Goal: Task Accomplishment & Management: Manage account settings

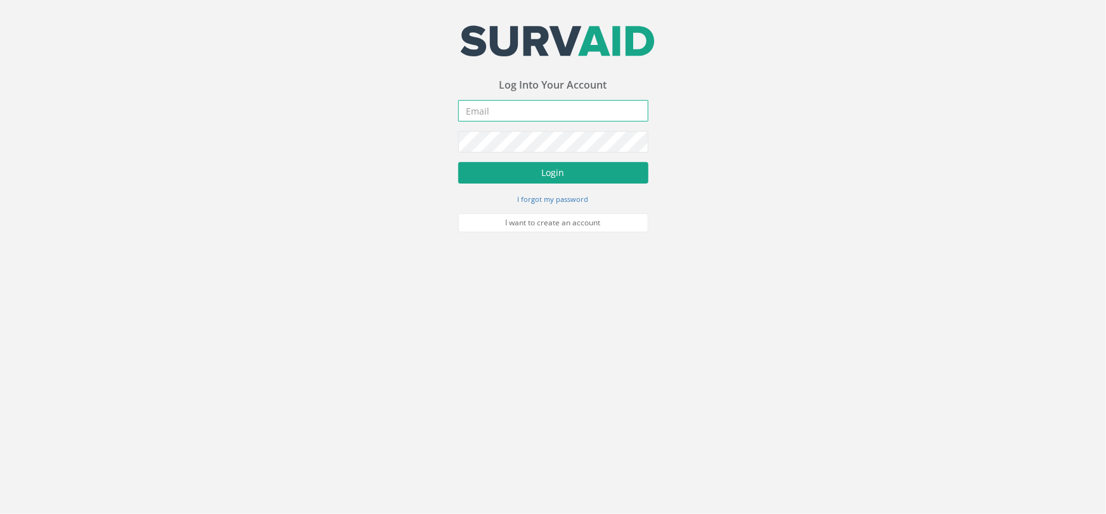
type input "[PERSON_NAME][EMAIL_ADDRESS][PERSON_NAME][DOMAIN_NAME]"
click at [524, 176] on button "Login" at bounding box center [553, 173] width 190 height 22
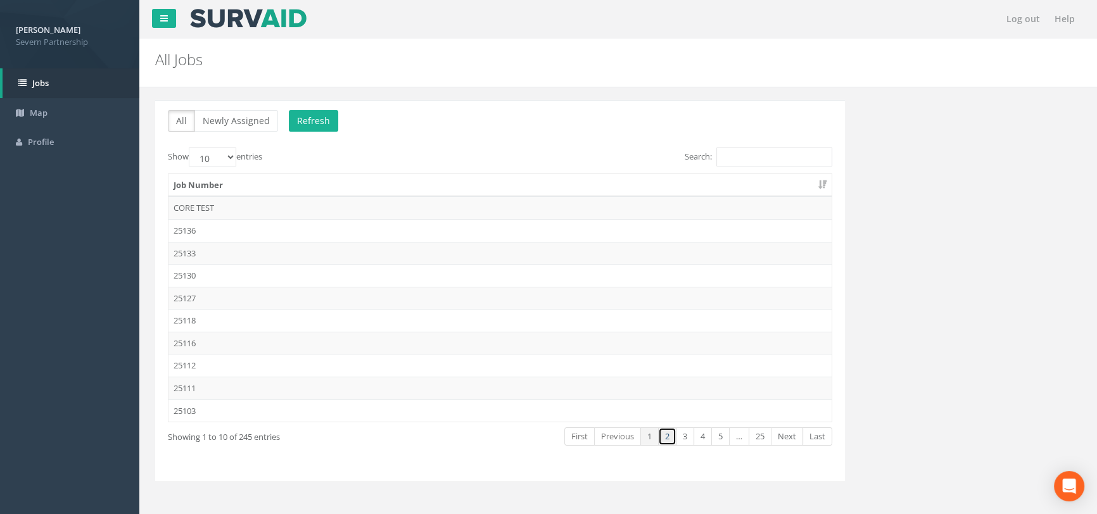
click at [667, 440] on link "2" at bounding box center [667, 437] width 18 height 18
click at [684, 441] on link "3" at bounding box center [685, 437] width 18 height 18
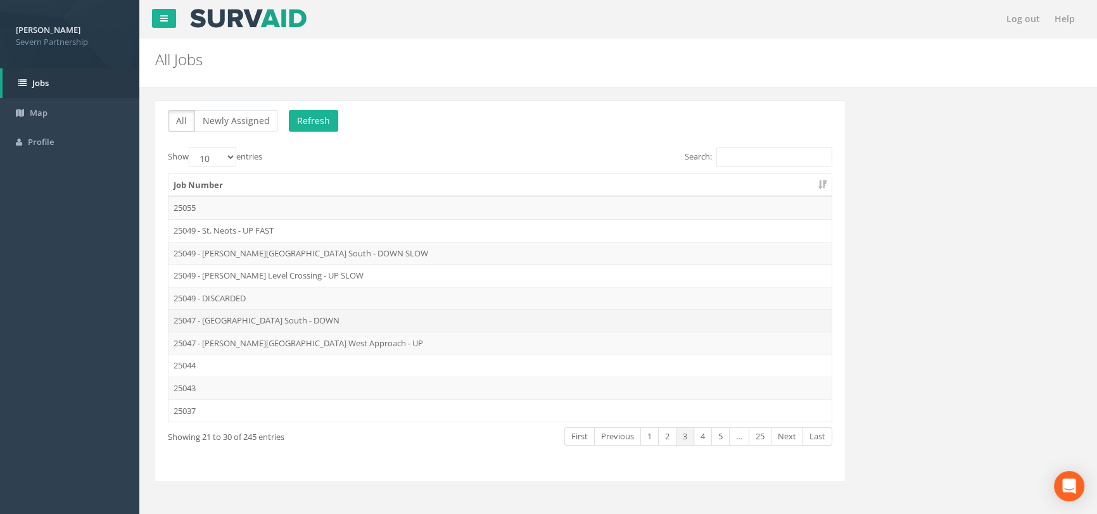
click at [219, 323] on td "25047 - [GEOGRAPHIC_DATA] South - DOWN" at bounding box center [500, 320] width 663 height 23
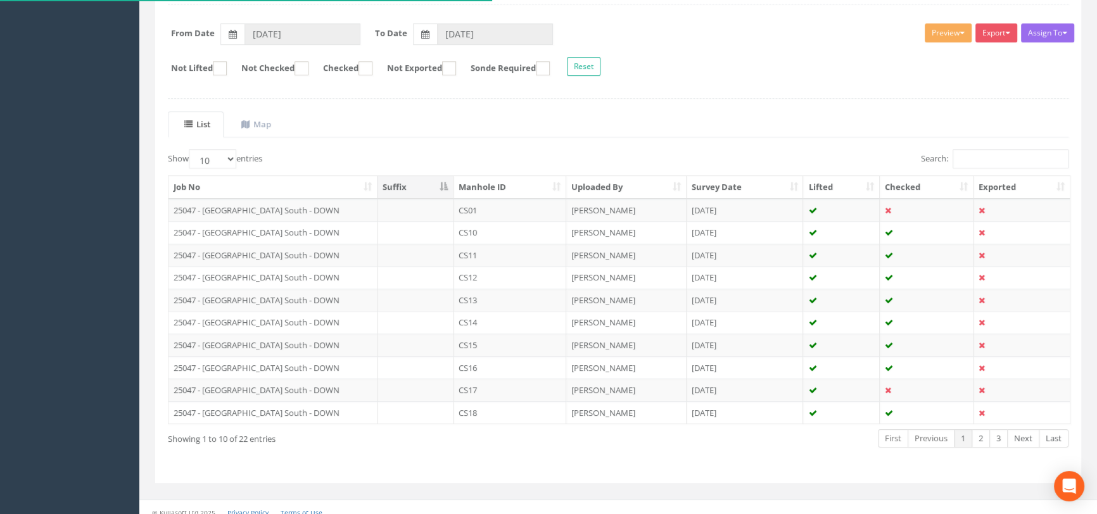
scroll to position [190, 0]
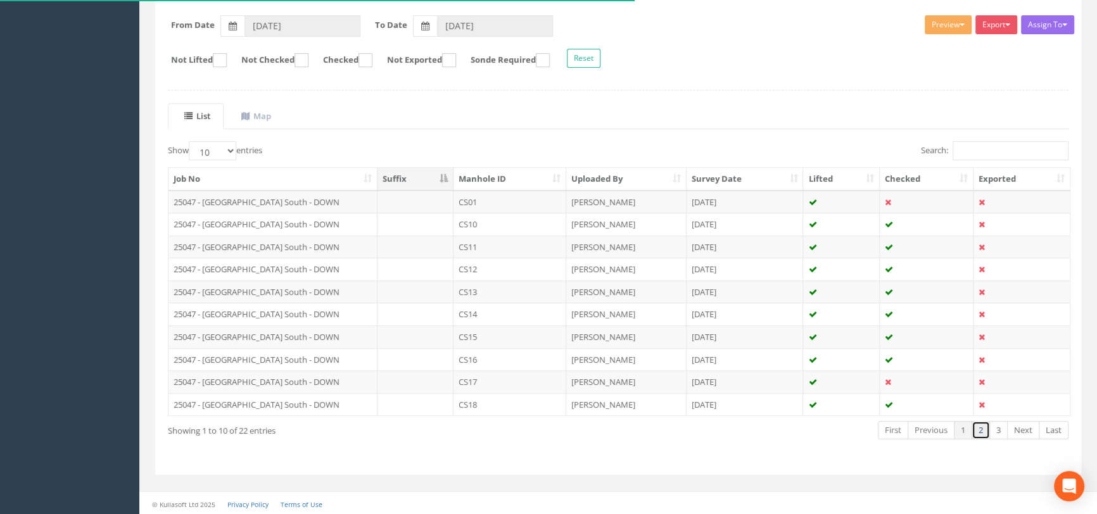
click at [976, 432] on link "2" at bounding box center [981, 430] width 18 height 18
click at [997, 431] on link "3" at bounding box center [999, 430] width 18 height 18
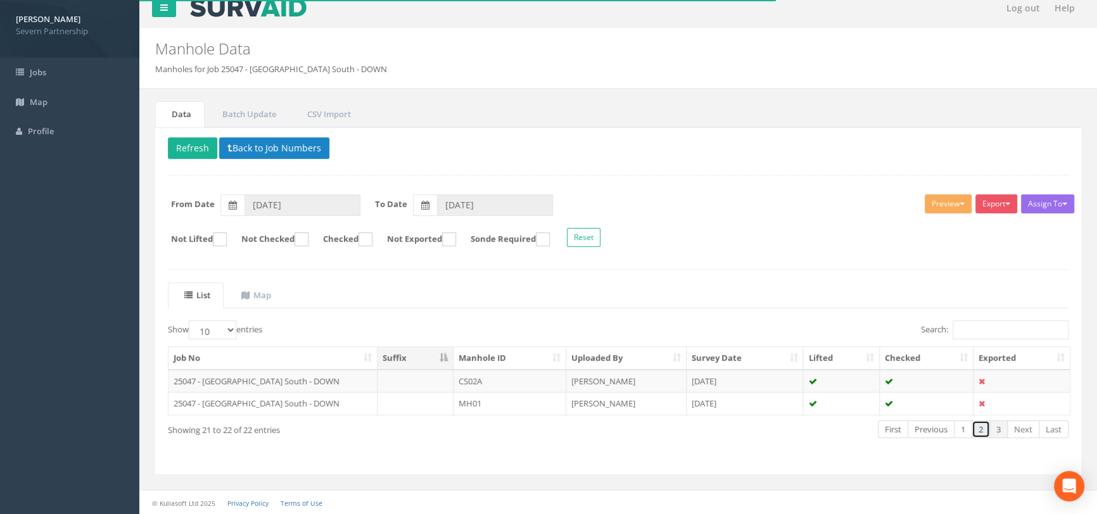
click at [985, 433] on link "2" at bounding box center [981, 430] width 18 height 18
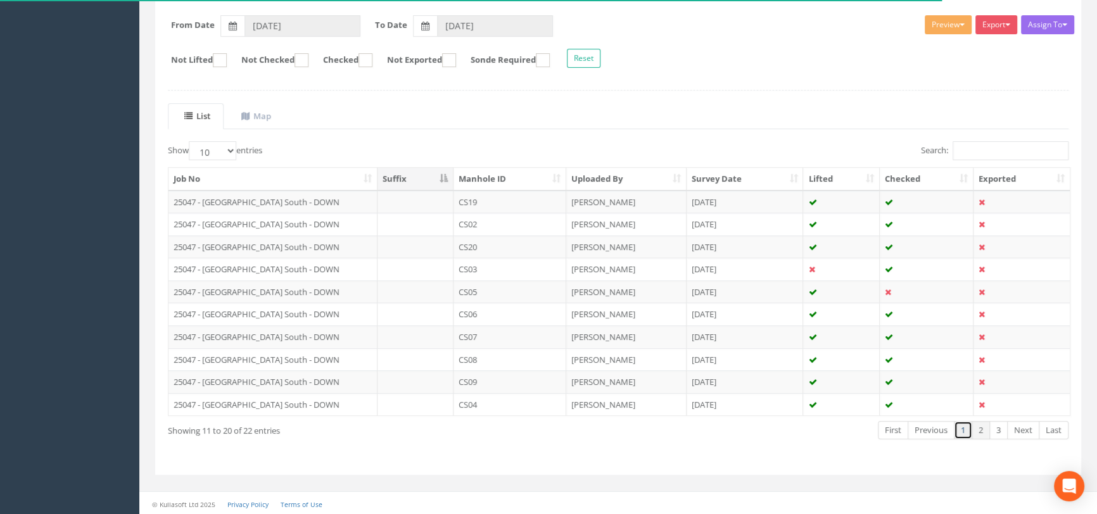
click at [968, 431] on link "1" at bounding box center [963, 430] width 18 height 18
click at [981, 433] on link "2" at bounding box center [981, 430] width 18 height 18
click at [1005, 431] on link "3" at bounding box center [999, 430] width 18 height 18
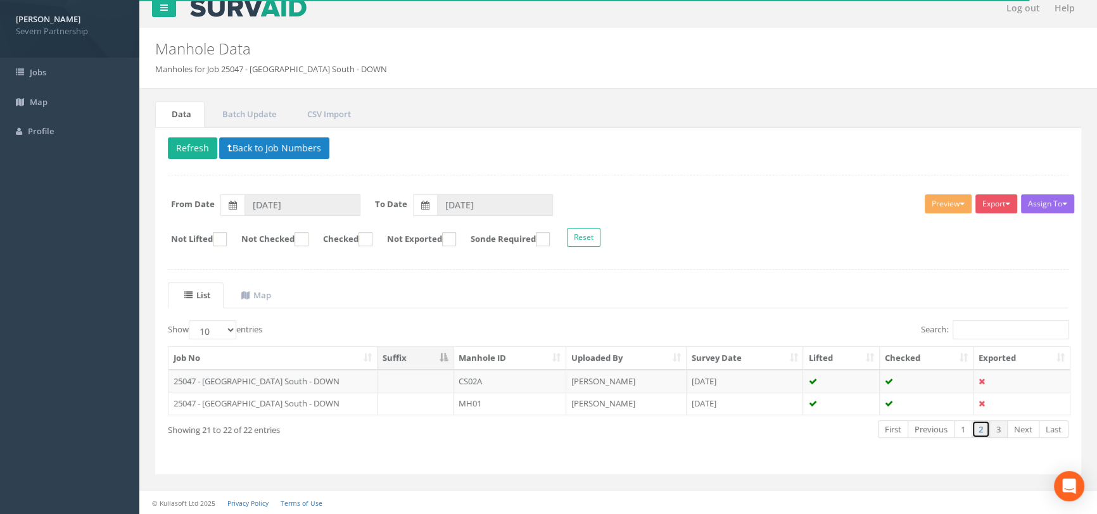
click at [983, 427] on link "2" at bounding box center [981, 430] width 18 height 18
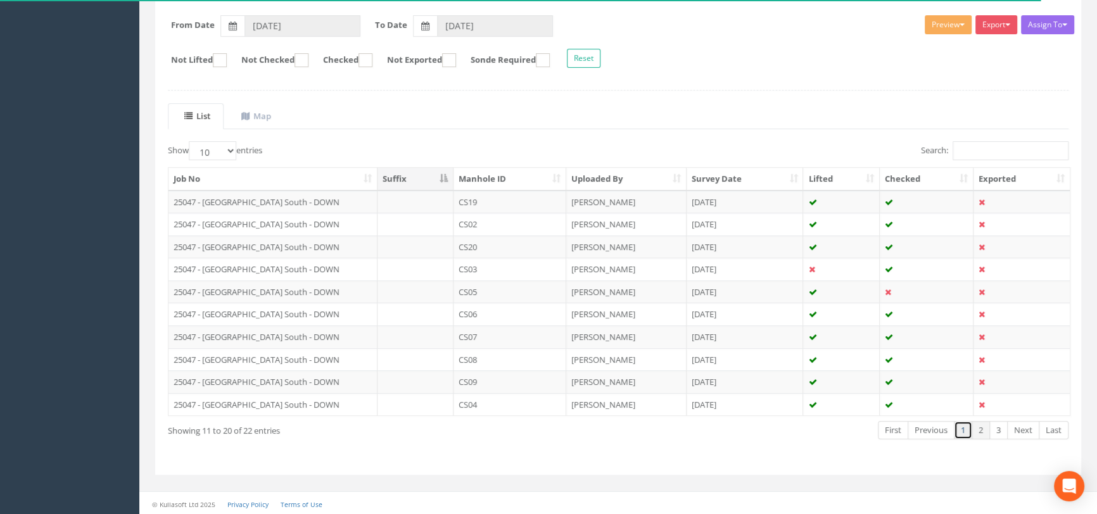
click at [967, 428] on link "1" at bounding box center [963, 430] width 18 height 18
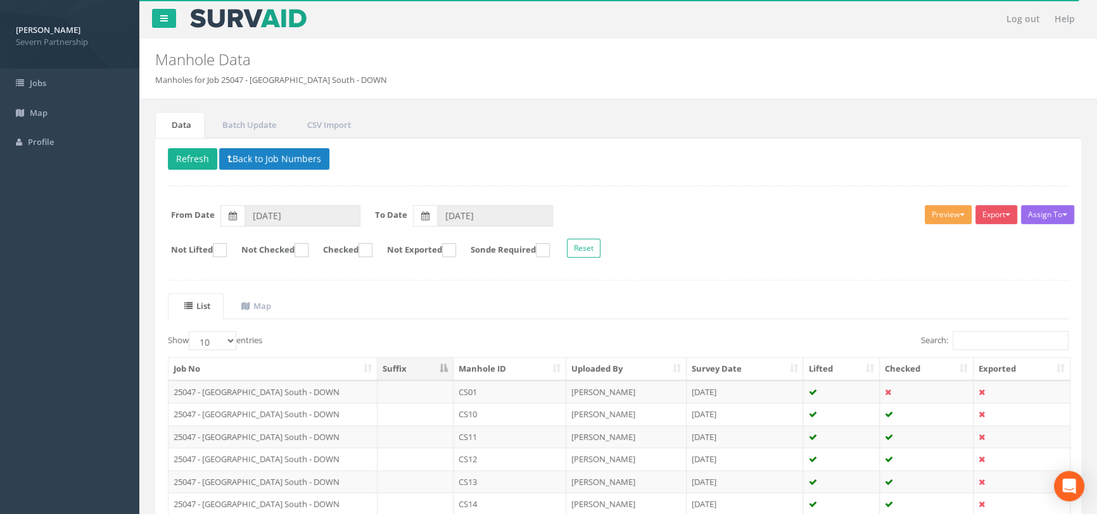
click at [940, 211] on button "Preview" at bounding box center [948, 214] width 47 height 19
click at [894, 236] on link "SP Manhole" at bounding box center [925, 241] width 96 height 20
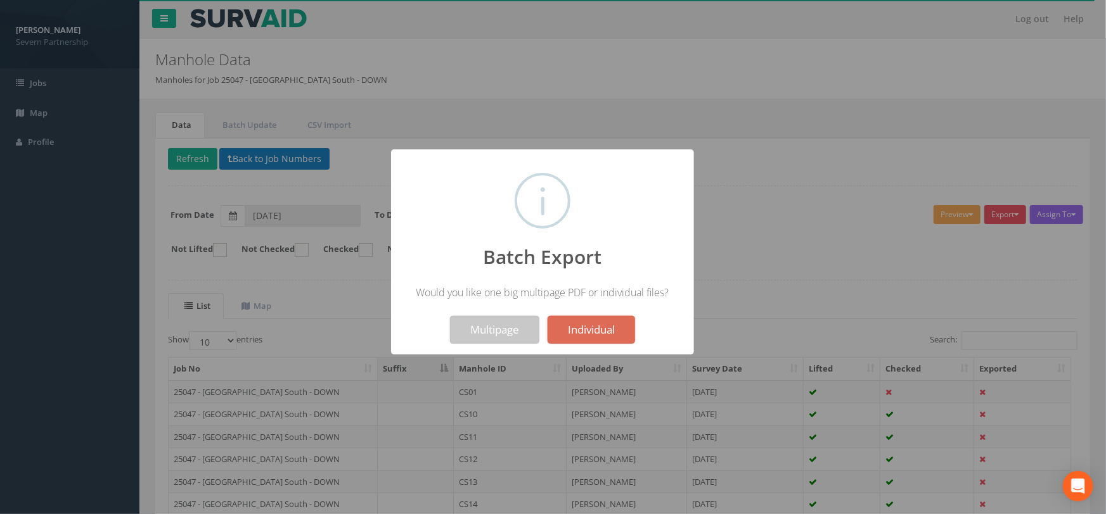
click at [507, 331] on button "Multipage" at bounding box center [494, 330] width 89 height 28
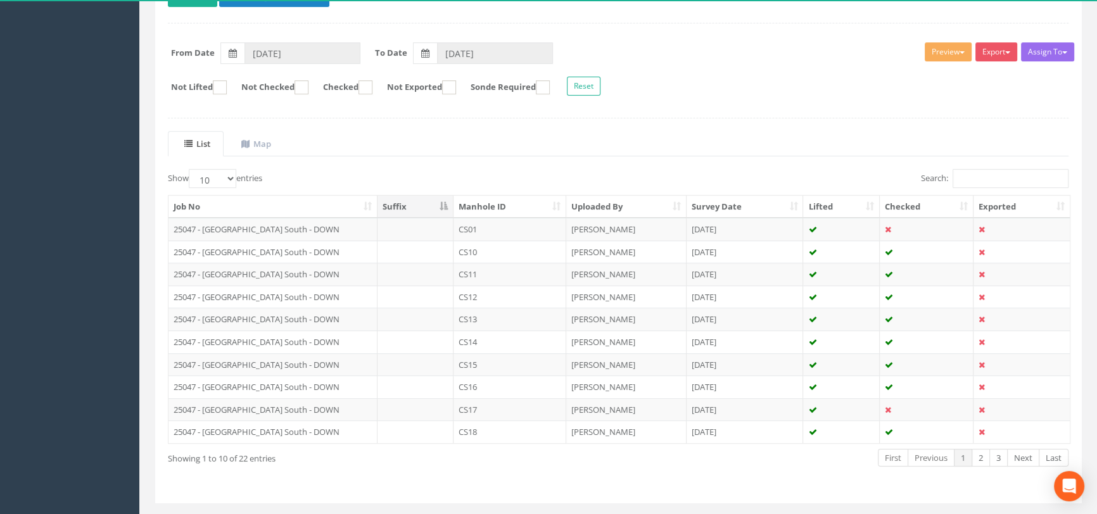
scroll to position [231, 0]
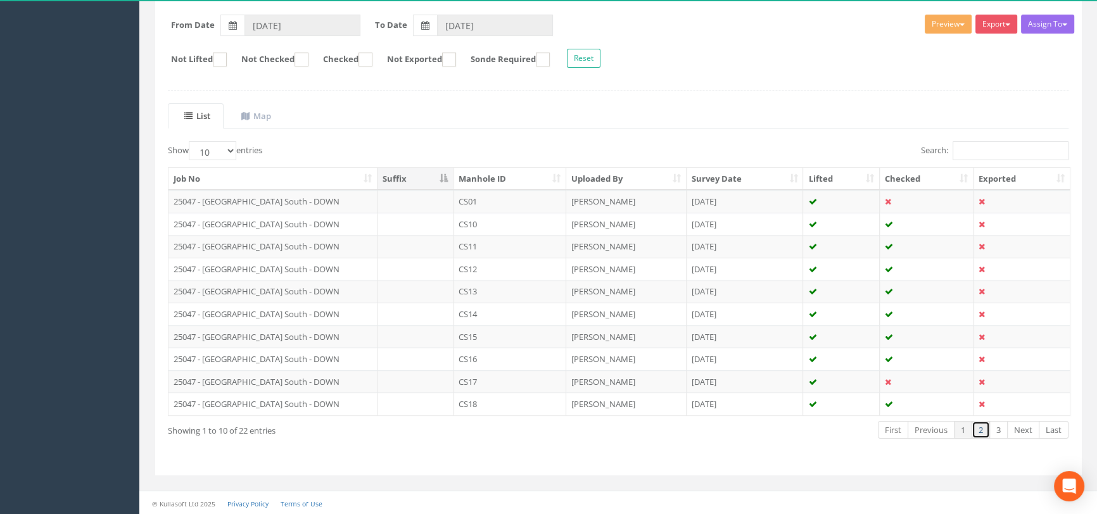
click at [986, 431] on link "2" at bounding box center [981, 430] width 18 height 18
click at [997, 431] on link "3" at bounding box center [999, 430] width 18 height 18
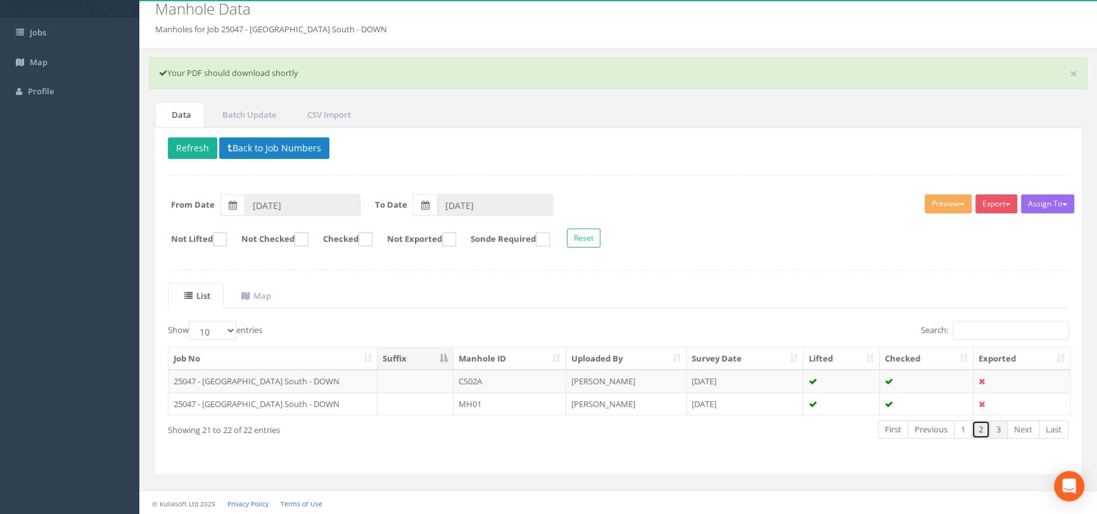
click at [983, 433] on link "2" at bounding box center [981, 430] width 18 height 18
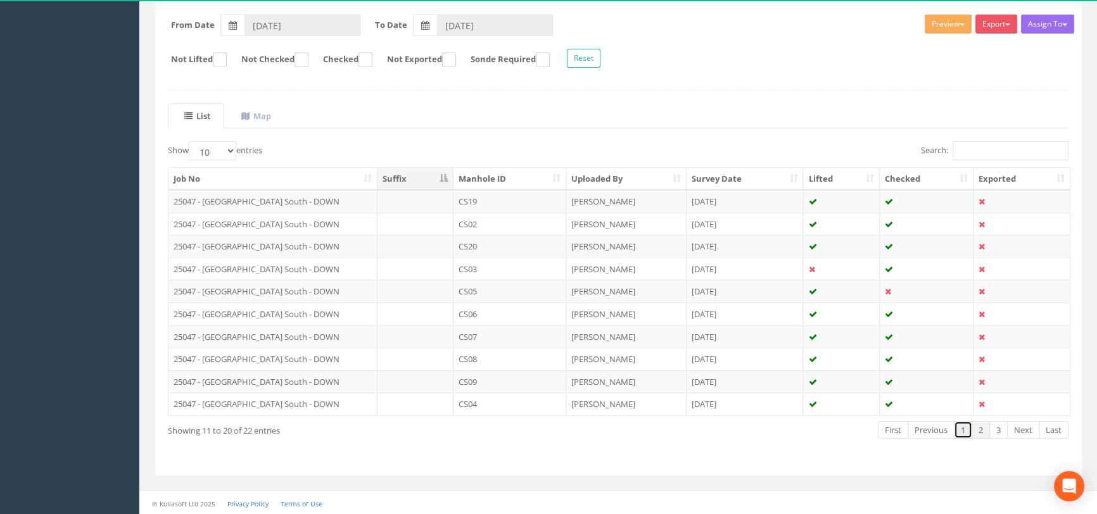
click at [965, 431] on link "1" at bounding box center [963, 430] width 18 height 18
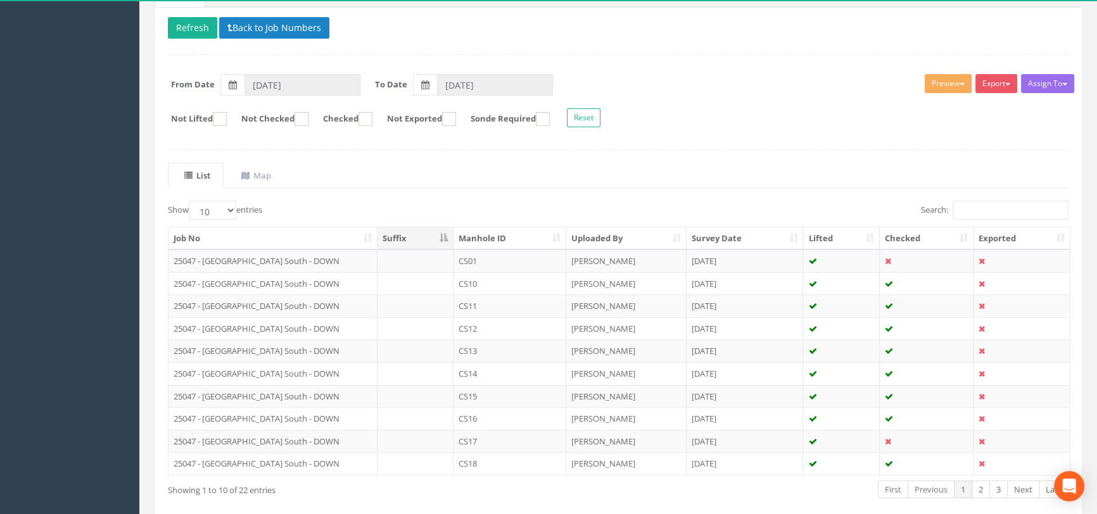
scroll to position [115, 0]
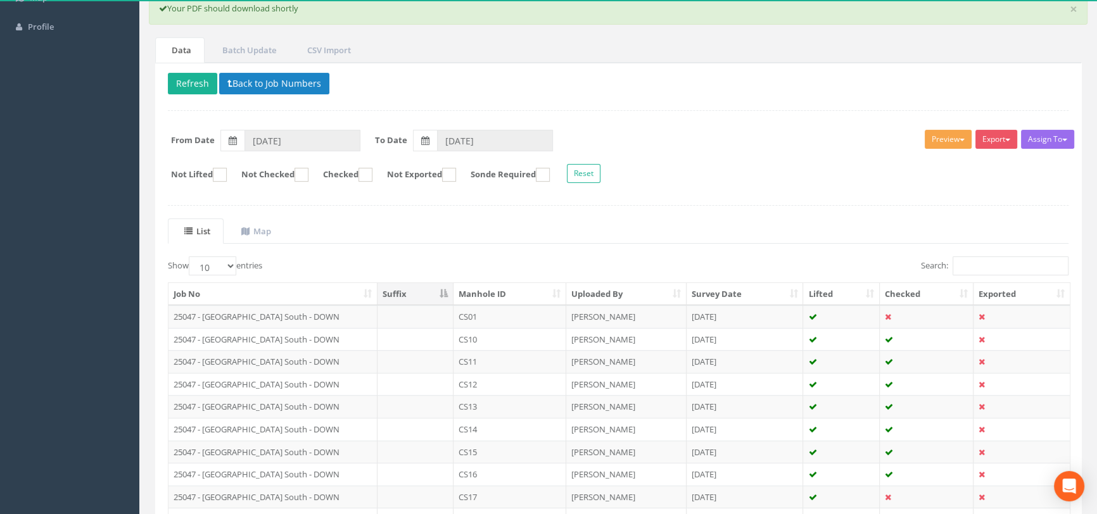
click at [938, 133] on button "Preview" at bounding box center [948, 139] width 47 height 19
click at [915, 165] on link "SP Manhole" at bounding box center [925, 166] width 96 height 20
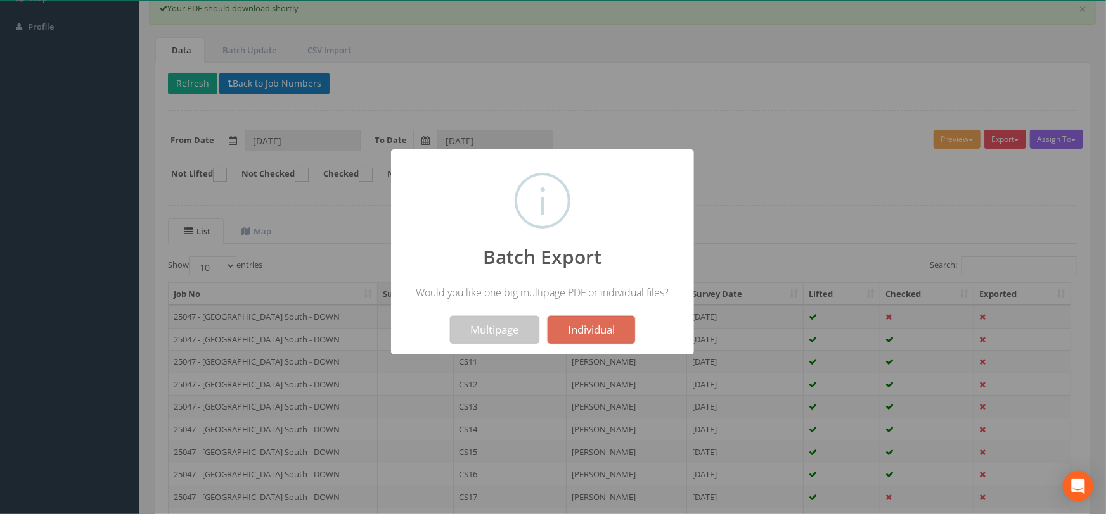
click at [470, 329] on button "Multipage" at bounding box center [494, 330] width 89 height 28
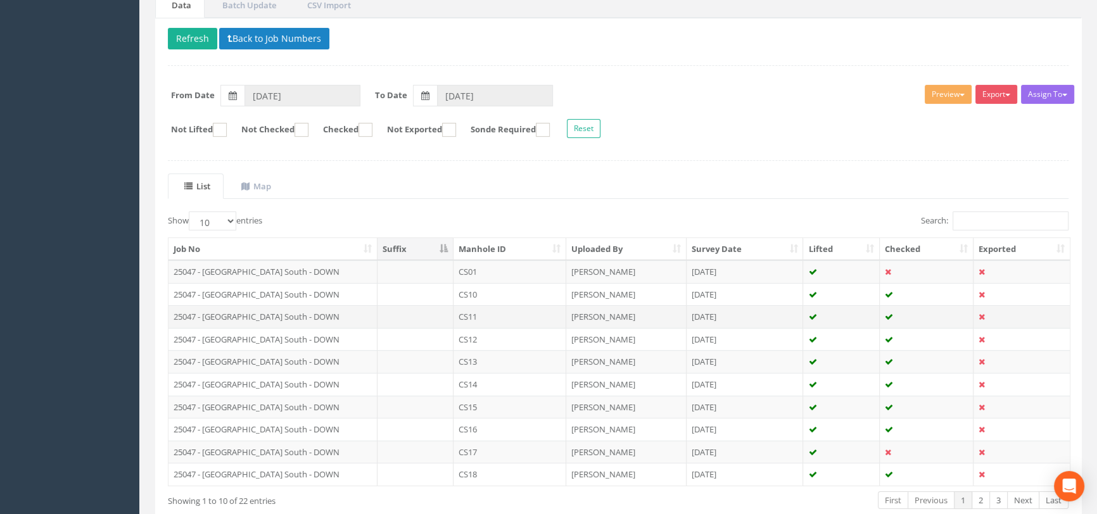
scroll to position [231, 0]
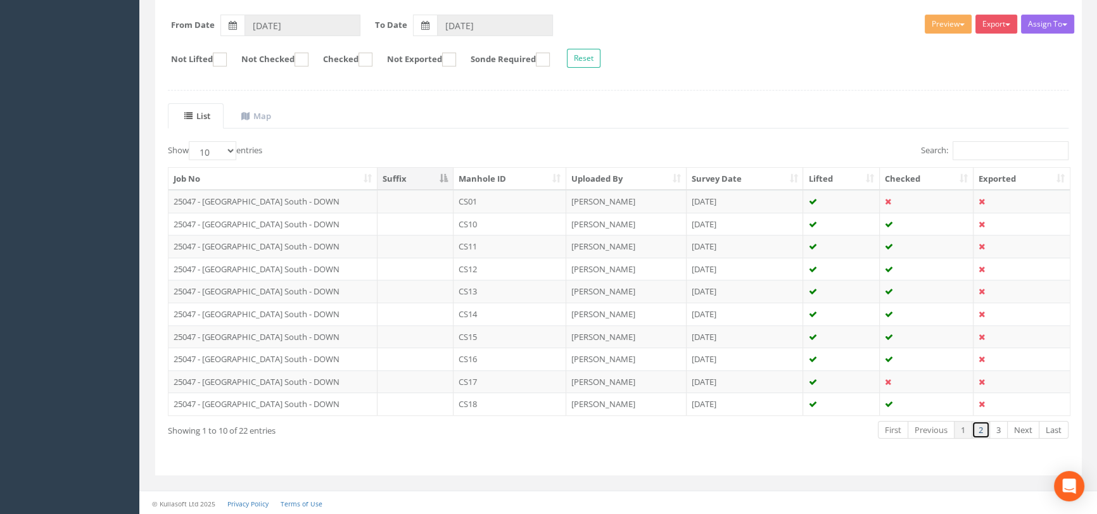
click at [985, 427] on link "2" at bounding box center [981, 430] width 18 height 18
click at [995, 430] on link "3" at bounding box center [999, 430] width 18 height 18
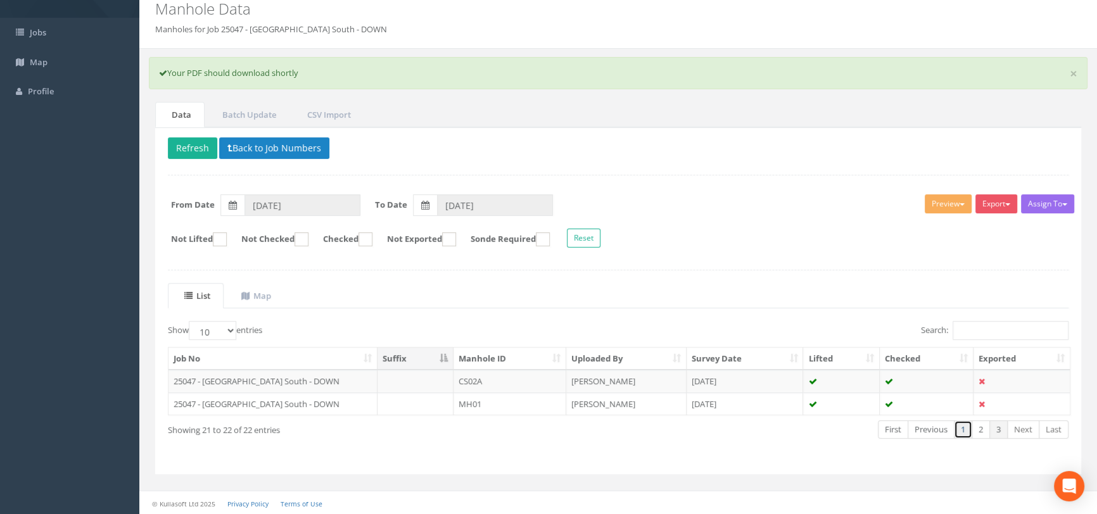
click at [959, 430] on link "1" at bounding box center [963, 430] width 18 height 18
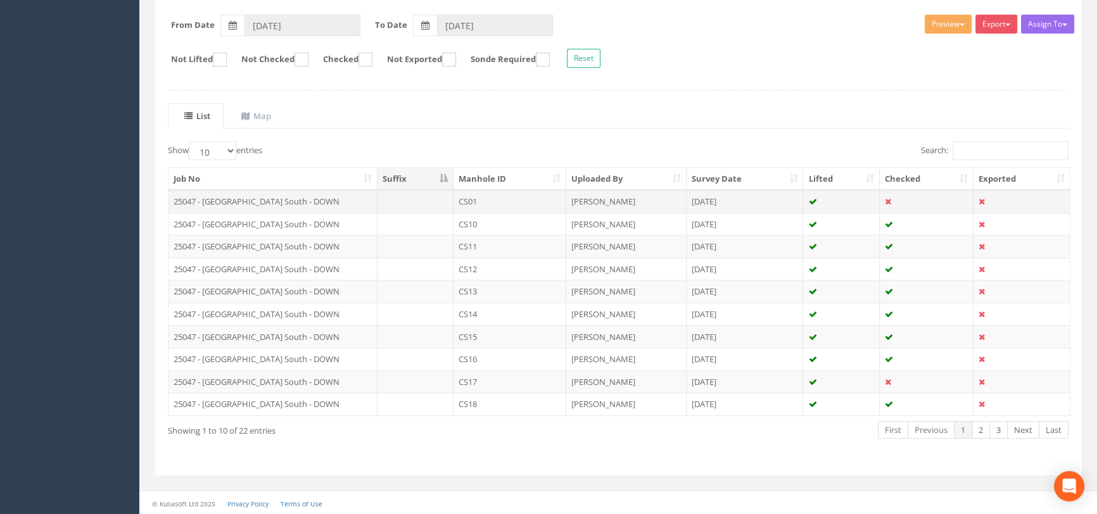
click at [768, 208] on td "[DATE]" at bounding box center [745, 201] width 117 height 23
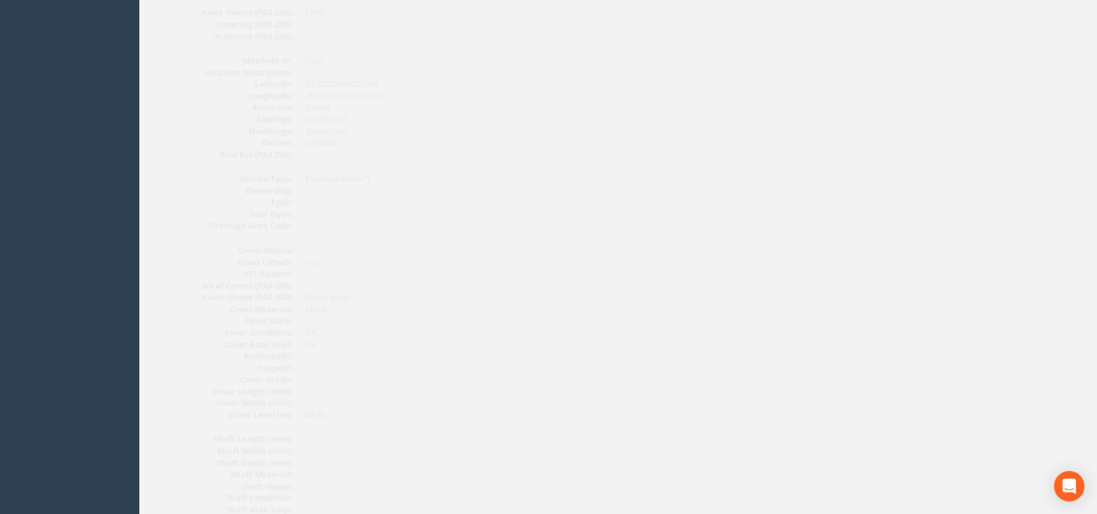
scroll to position [0, 0]
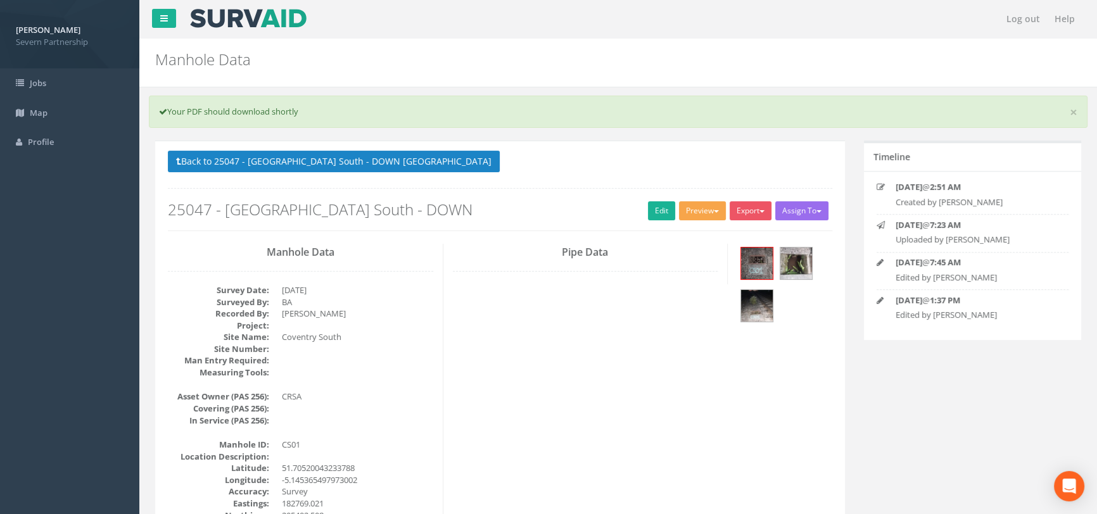
click at [683, 210] on button "Preview" at bounding box center [702, 210] width 47 height 19
click at [684, 233] on link "SP Manhole" at bounding box center [679, 237] width 96 height 20
click at [662, 210] on link "Edit" at bounding box center [661, 210] width 27 height 19
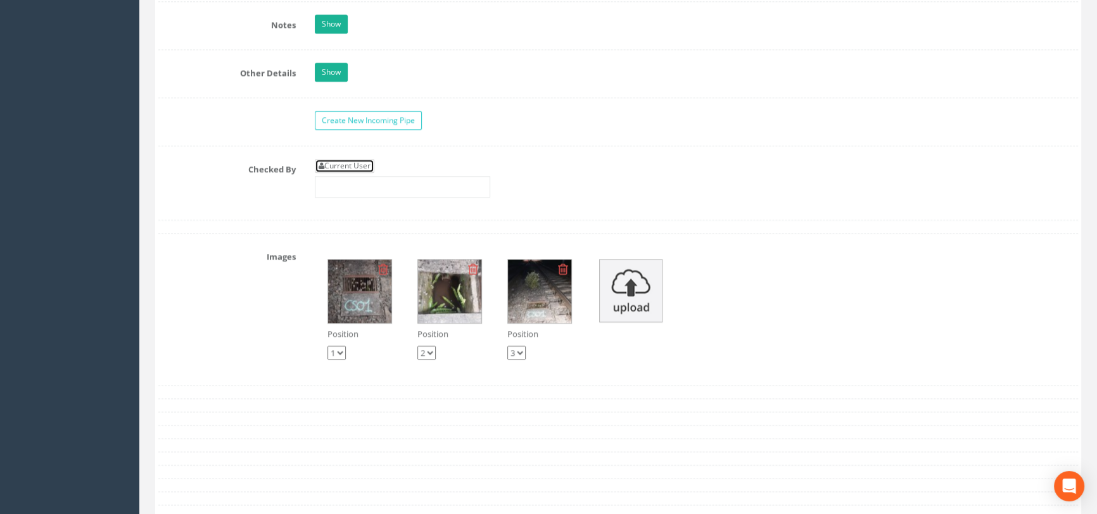
click at [353, 173] on link "Current User" at bounding box center [345, 166] width 60 height 14
type input "[PERSON_NAME]"
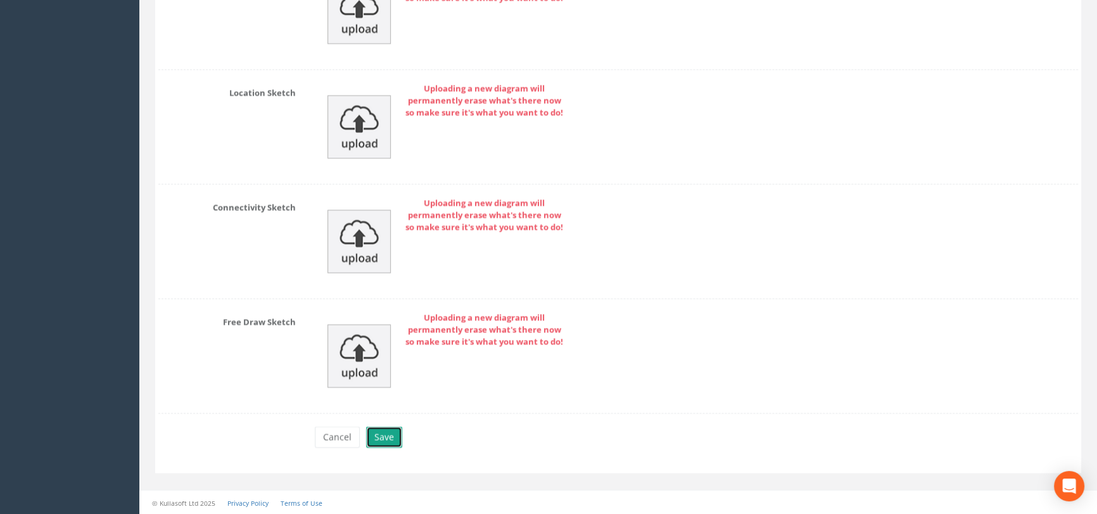
click at [380, 446] on button "Save" at bounding box center [384, 437] width 36 height 22
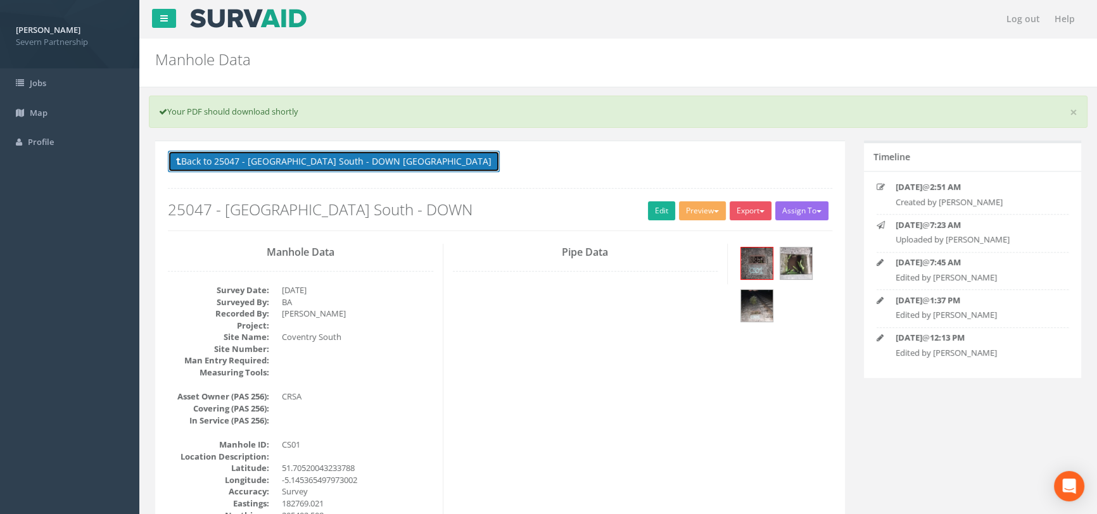
click at [243, 156] on button "Back to 25047 - [GEOGRAPHIC_DATA] South - DOWN [GEOGRAPHIC_DATA]" at bounding box center [334, 162] width 332 height 22
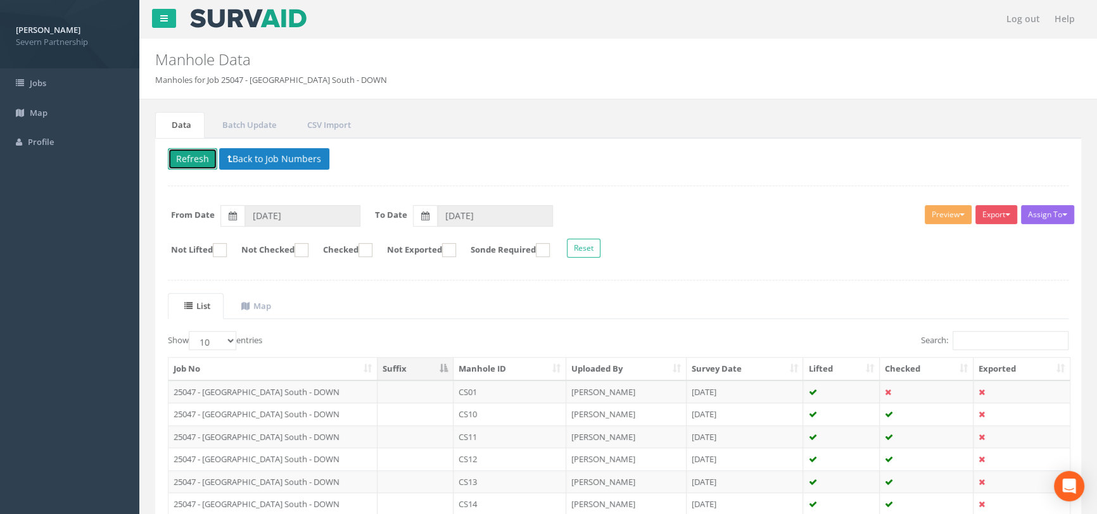
click at [203, 154] on button "Refresh" at bounding box center [192, 159] width 49 height 22
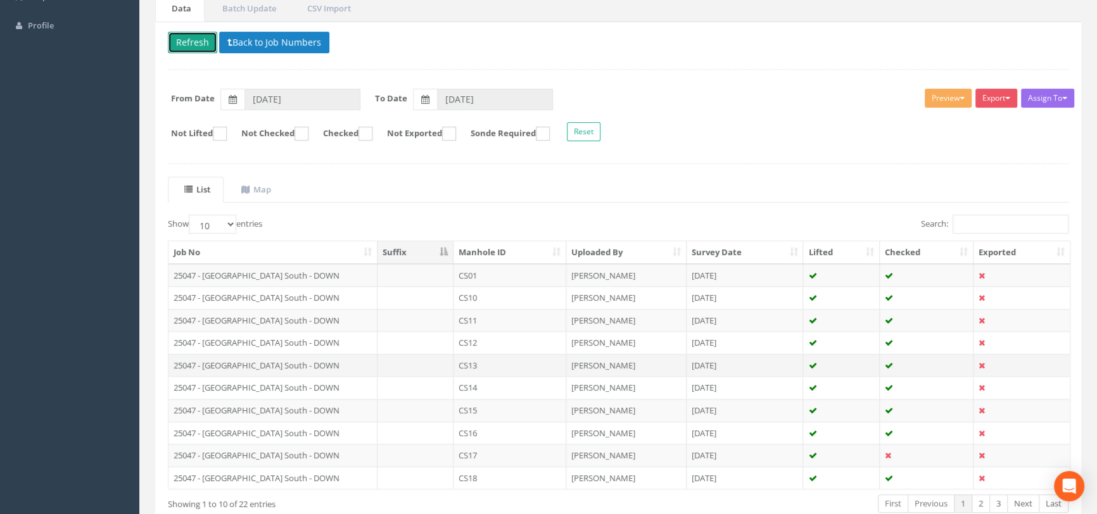
scroll to position [190, 0]
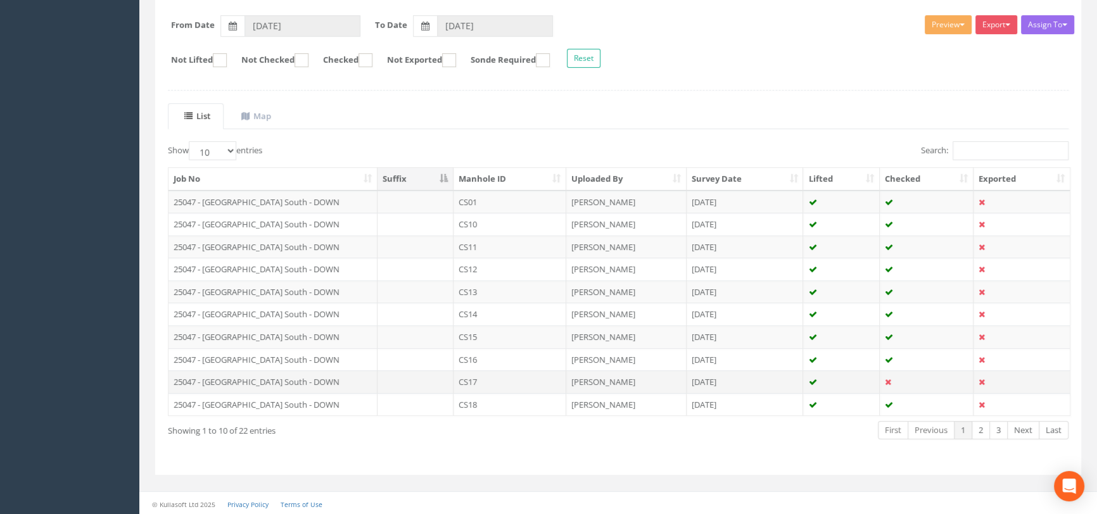
click at [511, 380] on td "CS17" at bounding box center [510, 382] width 113 height 23
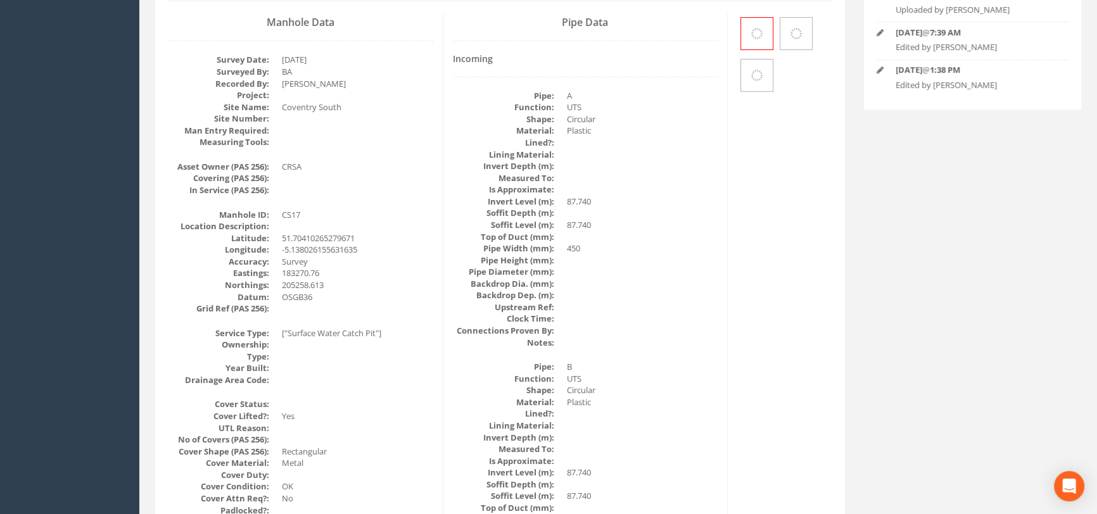
scroll to position [0, 0]
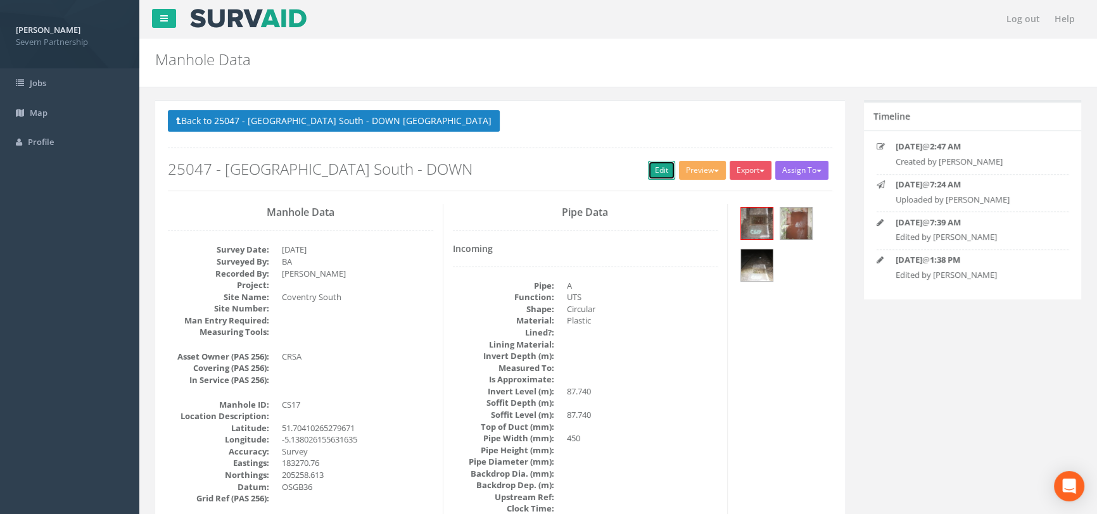
click at [663, 165] on link "Edit" at bounding box center [661, 170] width 27 height 19
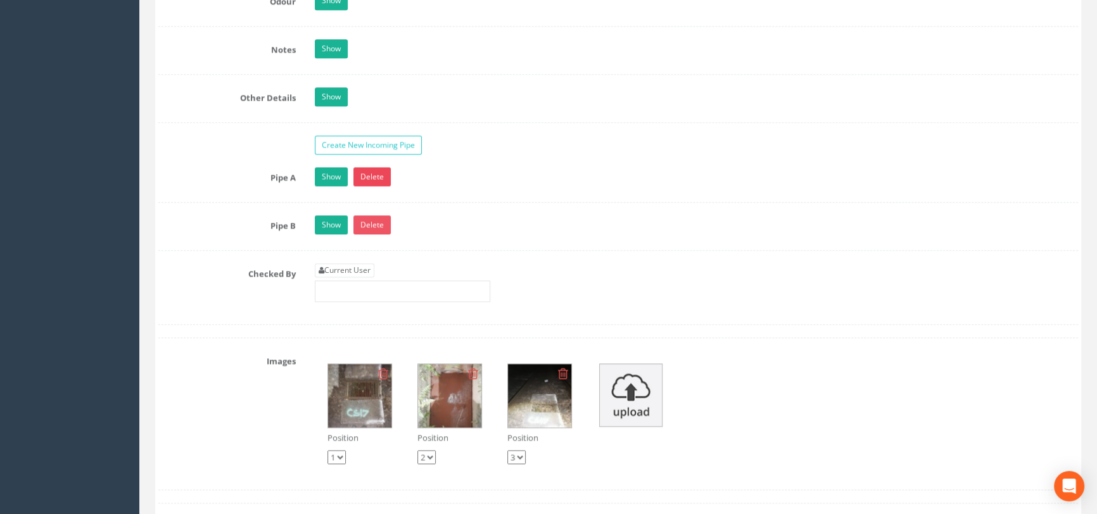
scroll to position [2015, 0]
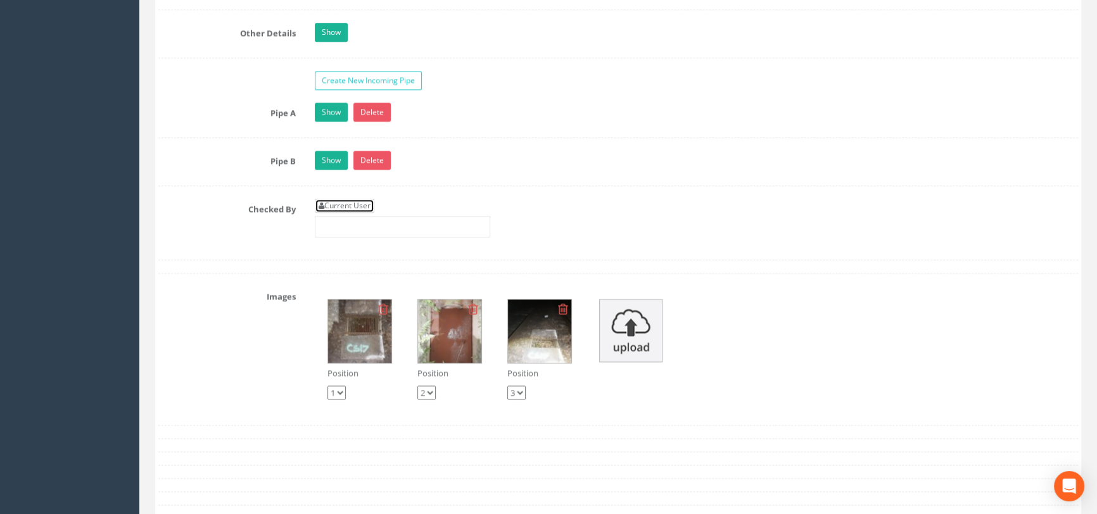
click at [350, 213] on link "Current User" at bounding box center [345, 206] width 60 height 14
type input "[PERSON_NAME]"
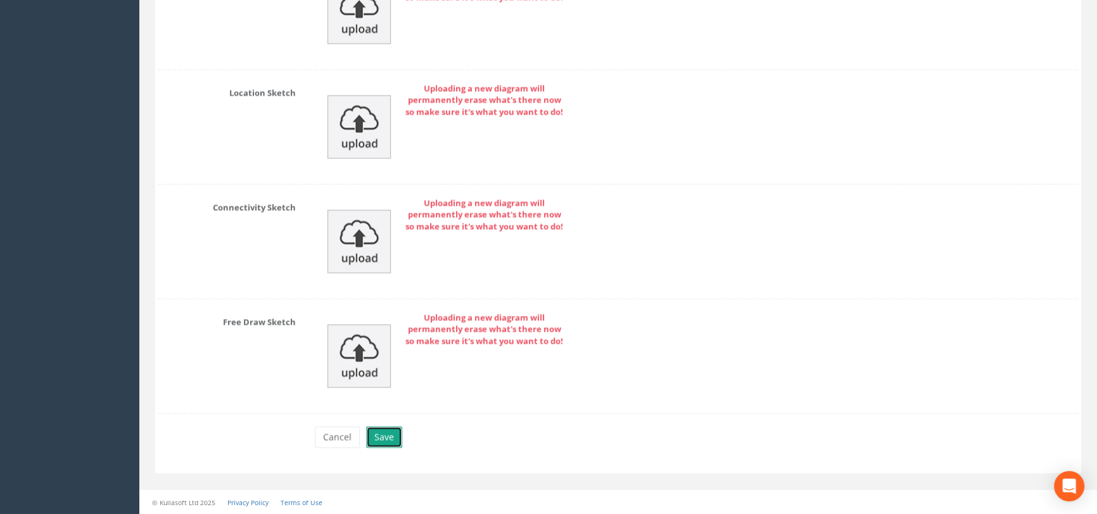
click at [376, 436] on button "Save" at bounding box center [384, 437] width 36 height 22
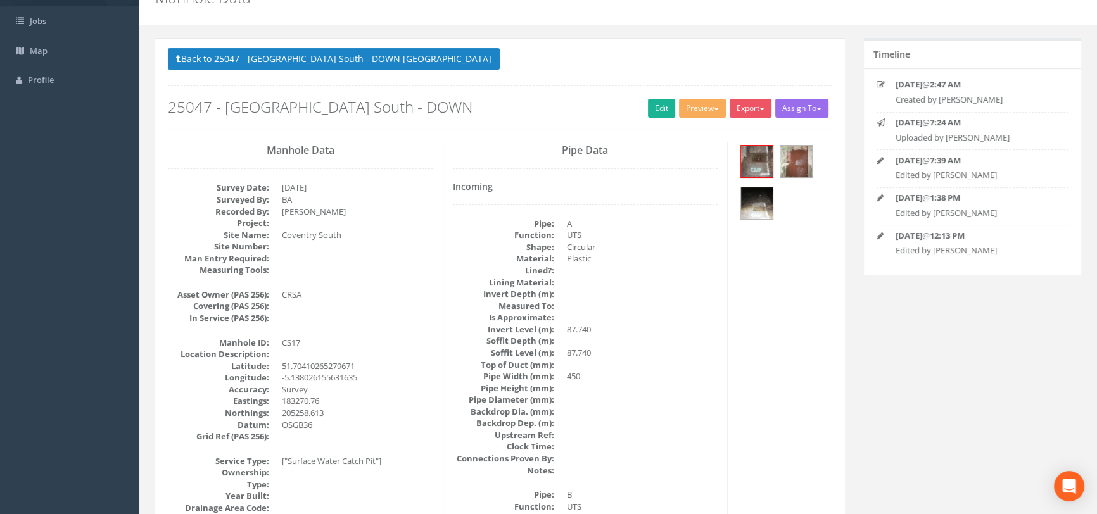
scroll to position [0, 0]
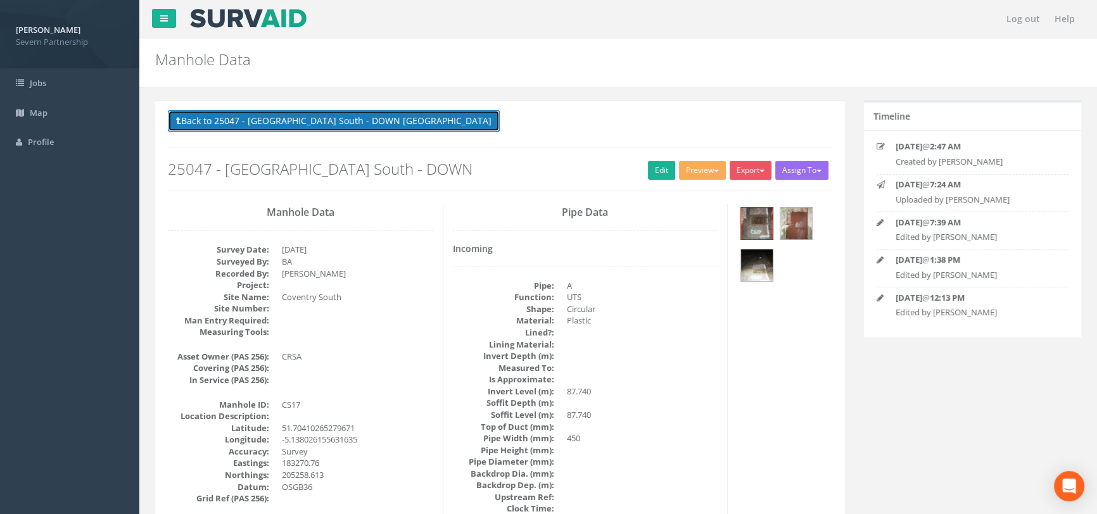
click at [222, 130] on button "Back to 25047 - [GEOGRAPHIC_DATA] South - DOWN [GEOGRAPHIC_DATA]" at bounding box center [334, 121] width 332 height 22
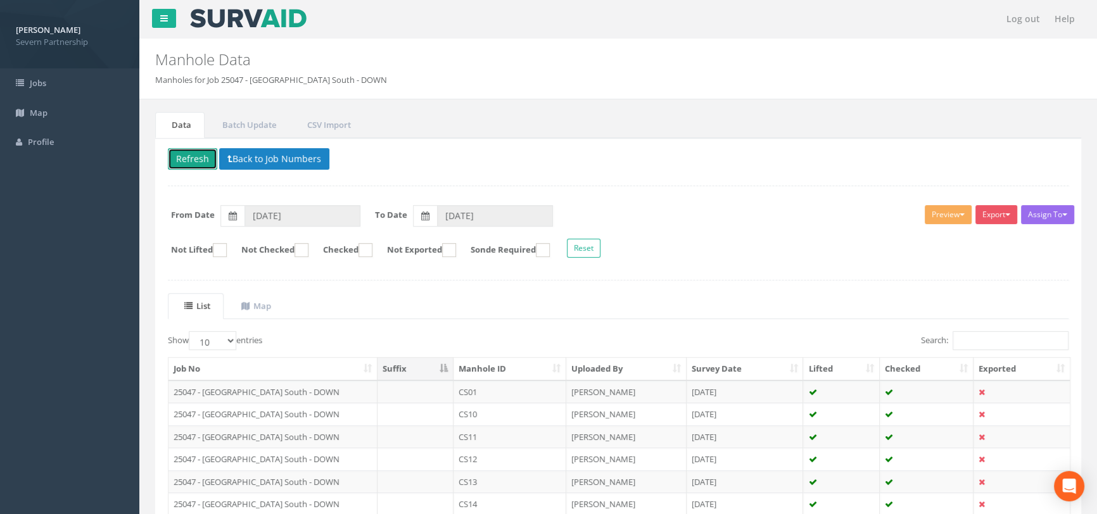
click at [209, 154] on button "Refresh" at bounding box center [192, 159] width 49 height 22
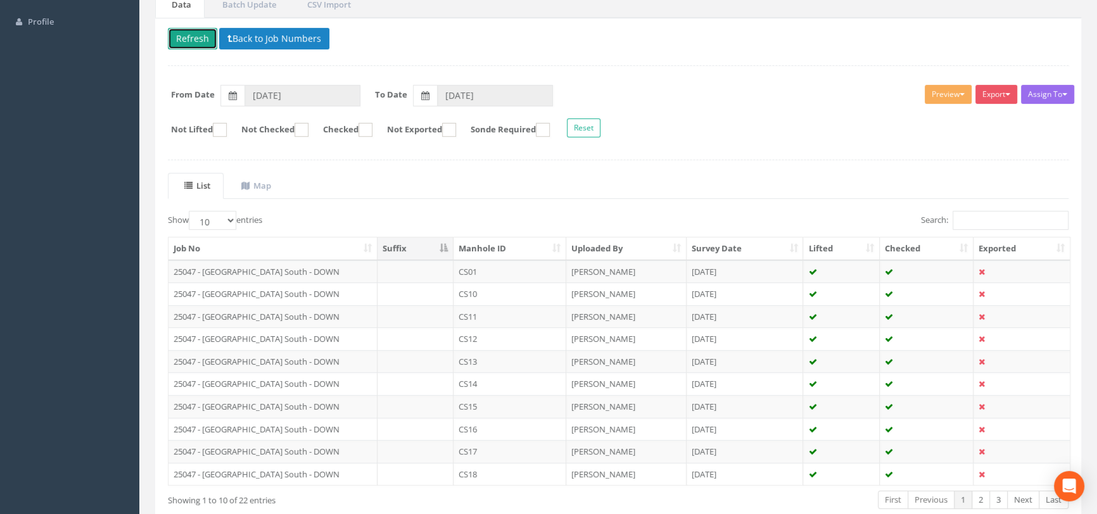
scroll to position [190, 0]
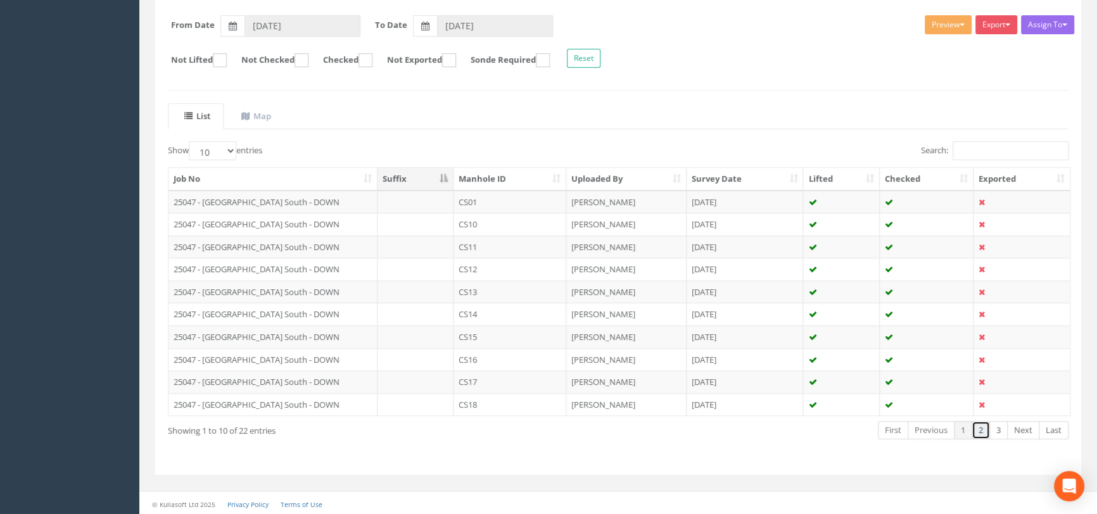
click at [981, 430] on link "2" at bounding box center [981, 430] width 18 height 18
click at [441, 291] on td at bounding box center [416, 292] width 76 height 23
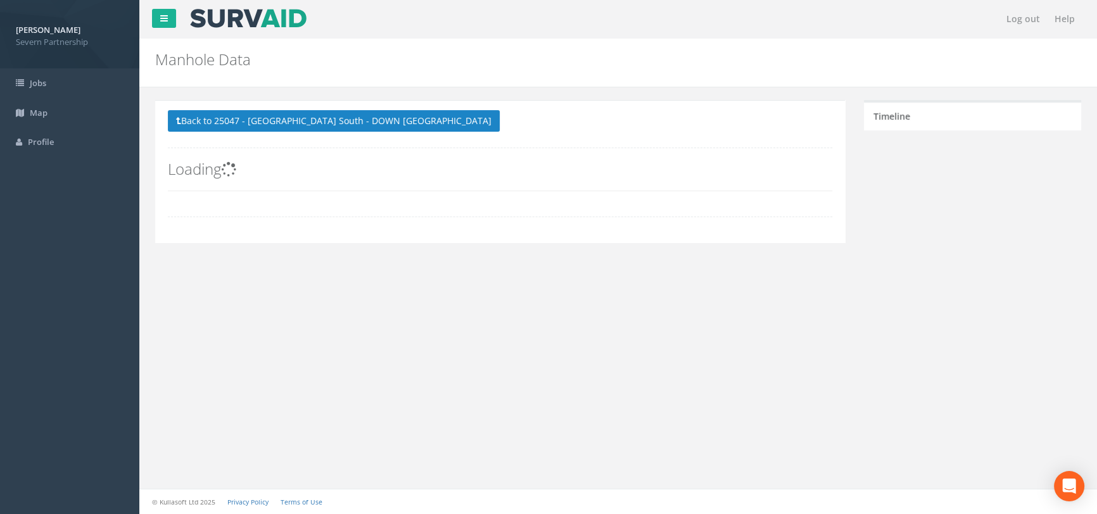
scroll to position [0, 0]
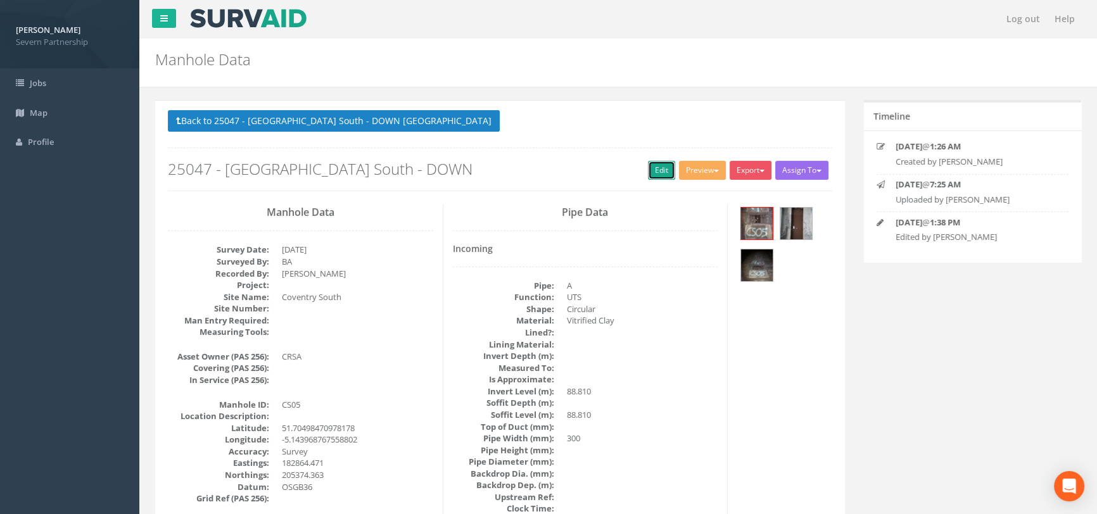
click at [653, 165] on link "Edit" at bounding box center [661, 170] width 27 height 19
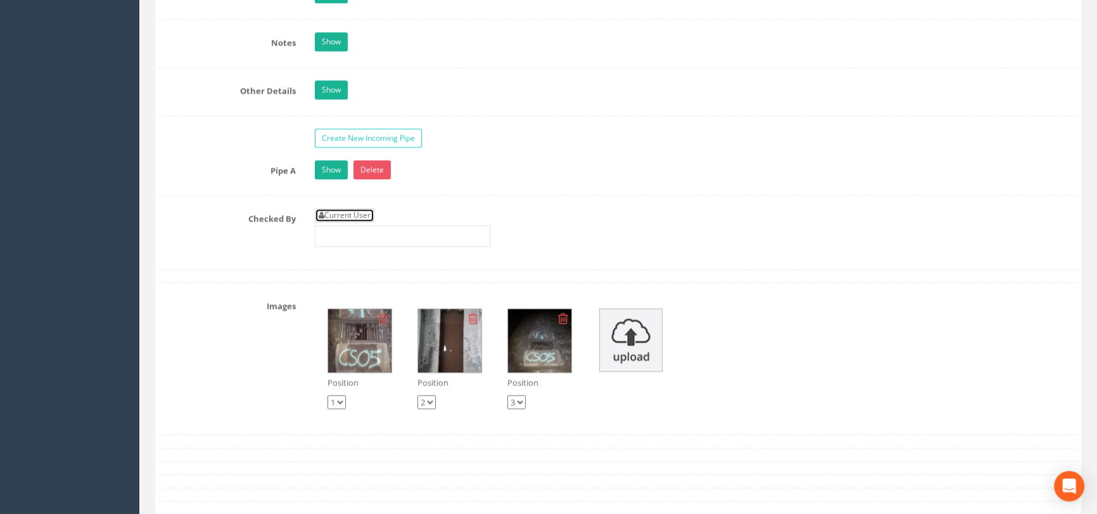
click at [340, 222] on link "Current User" at bounding box center [345, 215] width 60 height 14
type input "[PERSON_NAME]"
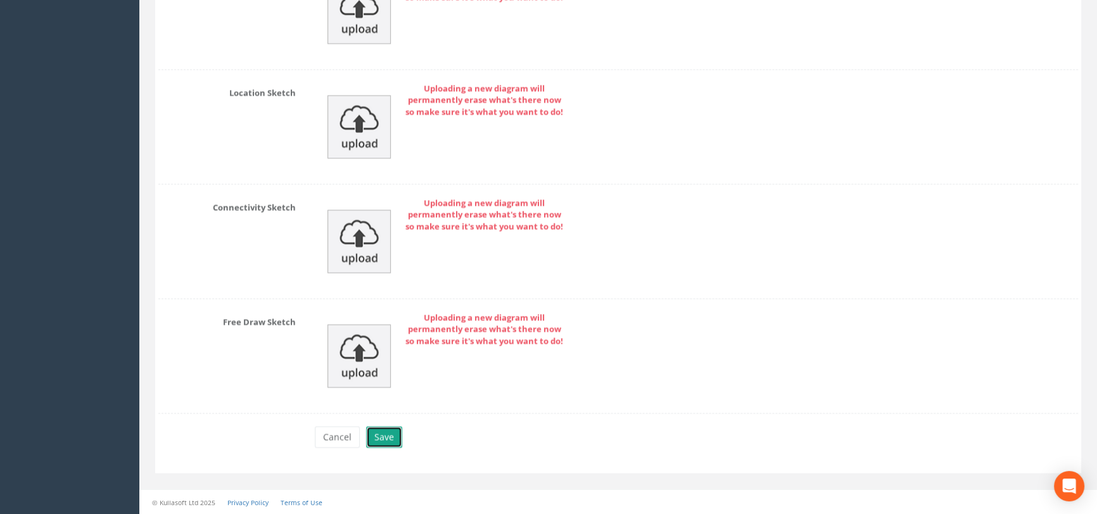
click at [379, 442] on button "Save" at bounding box center [384, 437] width 36 height 22
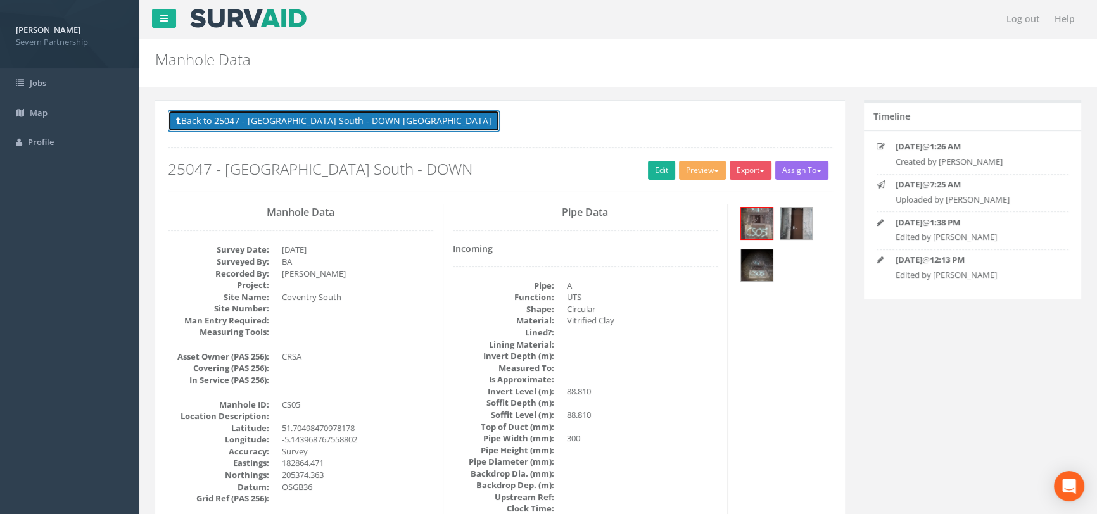
click at [256, 114] on button "Back to 25047 - [GEOGRAPHIC_DATA] South - DOWN [GEOGRAPHIC_DATA]" at bounding box center [334, 121] width 332 height 22
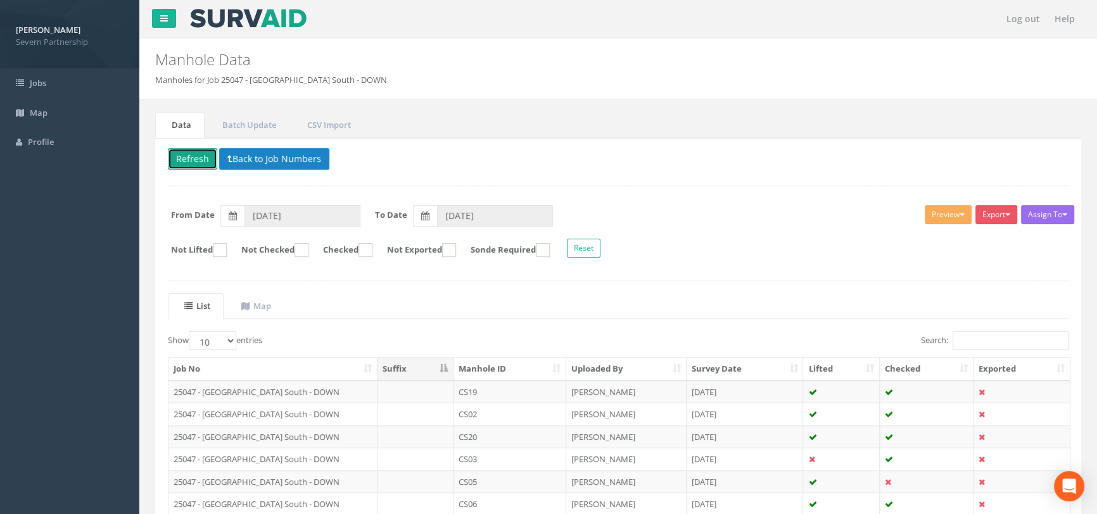
click at [193, 155] on button "Refresh" at bounding box center [192, 159] width 49 height 22
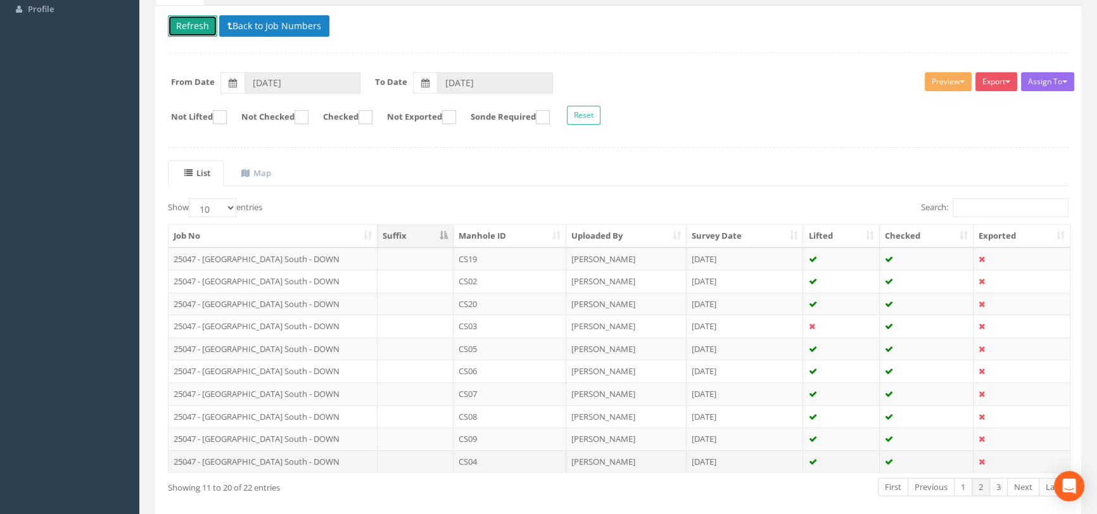
scroll to position [190, 0]
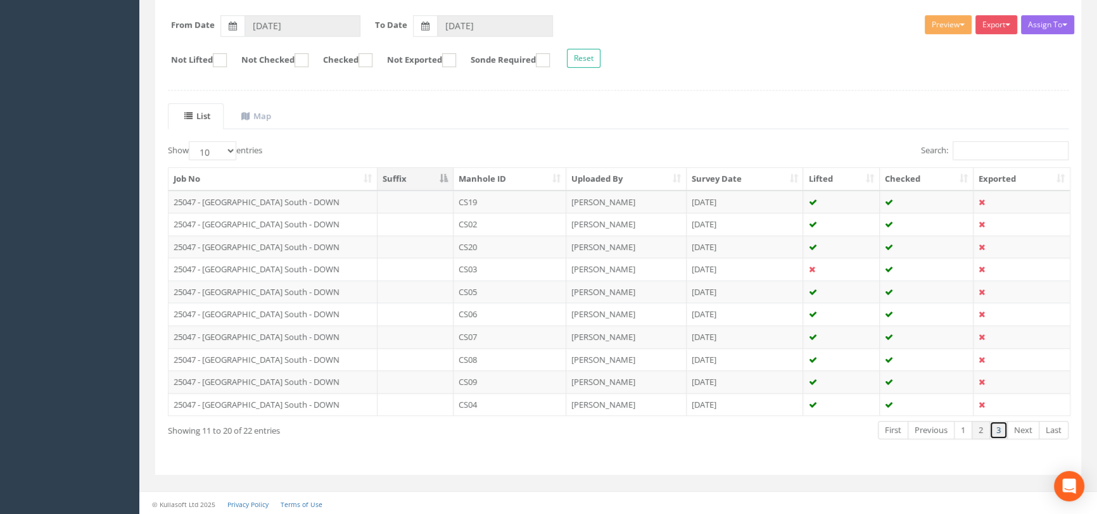
click at [992, 430] on link "3" at bounding box center [999, 430] width 18 height 18
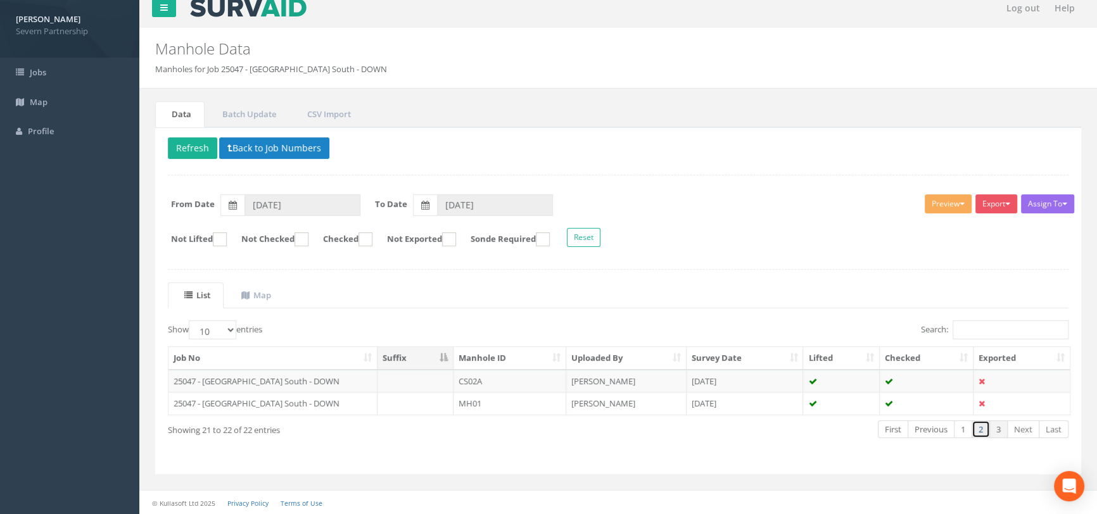
click at [985, 424] on link "2" at bounding box center [981, 430] width 18 height 18
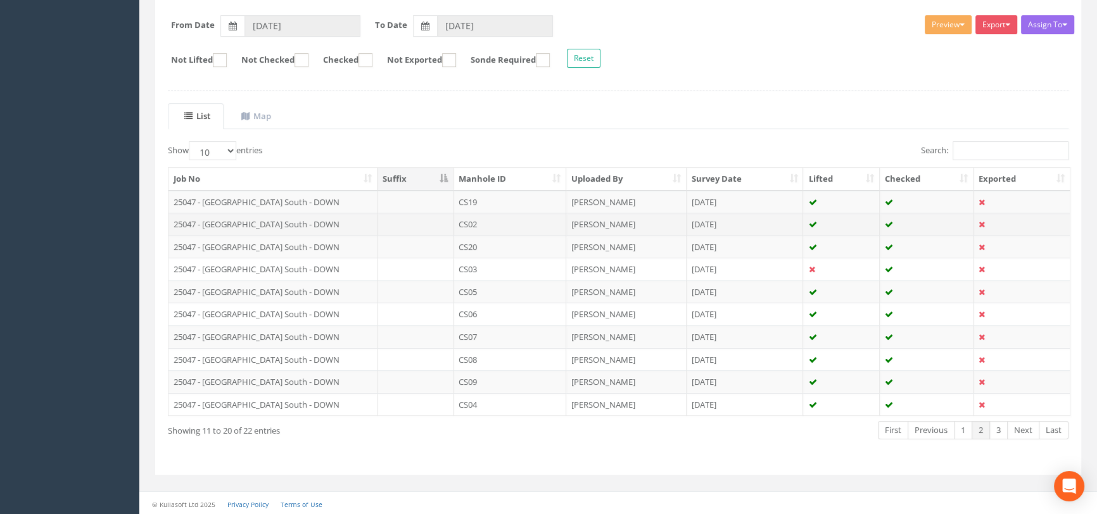
click at [447, 220] on td at bounding box center [416, 224] width 76 height 23
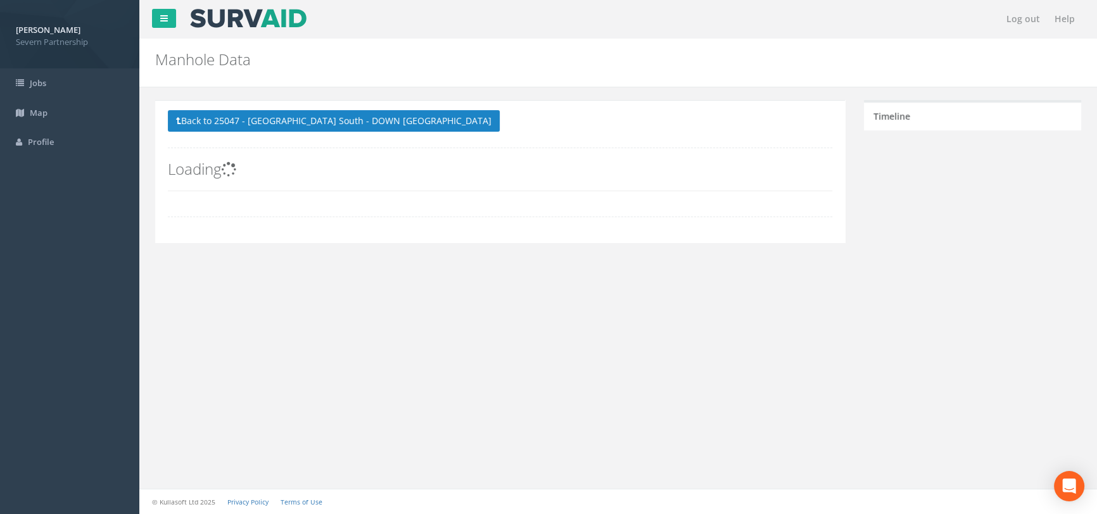
scroll to position [0, 0]
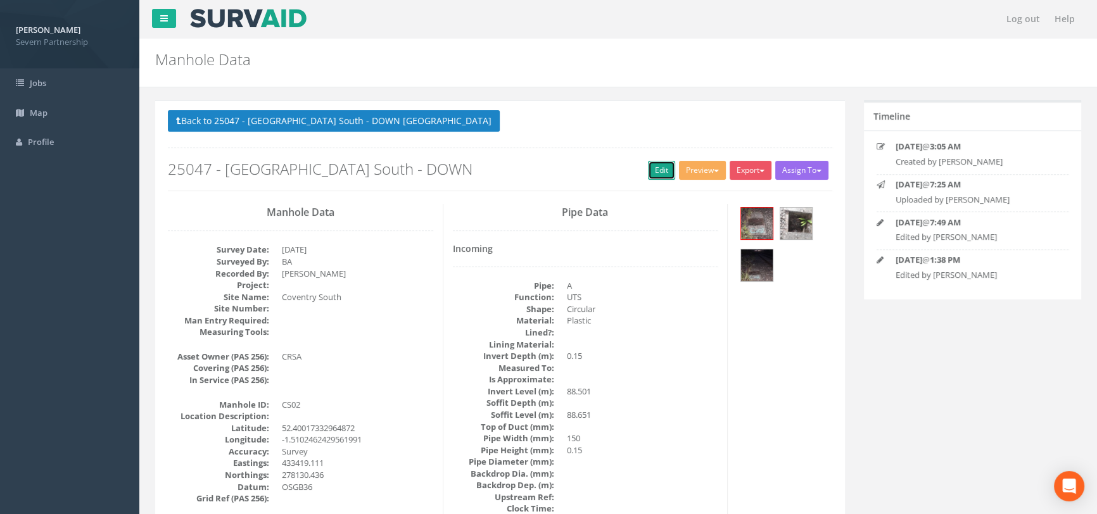
click at [664, 172] on link "Edit" at bounding box center [661, 170] width 27 height 19
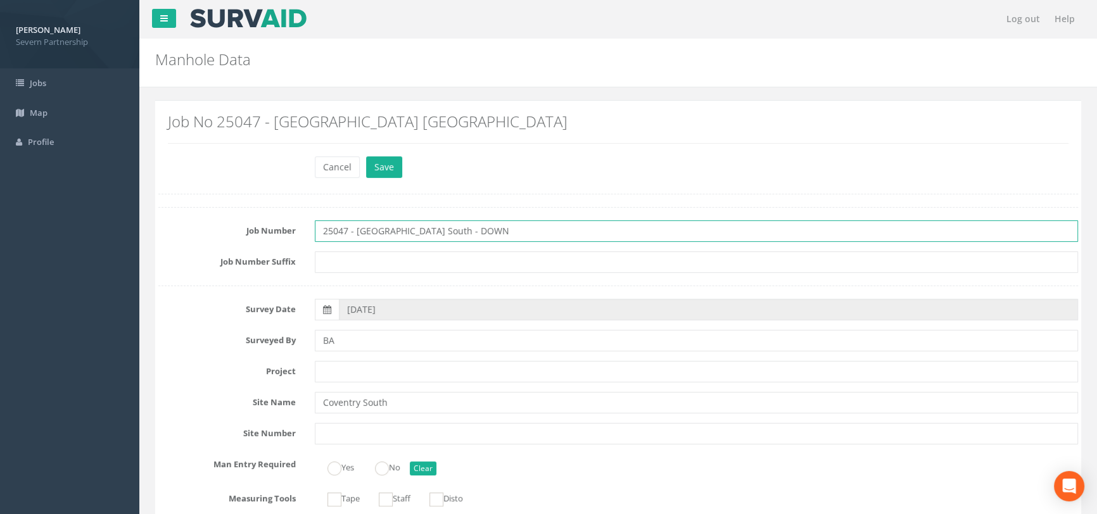
drag, startPoint x: 469, startPoint y: 230, endPoint x: 356, endPoint y: 247, distance: 114.1
type input "25047 - UNKNOWN"
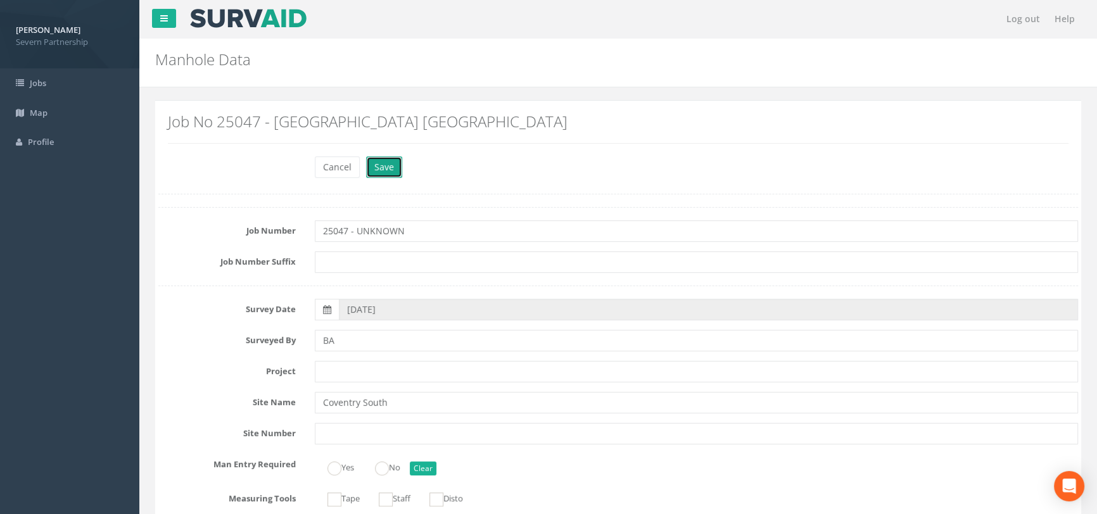
click at [385, 166] on button "Save" at bounding box center [384, 167] width 36 height 22
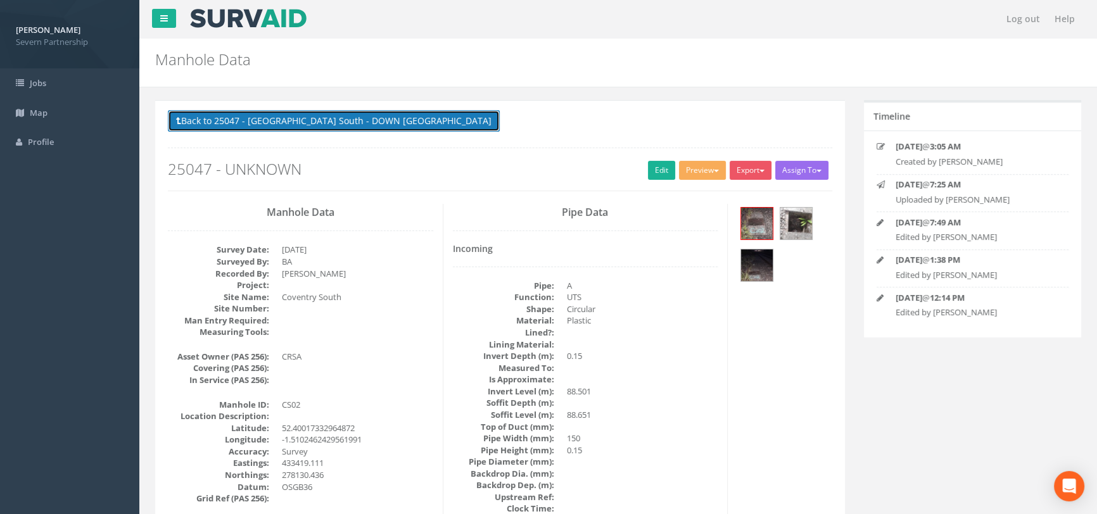
click at [222, 120] on button "Back to 25047 - [GEOGRAPHIC_DATA] South - DOWN [GEOGRAPHIC_DATA]" at bounding box center [334, 121] width 332 height 22
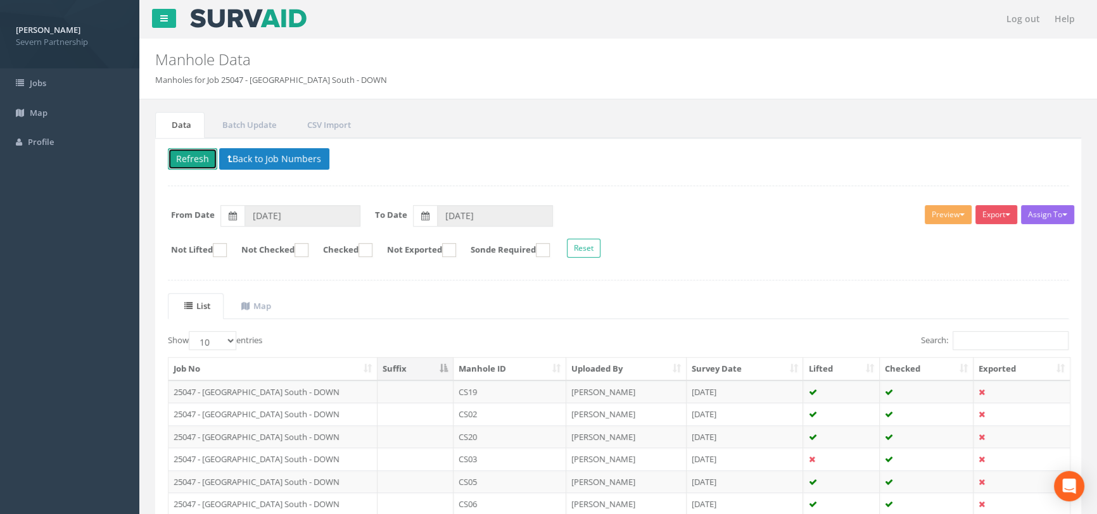
click at [194, 157] on button "Refresh" at bounding box center [192, 159] width 49 height 22
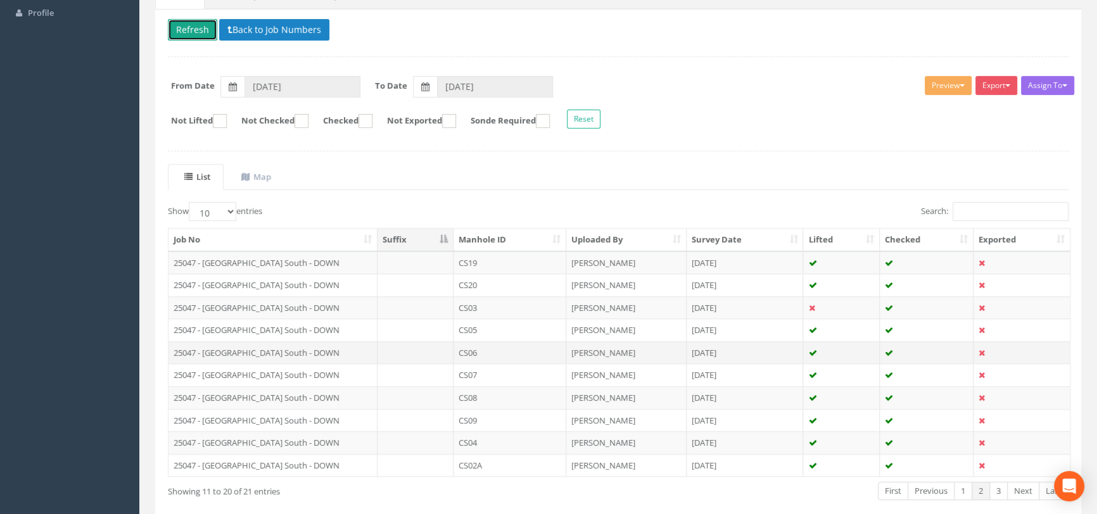
scroll to position [190, 0]
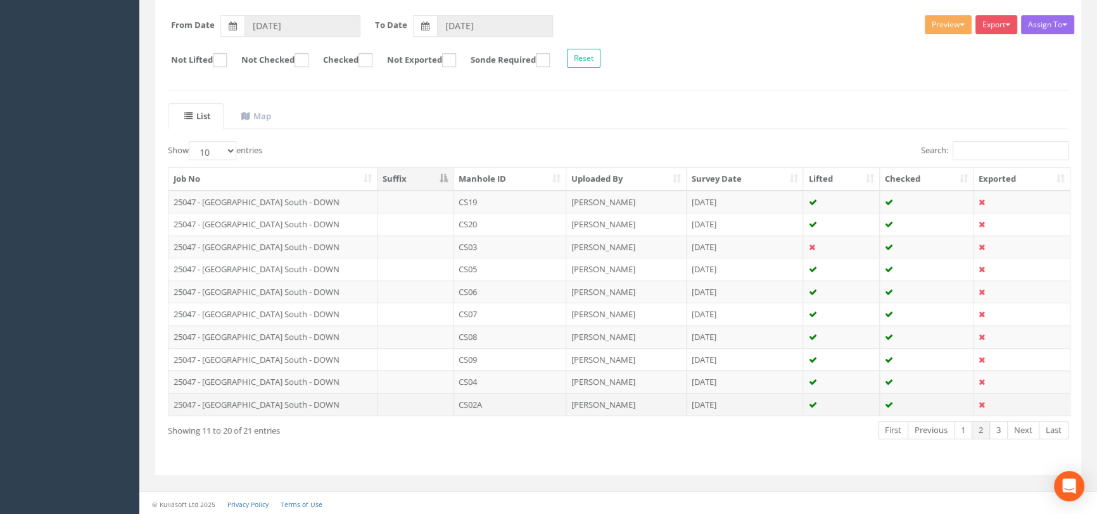
click at [402, 404] on td at bounding box center [416, 404] width 76 height 23
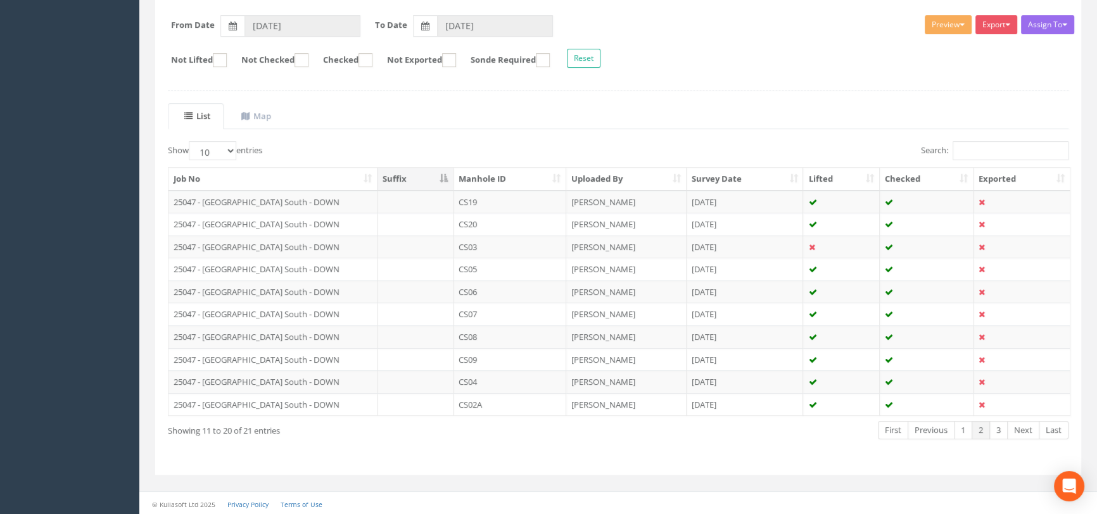
scroll to position [0, 0]
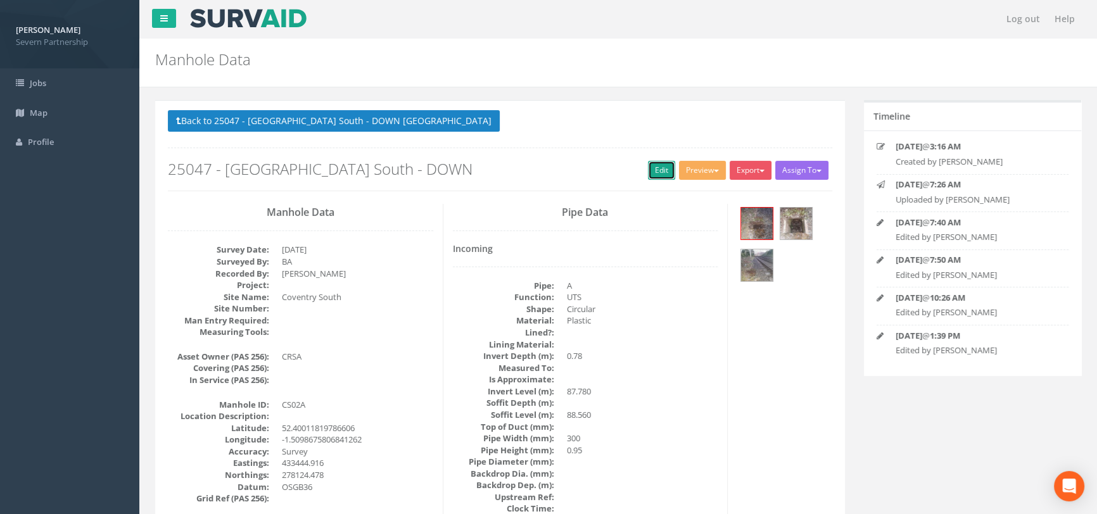
click at [672, 167] on link "Edit" at bounding box center [661, 170] width 27 height 19
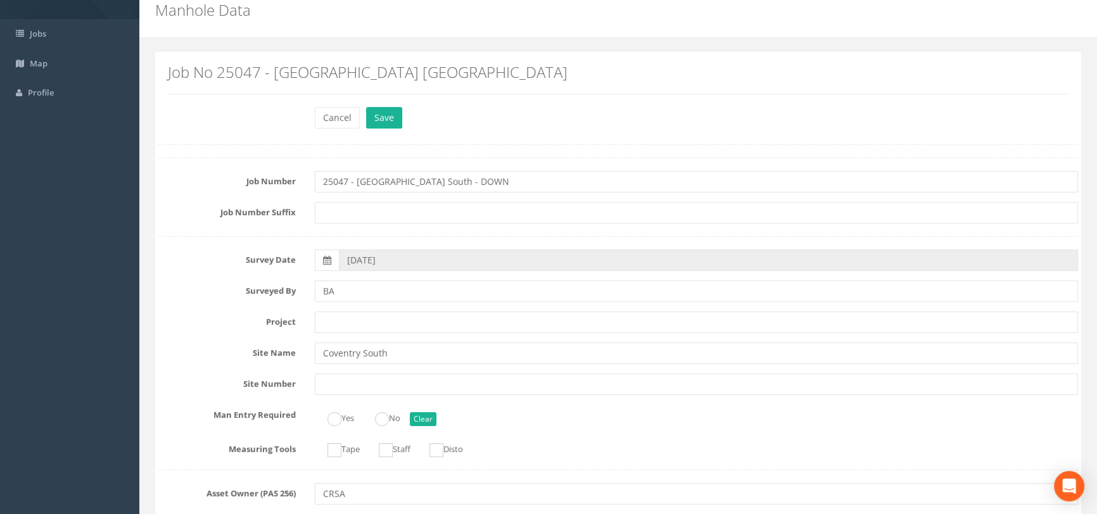
scroll to position [115, 0]
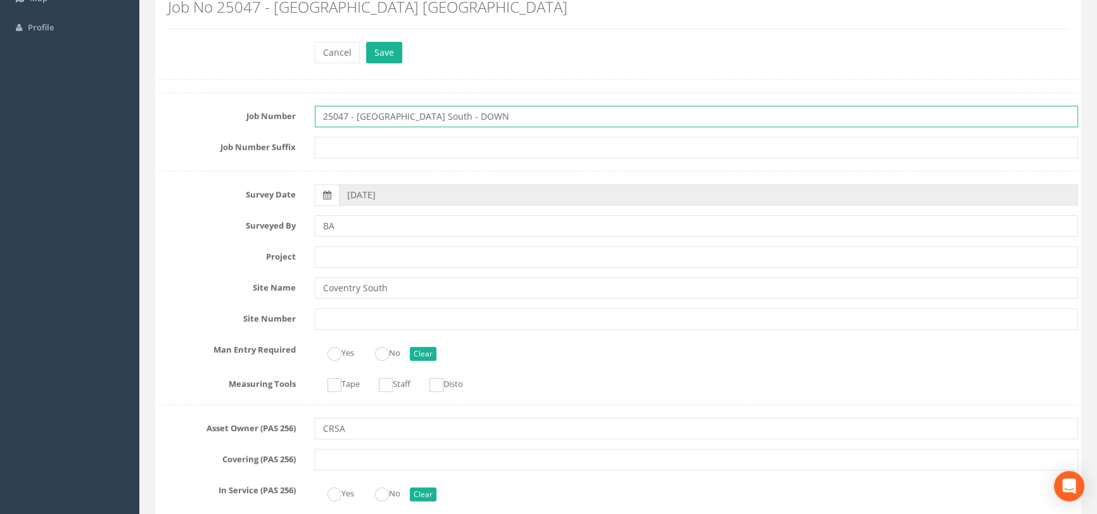
drag, startPoint x: 466, startPoint y: 118, endPoint x: 357, endPoint y: 129, distance: 109.5
type input "25047 - UNKNOWN"
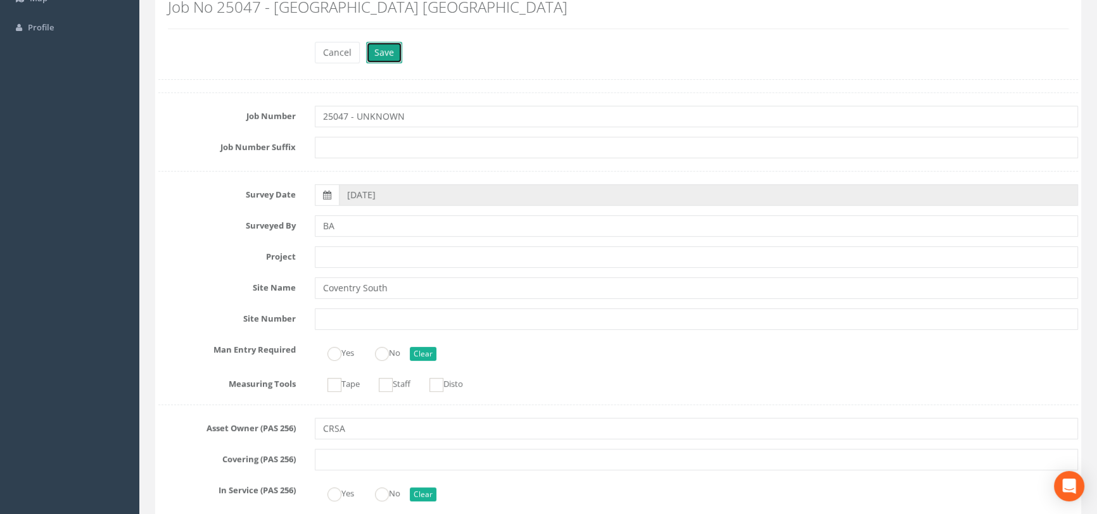
click at [371, 54] on button "Save" at bounding box center [384, 53] width 36 height 22
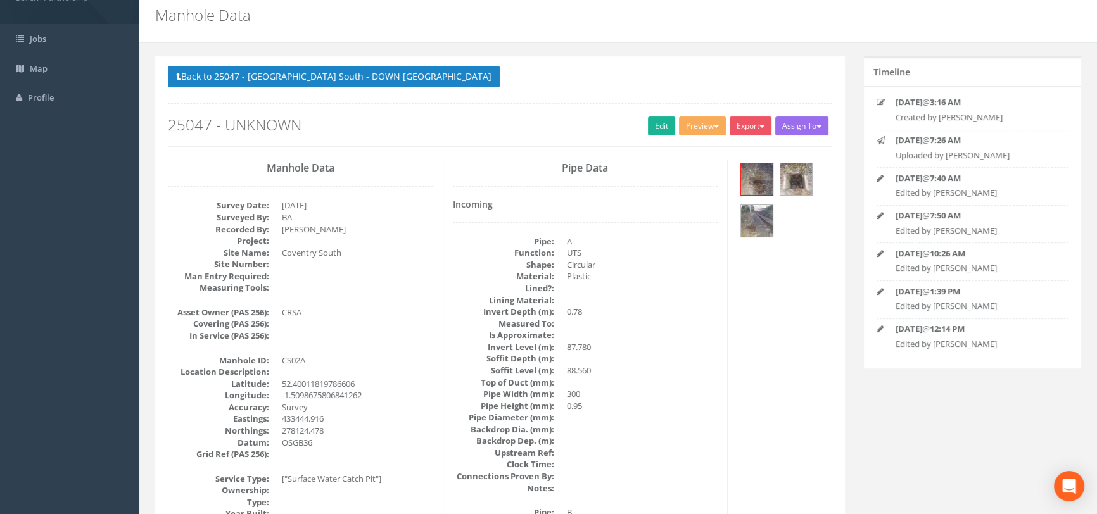
scroll to position [0, 0]
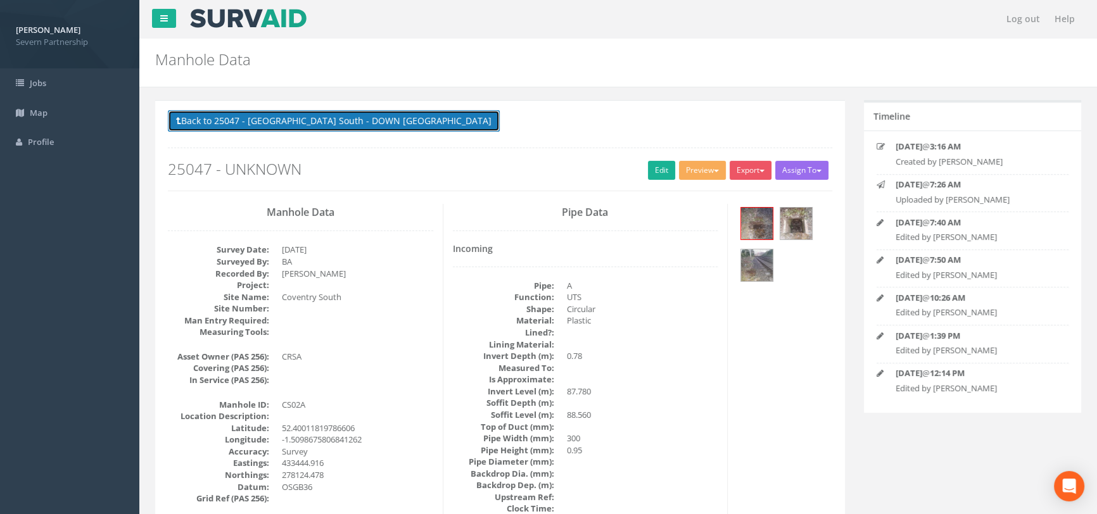
click at [224, 122] on button "Back to 25047 - [GEOGRAPHIC_DATA] South - DOWN [GEOGRAPHIC_DATA]" at bounding box center [334, 121] width 332 height 22
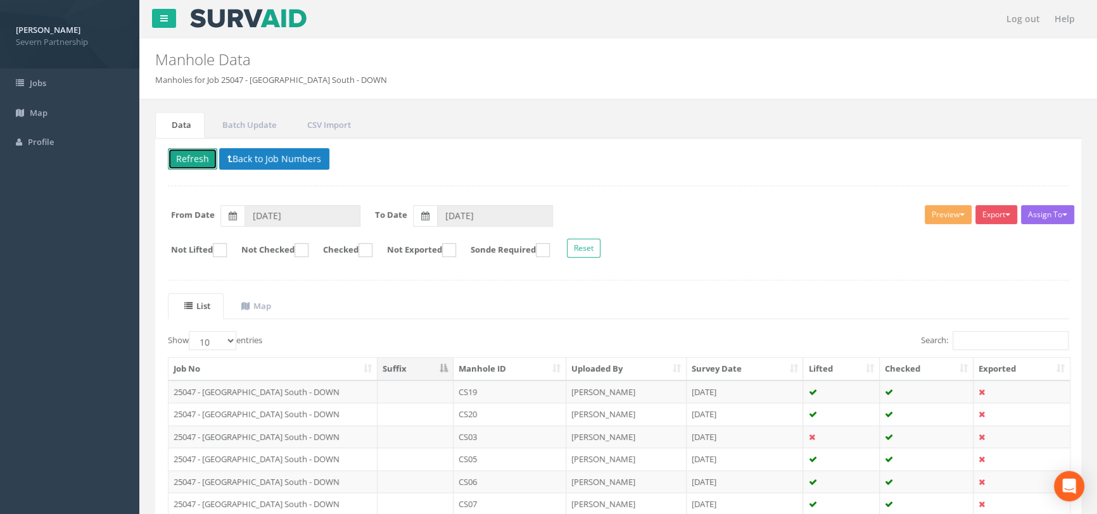
click at [189, 161] on button "Refresh" at bounding box center [192, 159] width 49 height 22
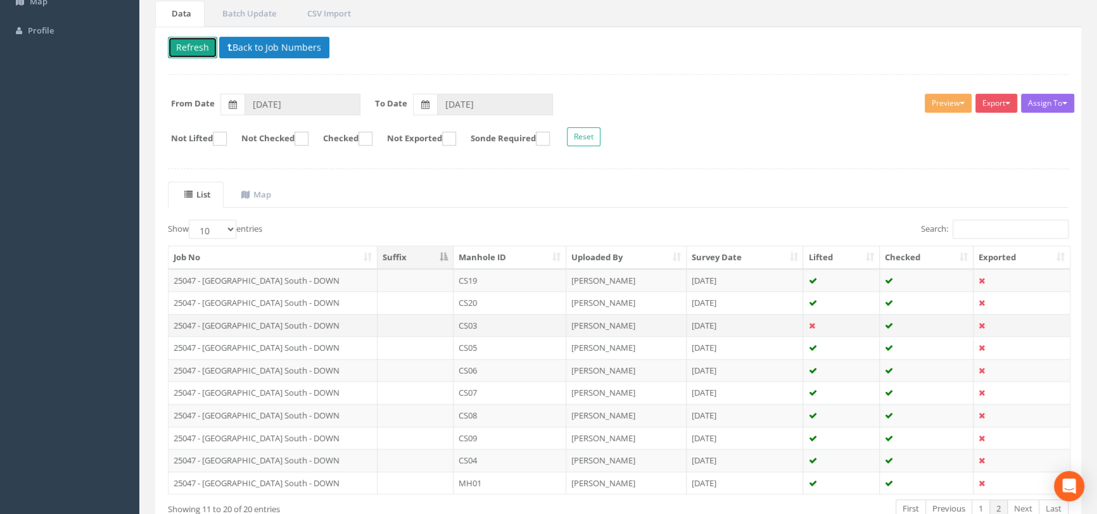
scroll to position [190, 0]
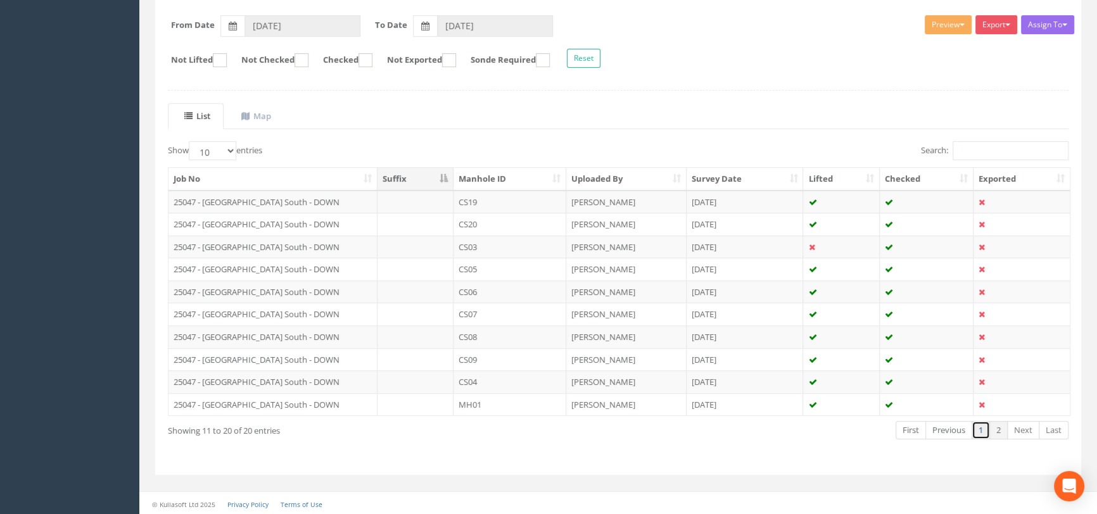
click at [981, 428] on link "1" at bounding box center [981, 430] width 18 height 18
drag, startPoint x: 994, startPoint y: 429, endPoint x: 886, endPoint y: 414, distance: 109.3
click at [993, 428] on link "2" at bounding box center [999, 430] width 18 height 18
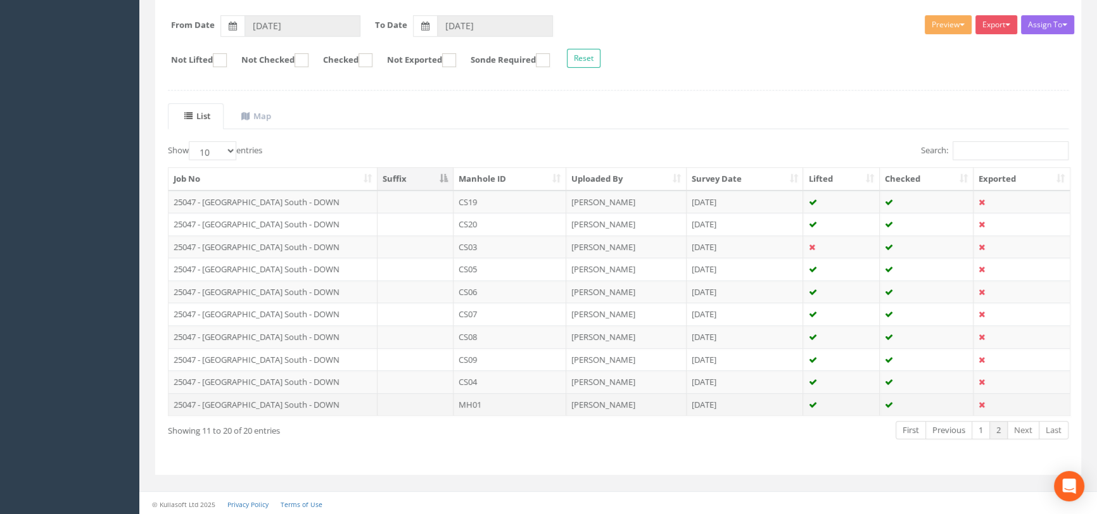
click at [423, 404] on td at bounding box center [416, 404] width 76 height 23
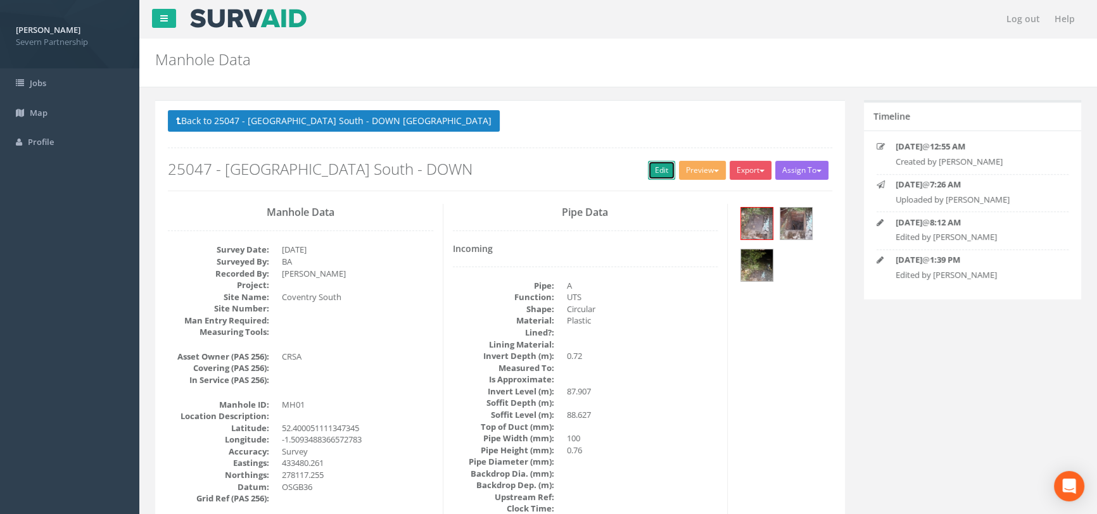
click at [659, 175] on link "Edit" at bounding box center [661, 170] width 27 height 19
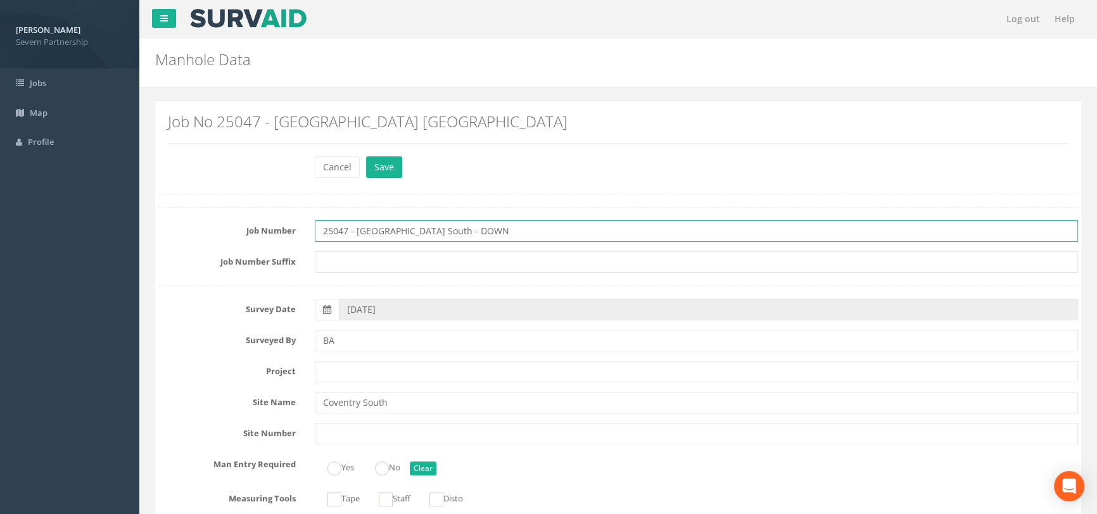
drag, startPoint x: 462, startPoint y: 232, endPoint x: 355, endPoint y: 248, distance: 108.2
type input "25047 - UNKNOWN"
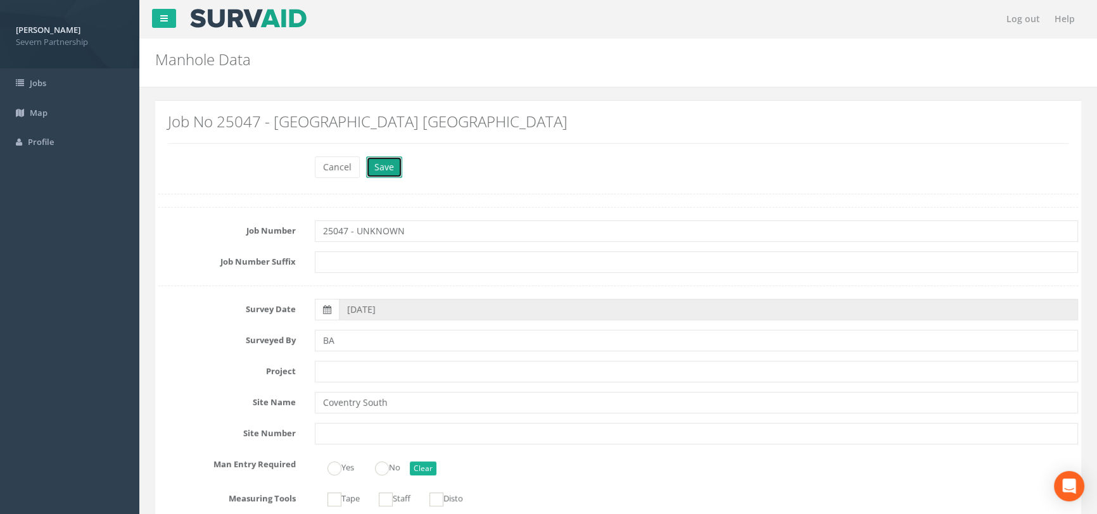
click at [379, 174] on button "Save" at bounding box center [384, 167] width 36 height 22
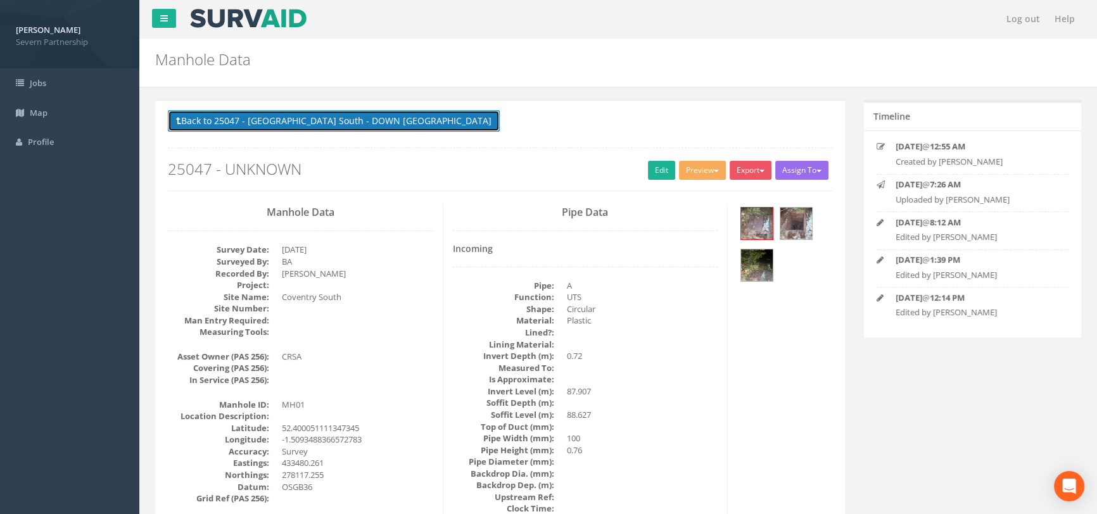
click at [243, 114] on button "Back to 25047 - [GEOGRAPHIC_DATA] South - DOWN [GEOGRAPHIC_DATA]" at bounding box center [334, 121] width 332 height 22
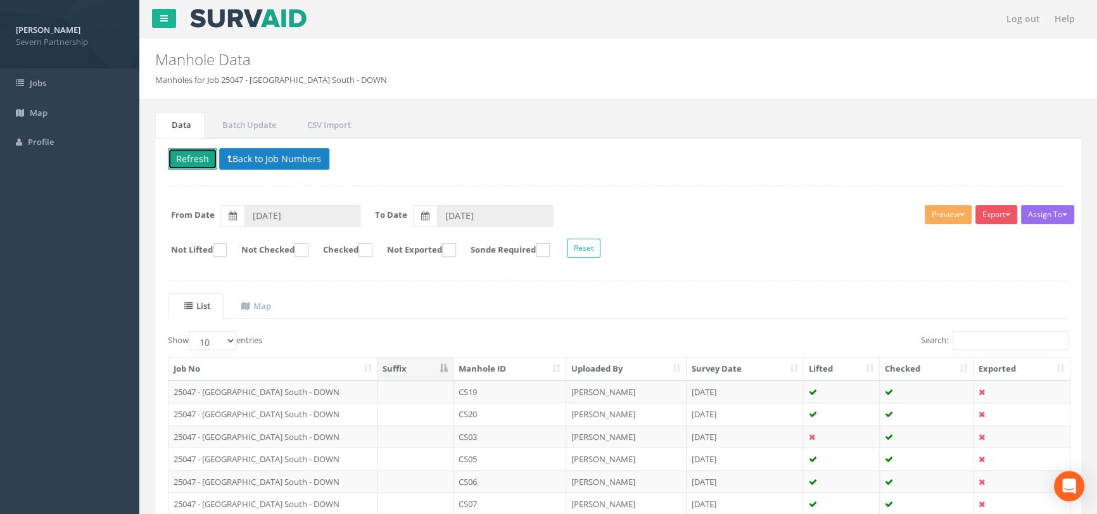
click at [200, 154] on button "Refresh" at bounding box center [192, 159] width 49 height 22
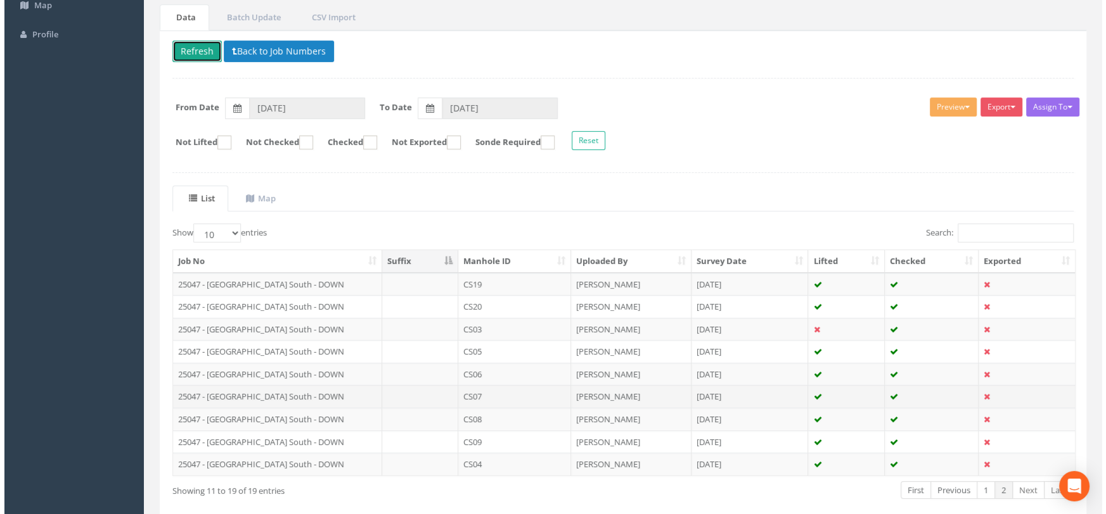
scroll to position [168, 0]
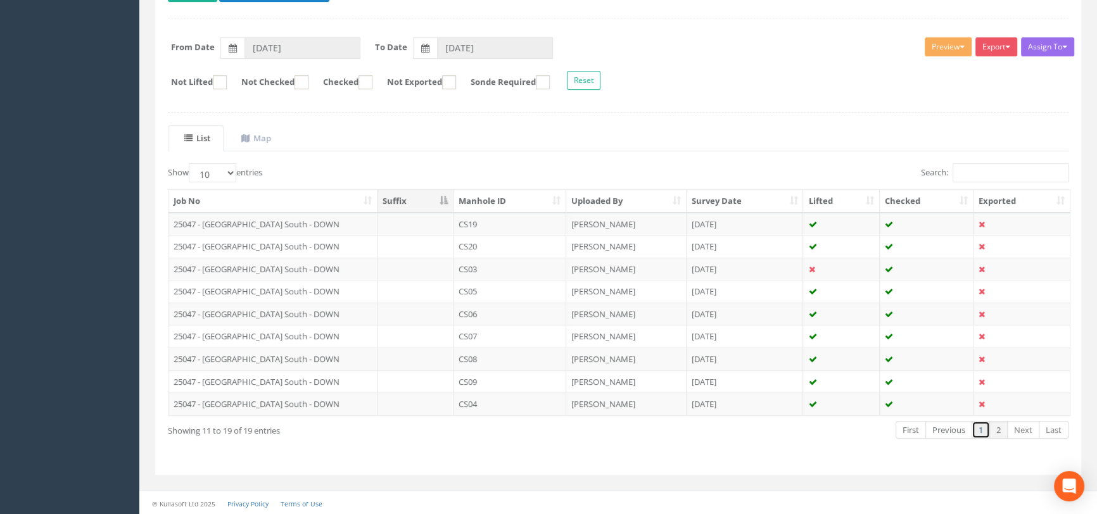
click at [978, 428] on link "1" at bounding box center [981, 430] width 18 height 18
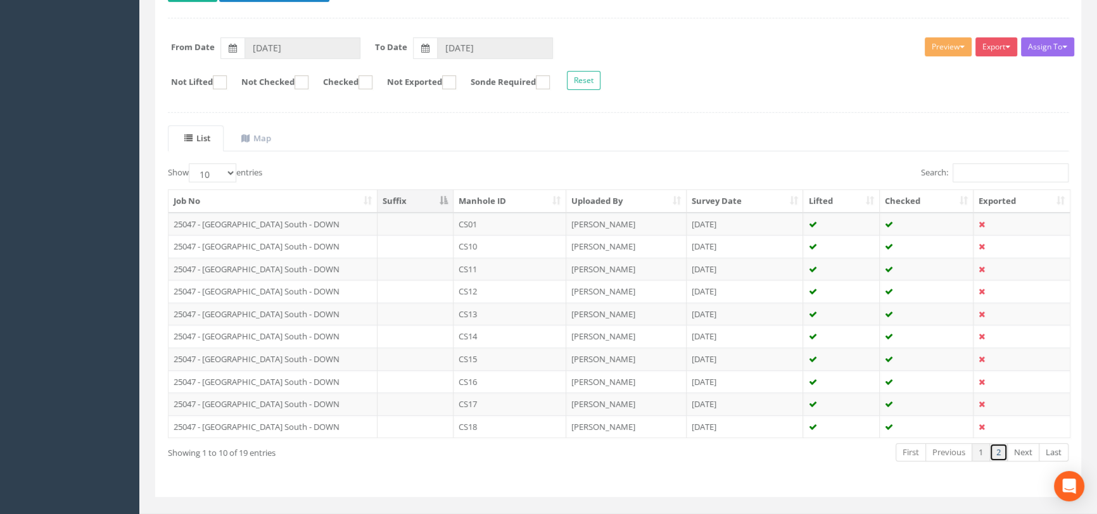
click at [996, 452] on link "2" at bounding box center [999, 452] width 18 height 18
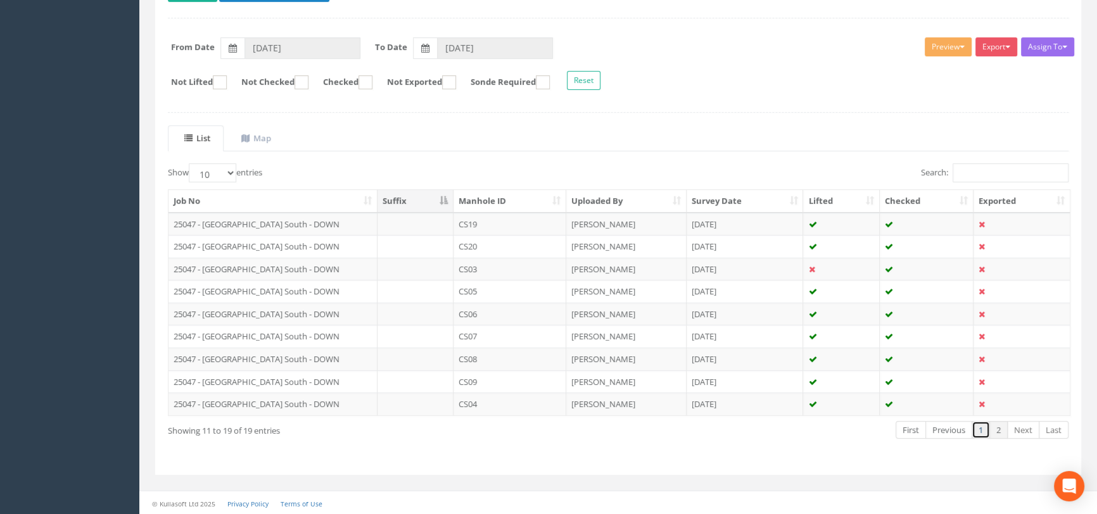
click at [983, 429] on link "1" at bounding box center [981, 430] width 18 height 18
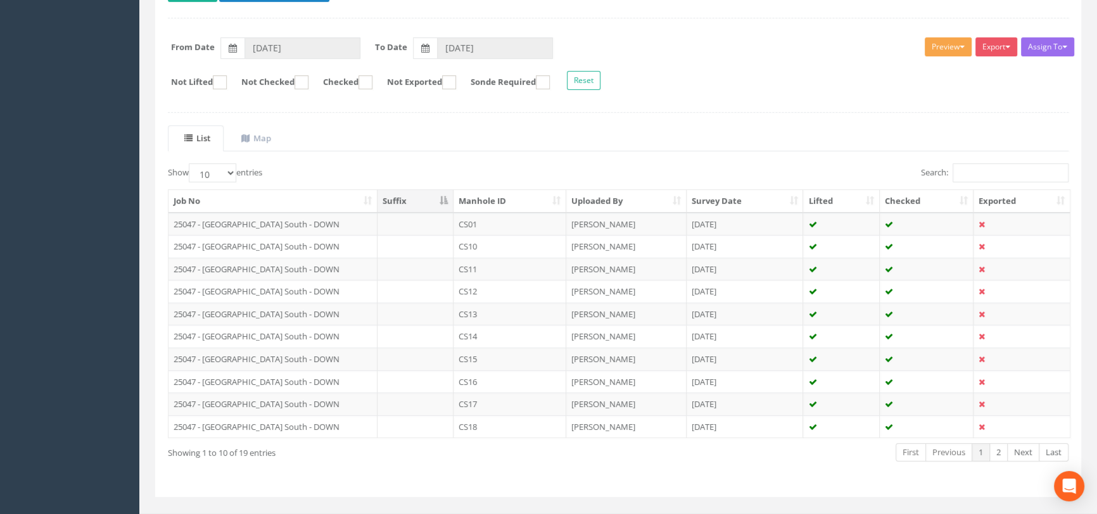
click at [936, 45] on button "Preview" at bounding box center [948, 46] width 47 height 19
click at [912, 72] on link "SP Manhole" at bounding box center [925, 73] width 96 height 20
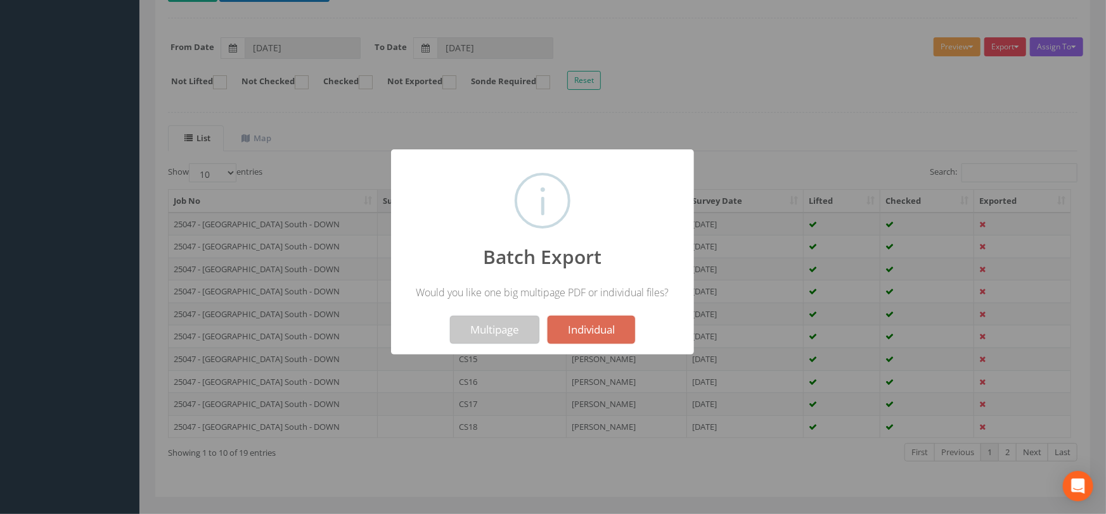
click at [513, 329] on button "Multipage" at bounding box center [494, 330] width 89 height 28
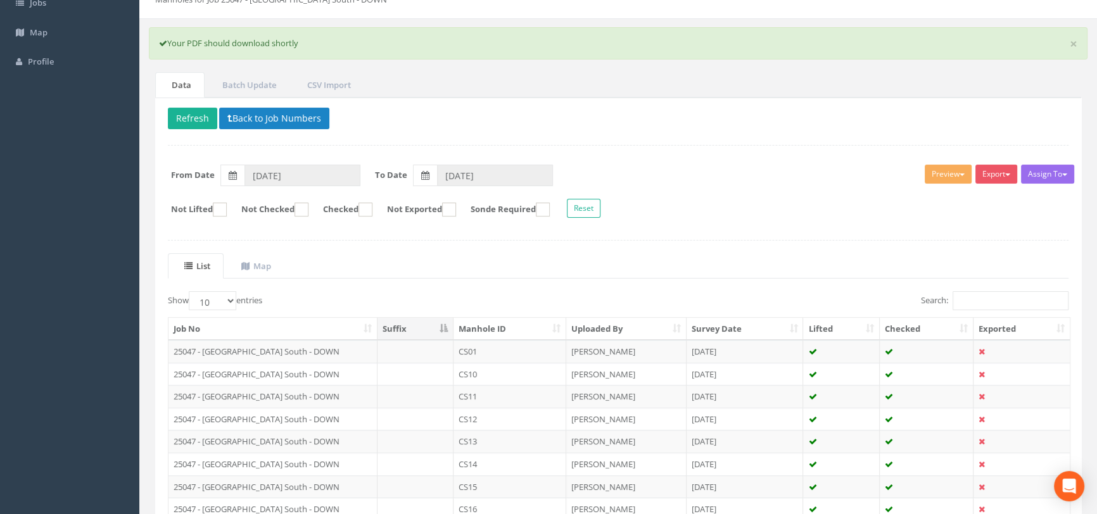
scroll to position [0, 0]
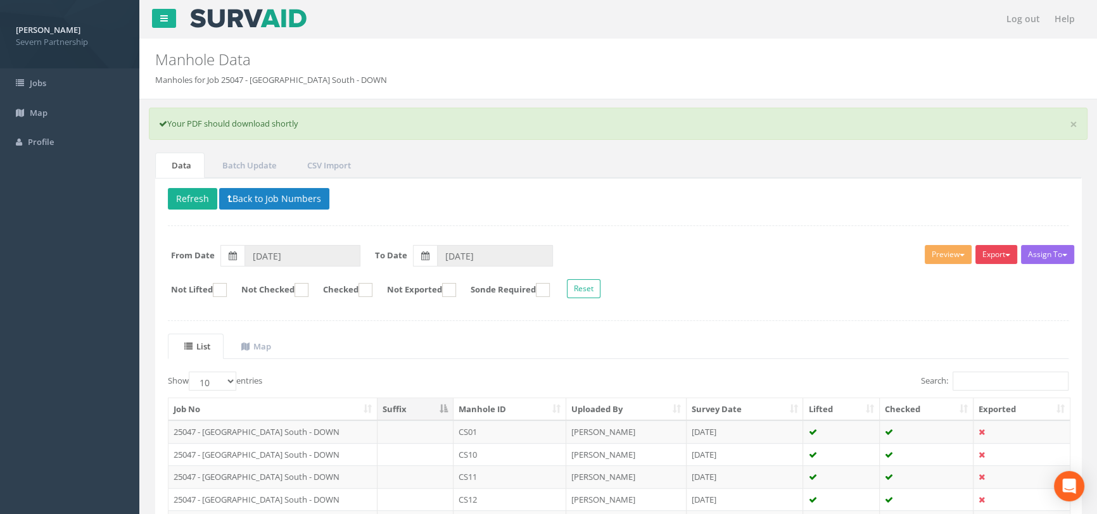
click at [993, 259] on button "Export" at bounding box center [997, 254] width 42 height 19
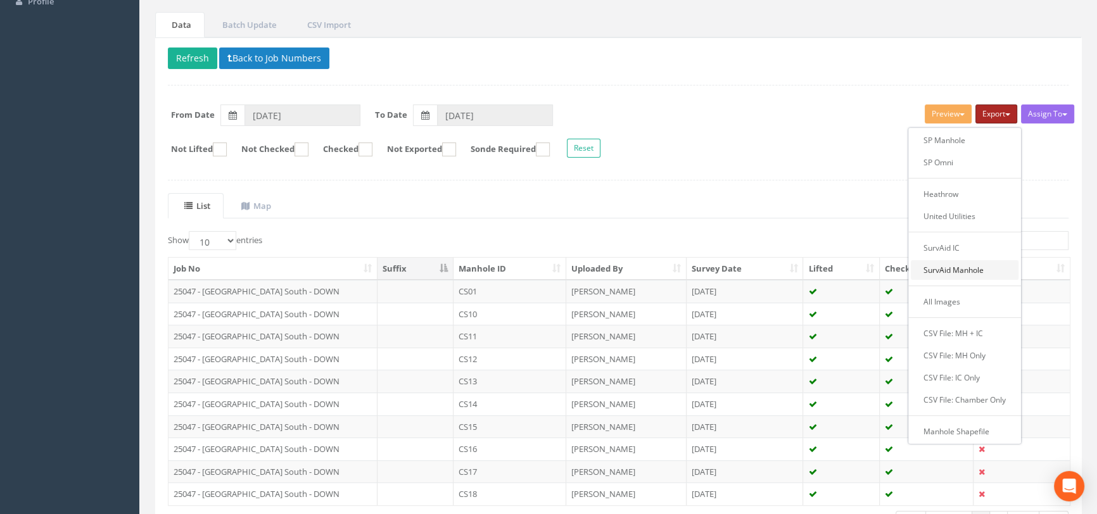
scroll to position [231, 0]
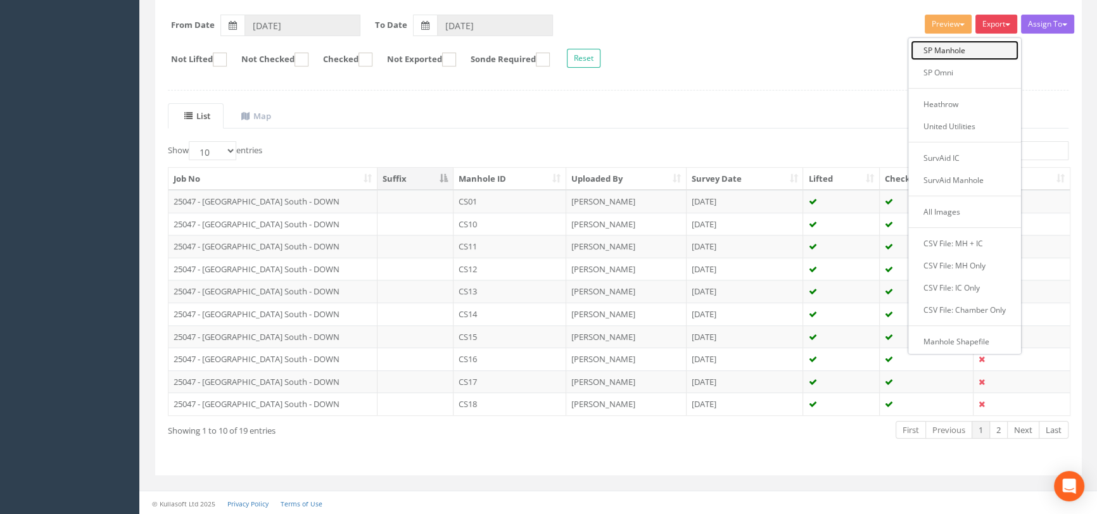
drag, startPoint x: 938, startPoint y: 49, endPoint x: 891, endPoint y: 96, distance: 66.3
click at [938, 49] on link "SP Manhole" at bounding box center [965, 51] width 108 height 20
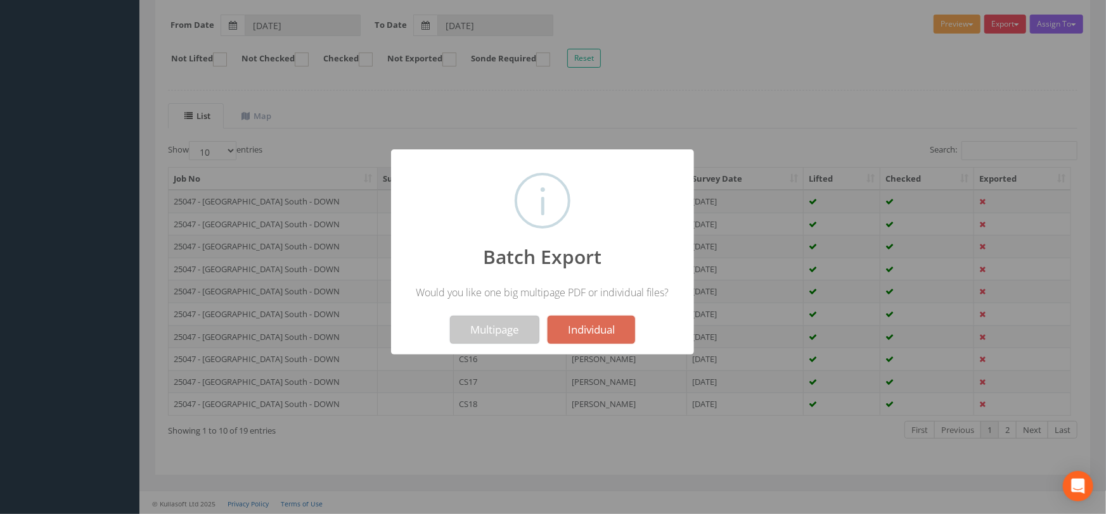
click at [507, 332] on button "Multipage" at bounding box center [494, 330] width 89 height 28
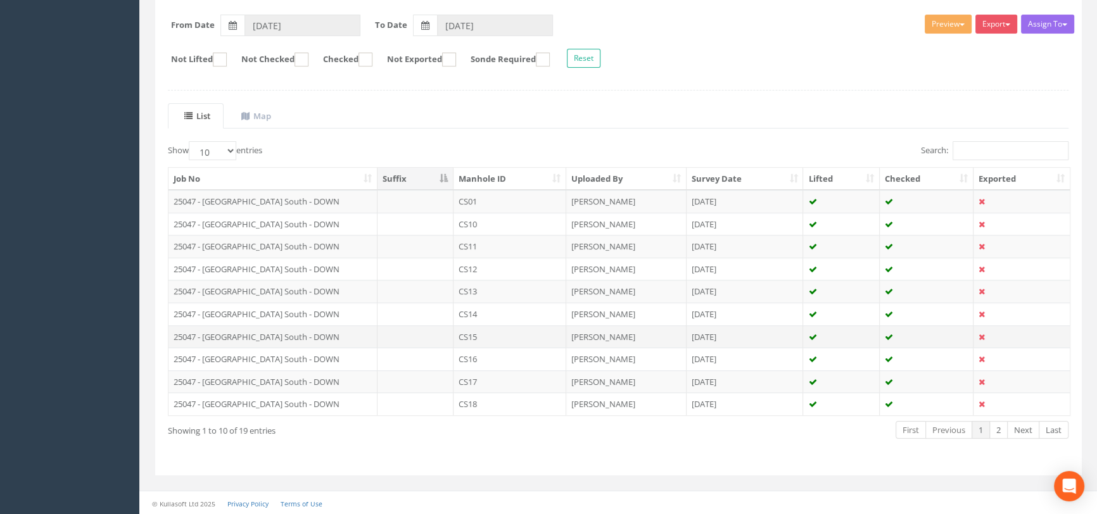
click at [486, 333] on td "CS15" at bounding box center [510, 337] width 113 height 23
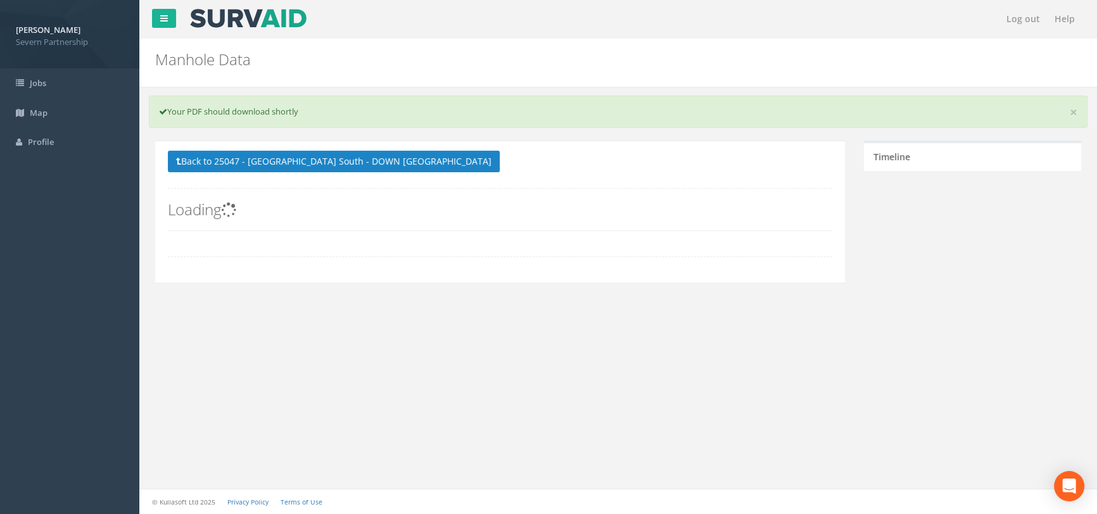
scroll to position [0, 0]
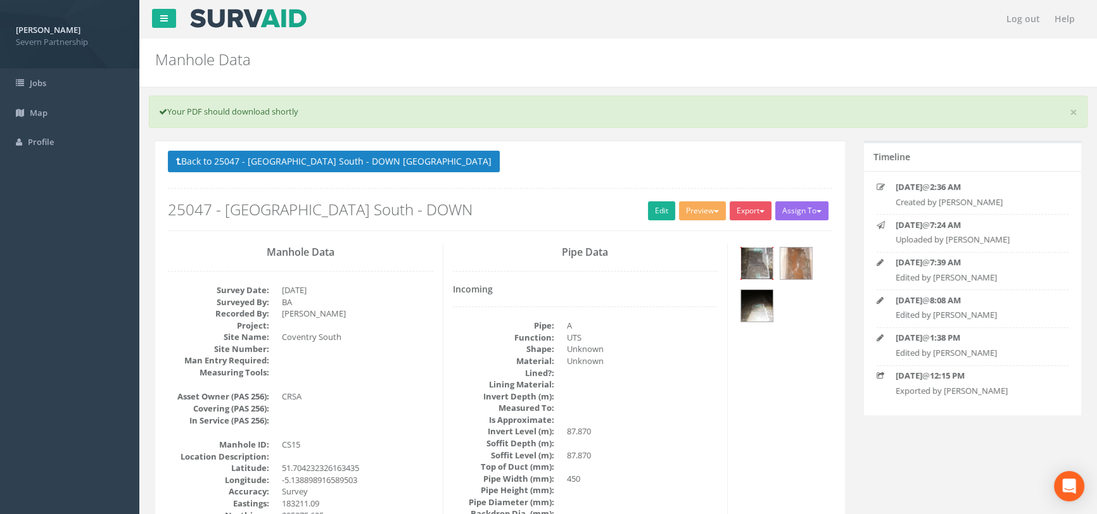
click at [760, 270] on img at bounding box center [757, 264] width 32 height 32
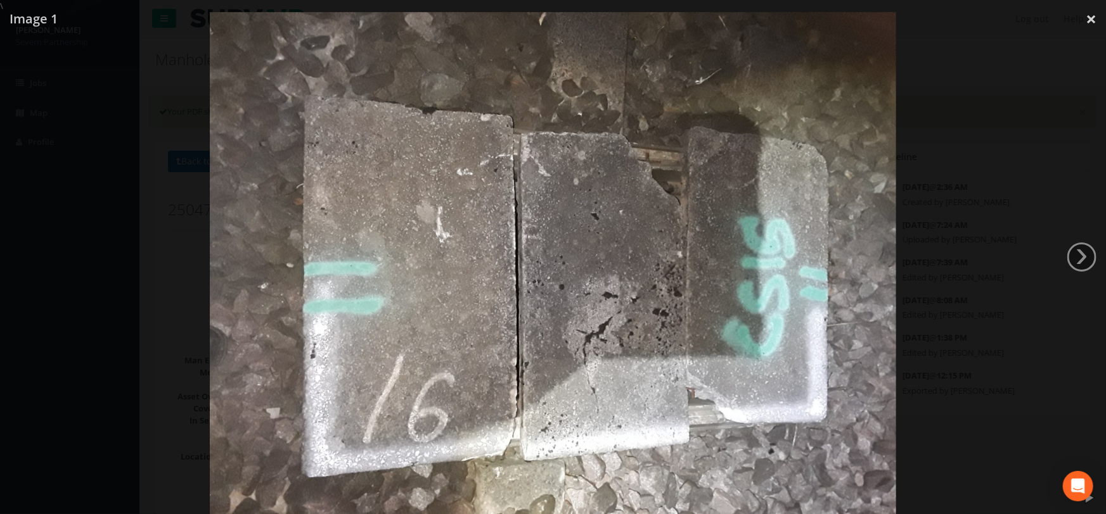
click at [929, 190] on div at bounding box center [553, 269] width 1106 height 514
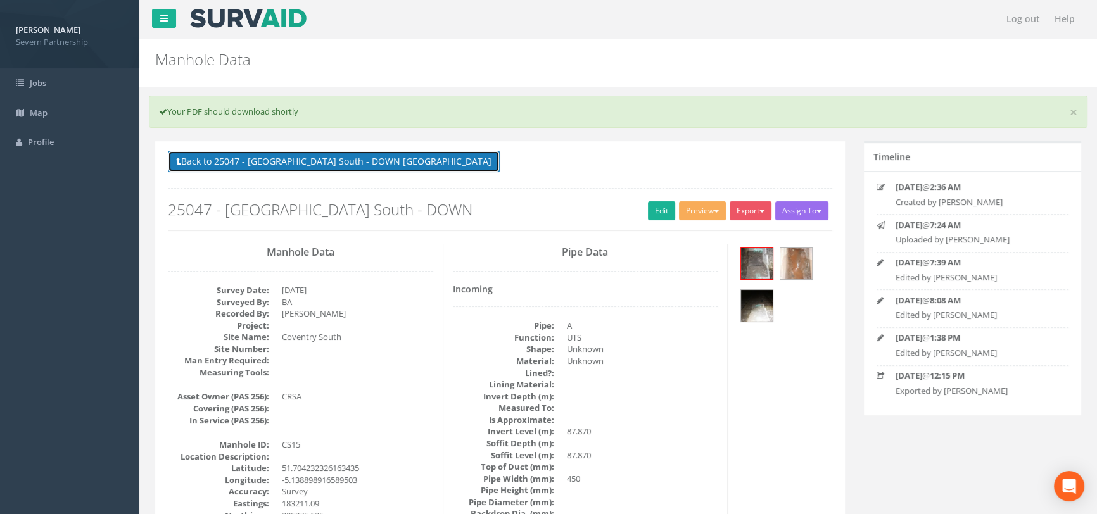
click at [325, 153] on button "Back to 25047 - [GEOGRAPHIC_DATA] South - DOWN [GEOGRAPHIC_DATA]" at bounding box center [334, 162] width 332 height 22
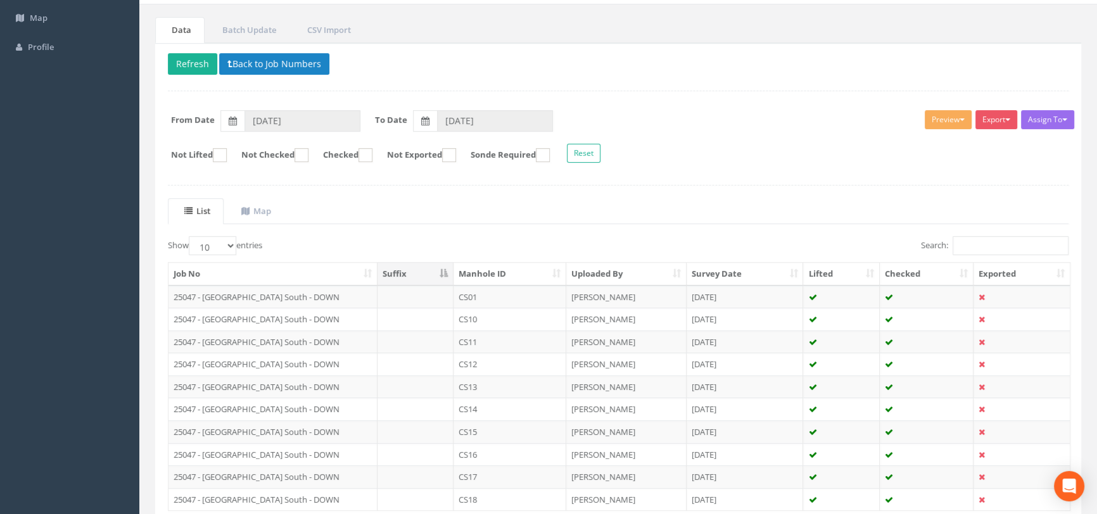
scroll to position [190, 0]
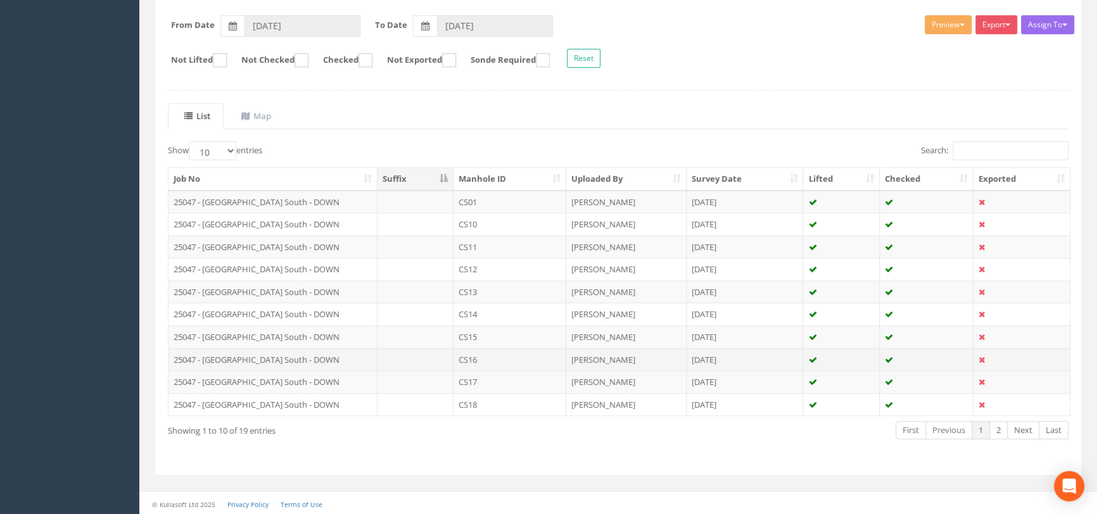
click at [489, 353] on td "CS16" at bounding box center [510, 359] width 113 height 23
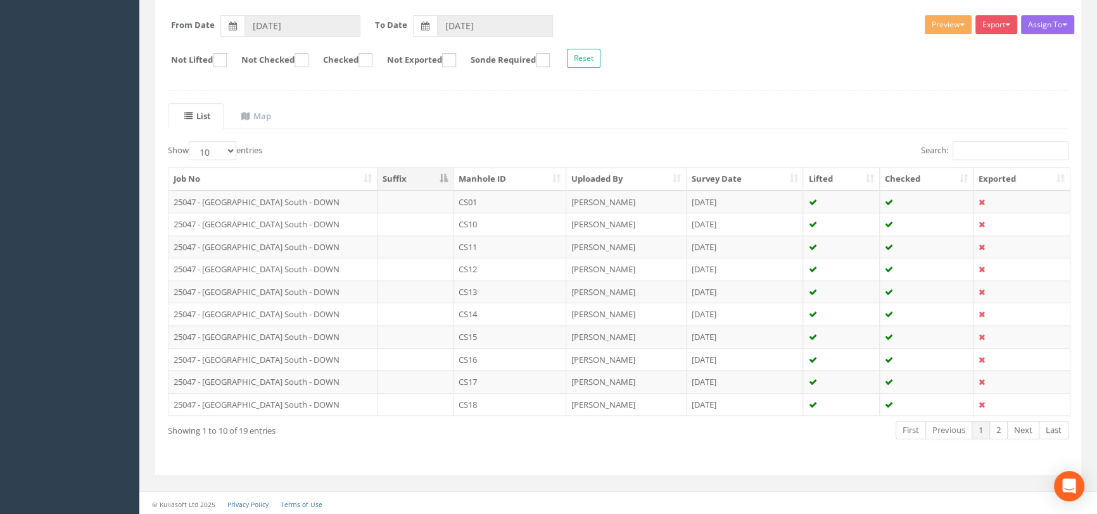
scroll to position [0, 0]
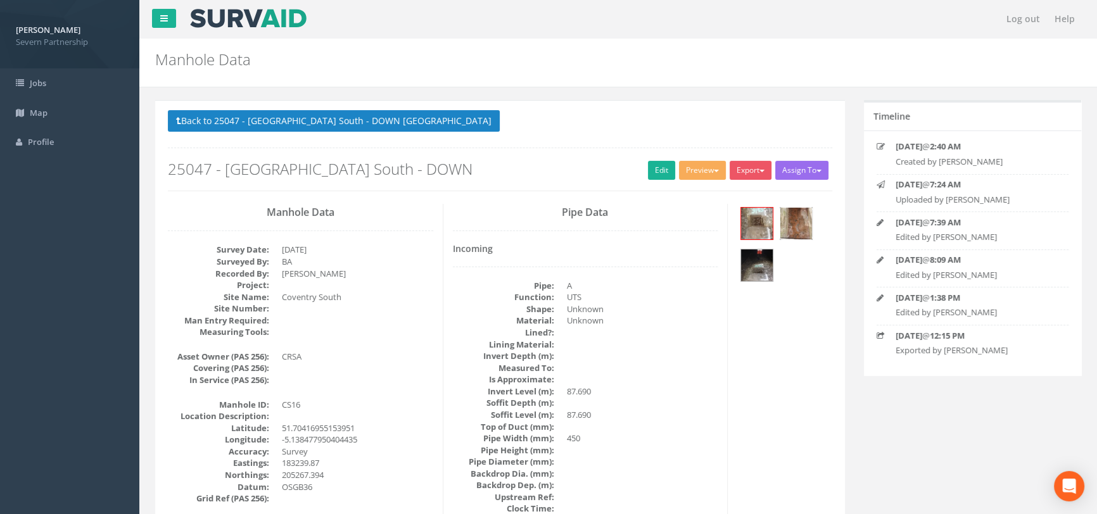
click at [800, 224] on img at bounding box center [797, 224] width 32 height 32
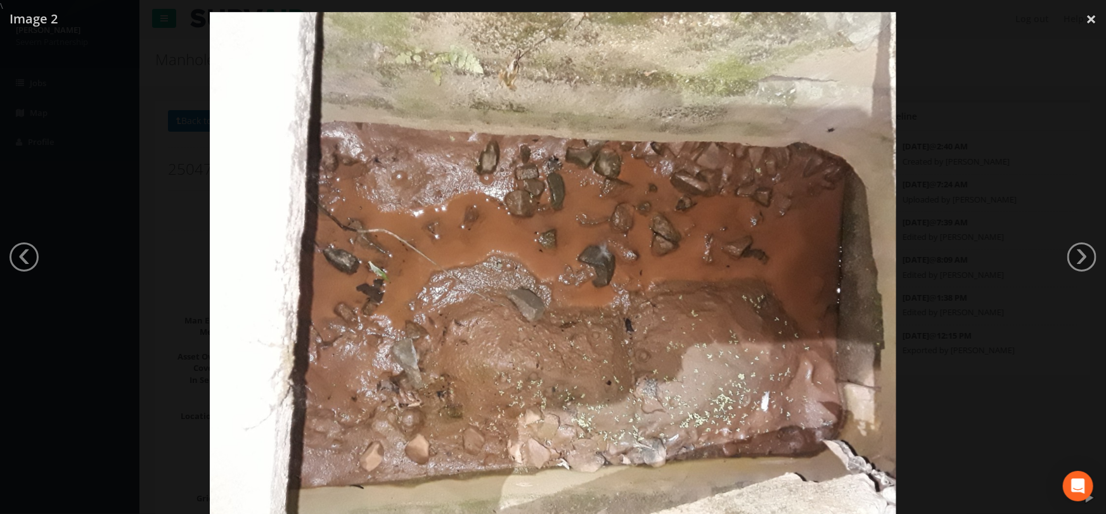
click at [957, 277] on div at bounding box center [553, 269] width 1106 height 514
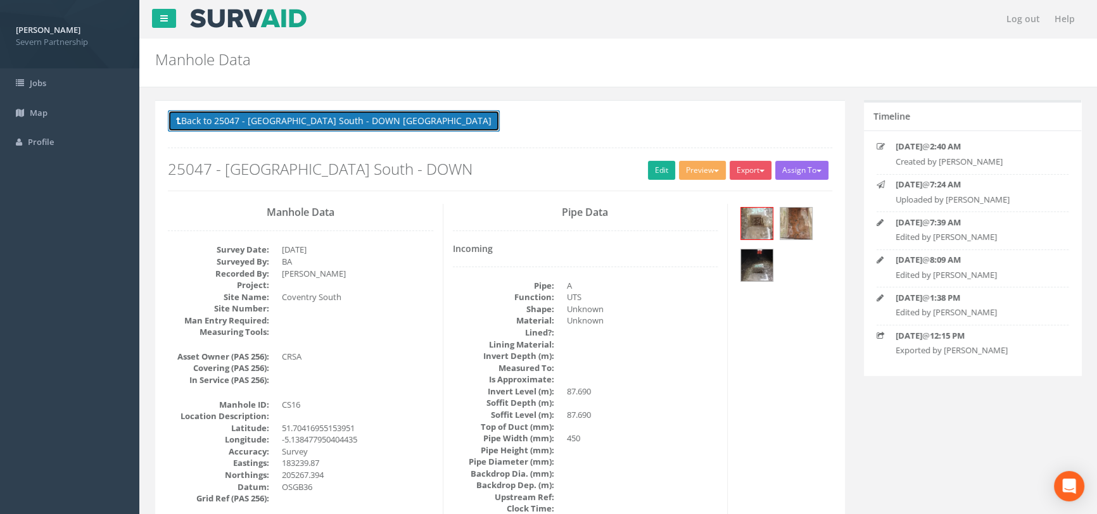
click at [227, 127] on button "Back to 25047 - [GEOGRAPHIC_DATA] South - DOWN [GEOGRAPHIC_DATA]" at bounding box center [334, 121] width 332 height 22
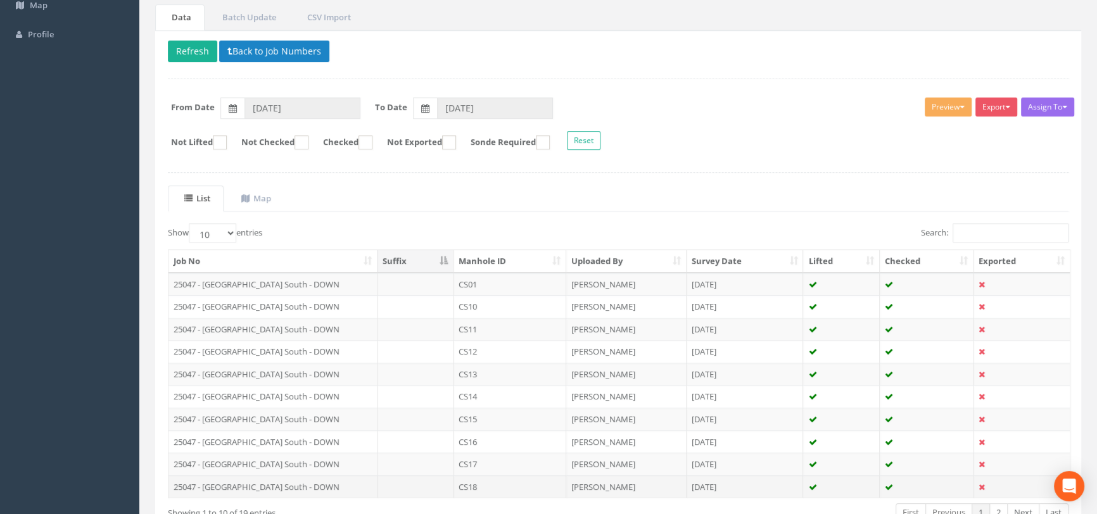
scroll to position [190, 0]
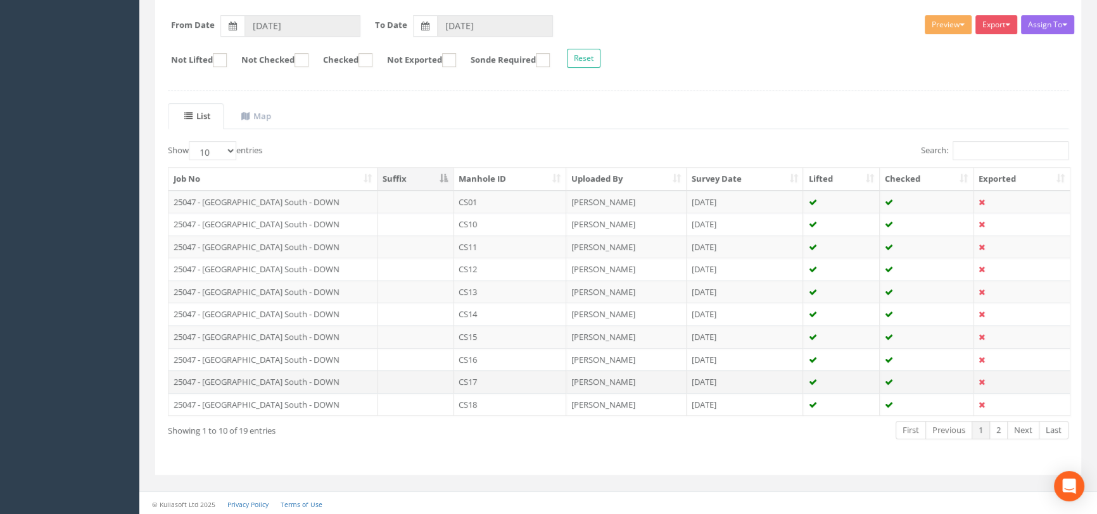
click at [488, 378] on td "CS17" at bounding box center [510, 382] width 113 height 23
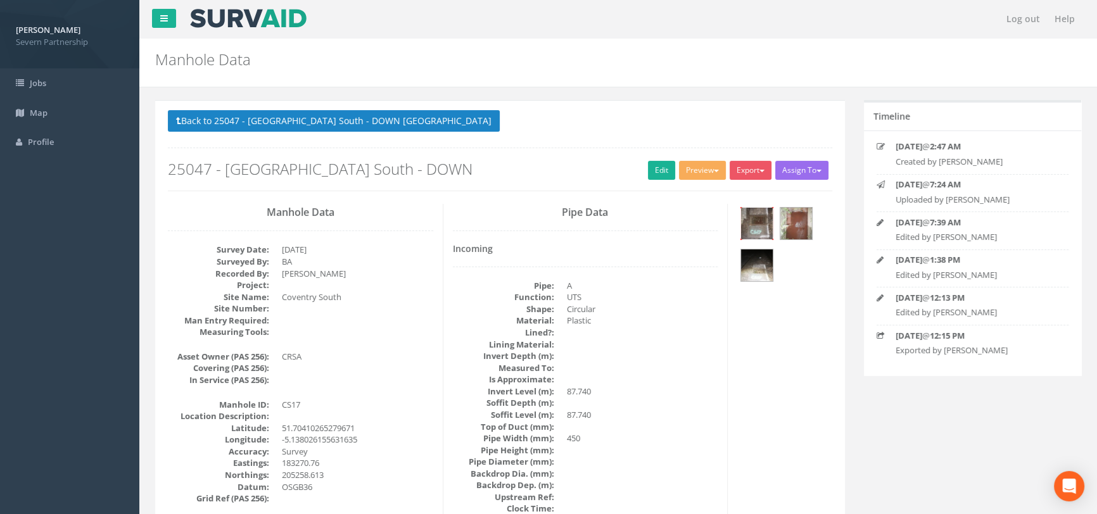
click at [754, 228] on img at bounding box center [757, 224] width 32 height 32
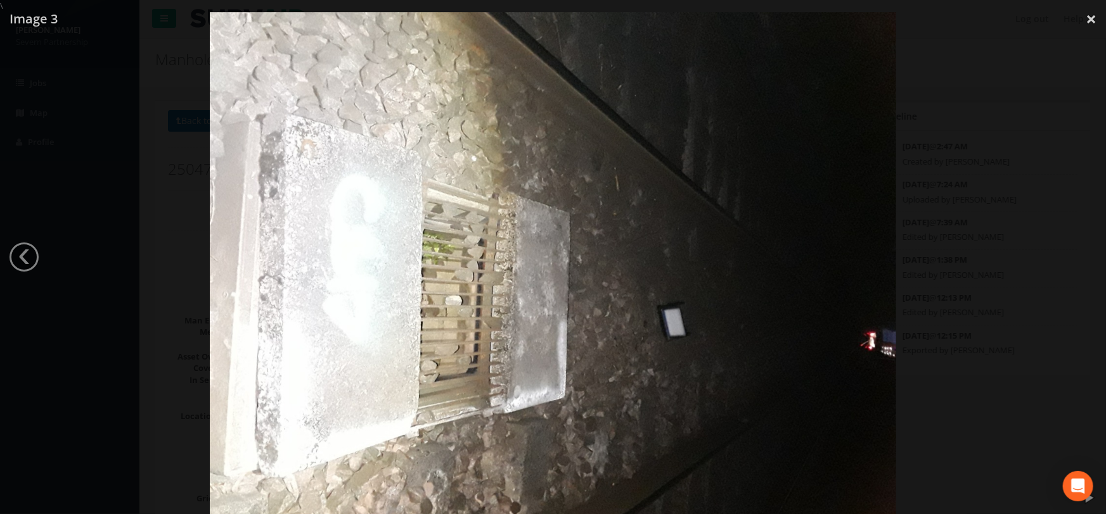
click at [971, 225] on div at bounding box center [553, 269] width 1106 height 514
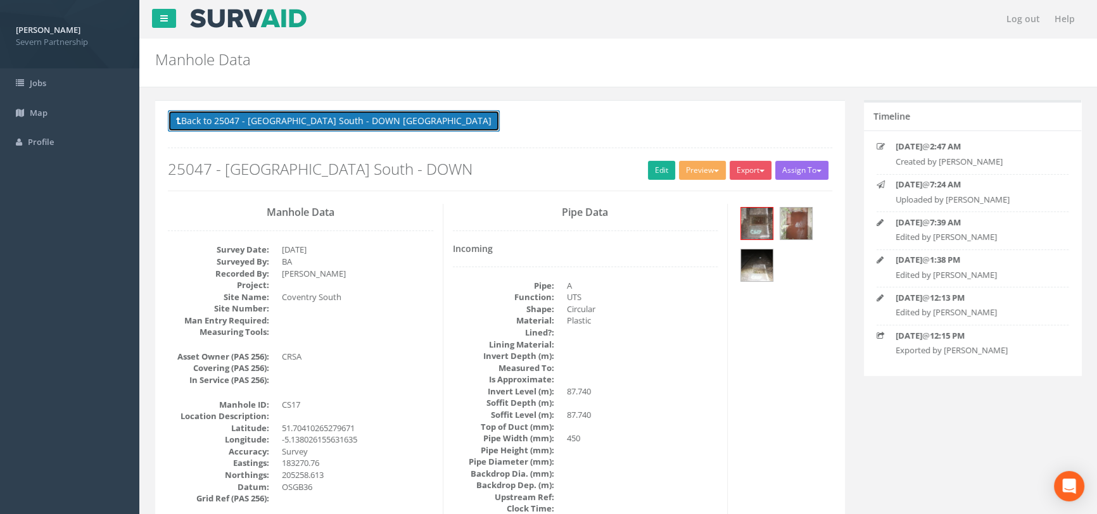
click at [291, 112] on button "Back to 25047 - [GEOGRAPHIC_DATA] South - DOWN [GEOGRAPHIC_DATA]" at bounding box center [334, 121] width 332 height 22
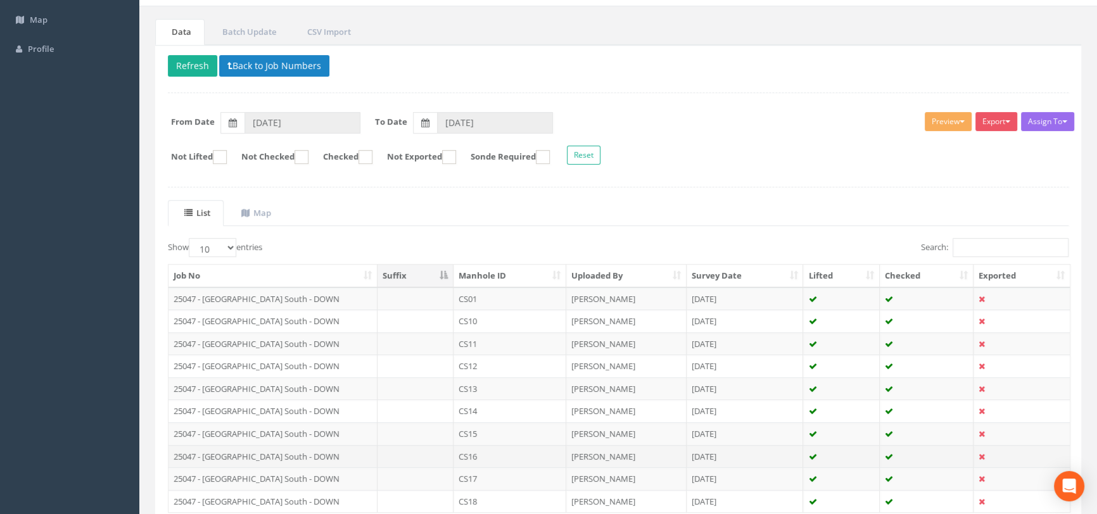
scroll to position [190, 0]
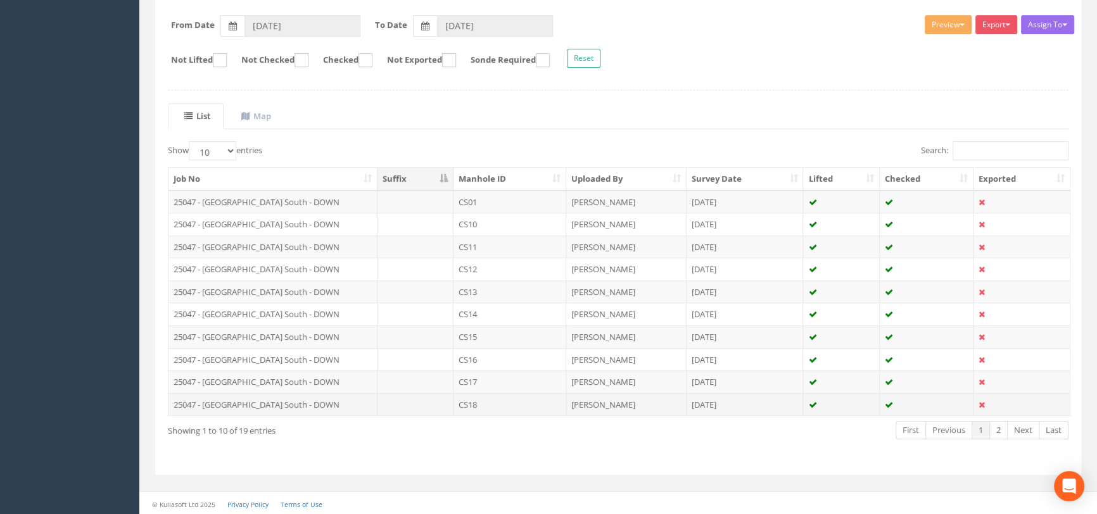
click at [519, 401] on td "CS18" at bounding box center [510, 404] width 113 height 23
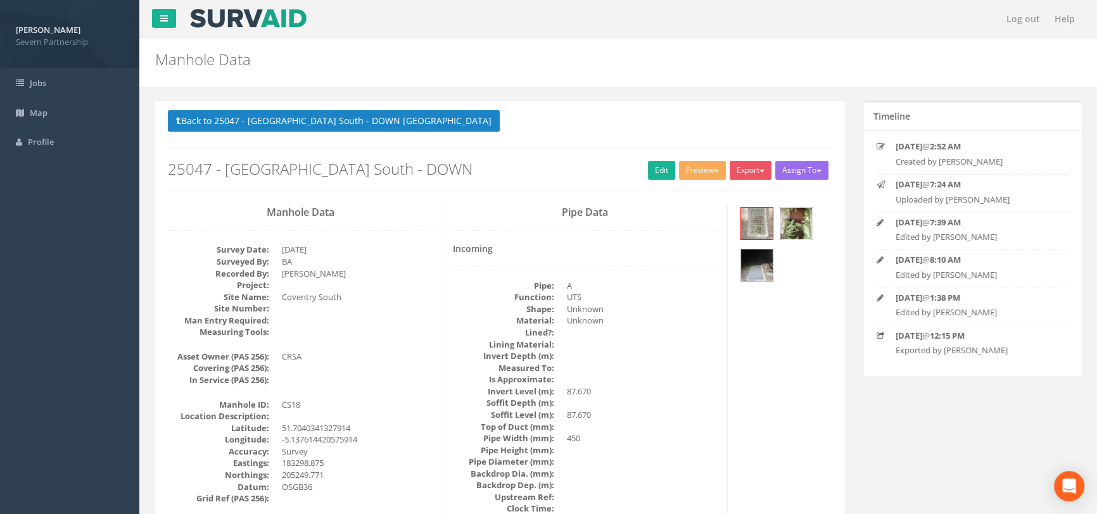
click at [793, 233] on img at bounding box center [797, 224] width 32 height 32
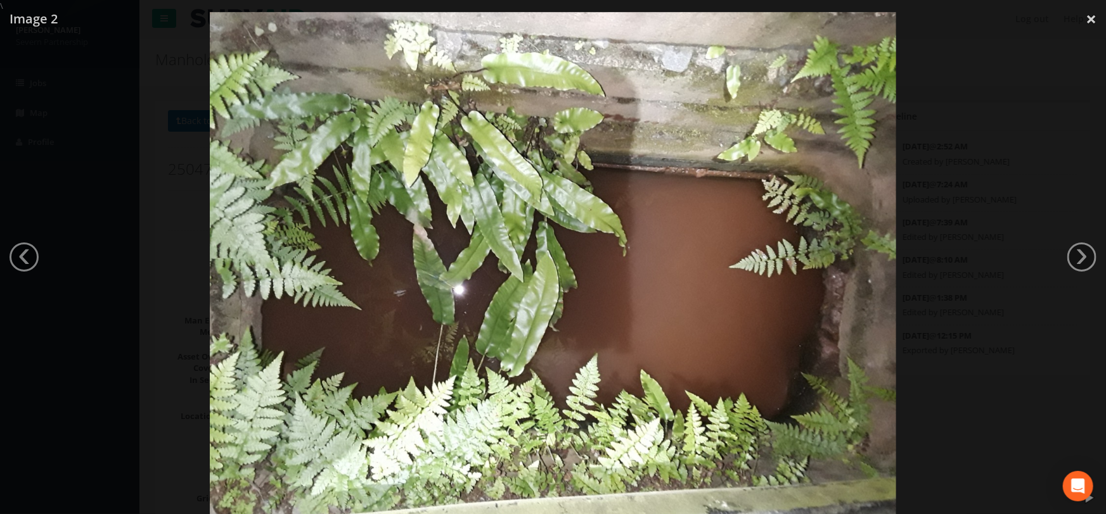
click at [931, 348] on div at bounding box center [553, 269] width 1106 height 514
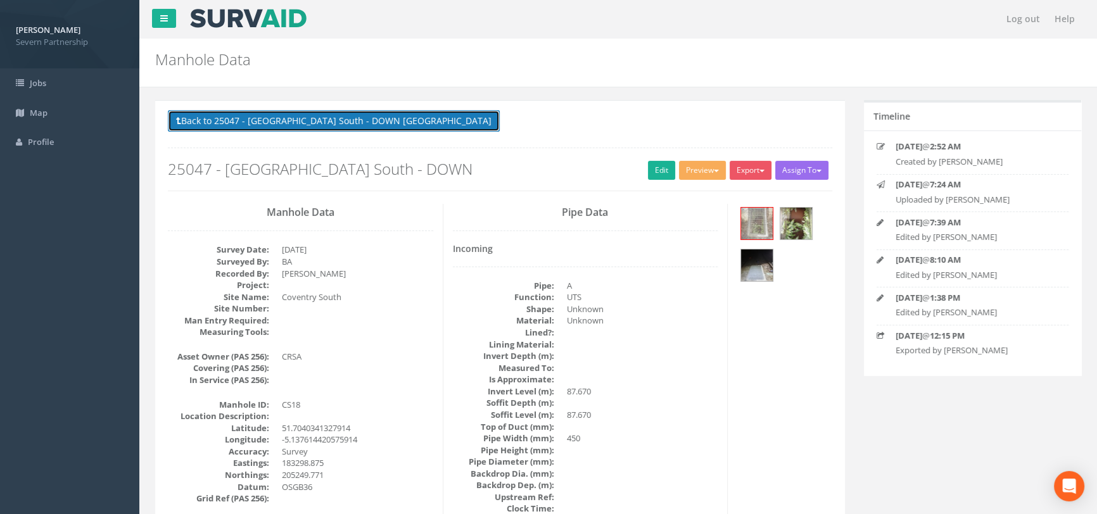
click at [332, 127] on button "Back to 25047 - [GEOGRAPHIC_DATA] South - DOWN [GEOGRAPHIC_DATA]" at bounding box center [334, 121] width 332 height 22
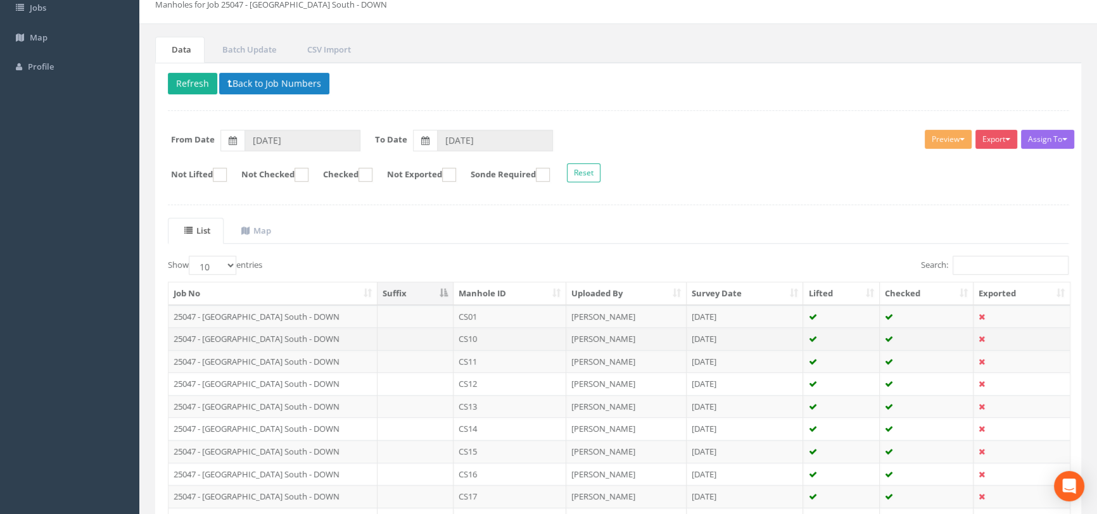
scroll to position [172, 0]
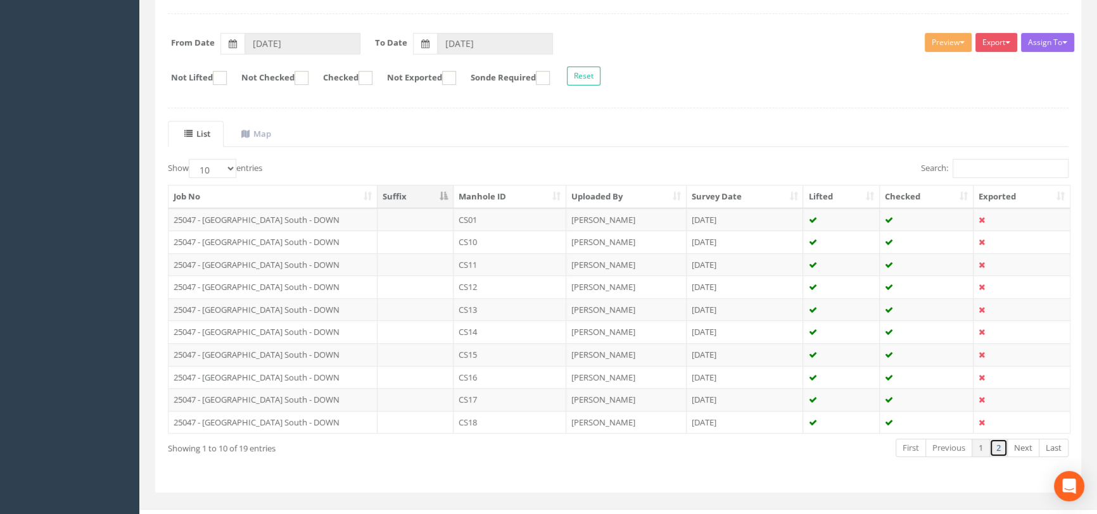
click at [995, 447] on link "2" at bounding box center [999, 448] width 18 height 18
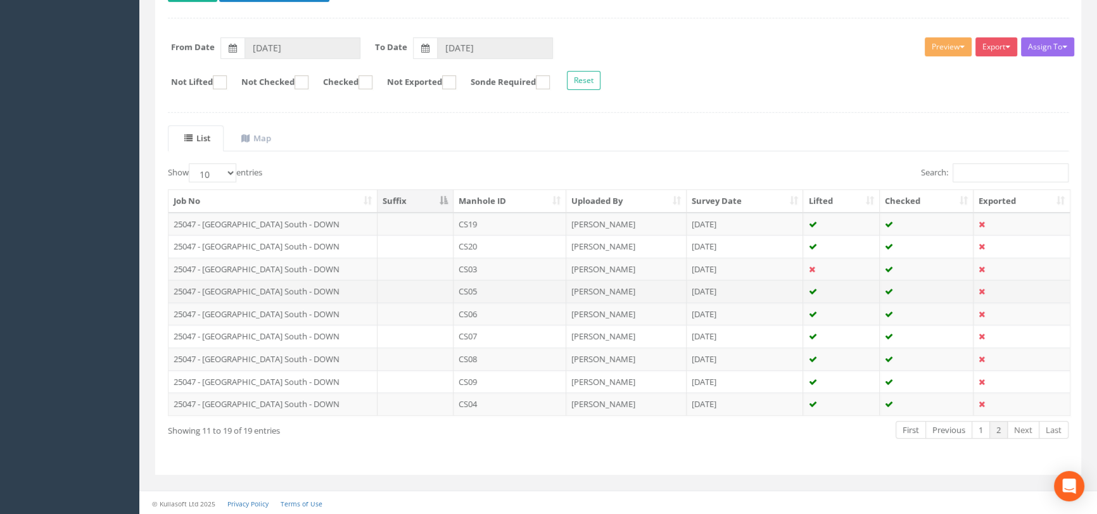
click at [513, 293] on td "CS05" at bounding box center [510, 291] width 113 height 23
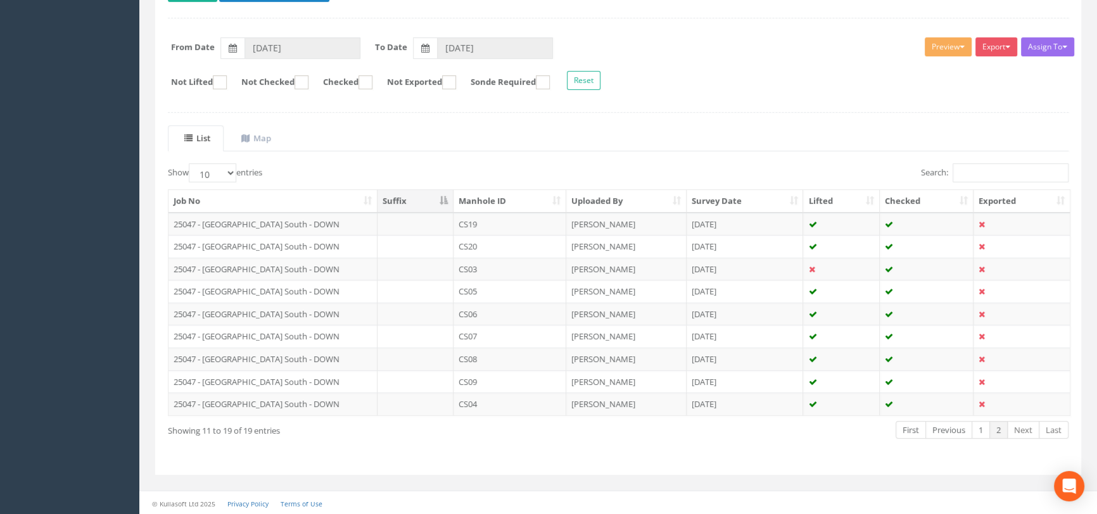
scroll to position [0, 0]
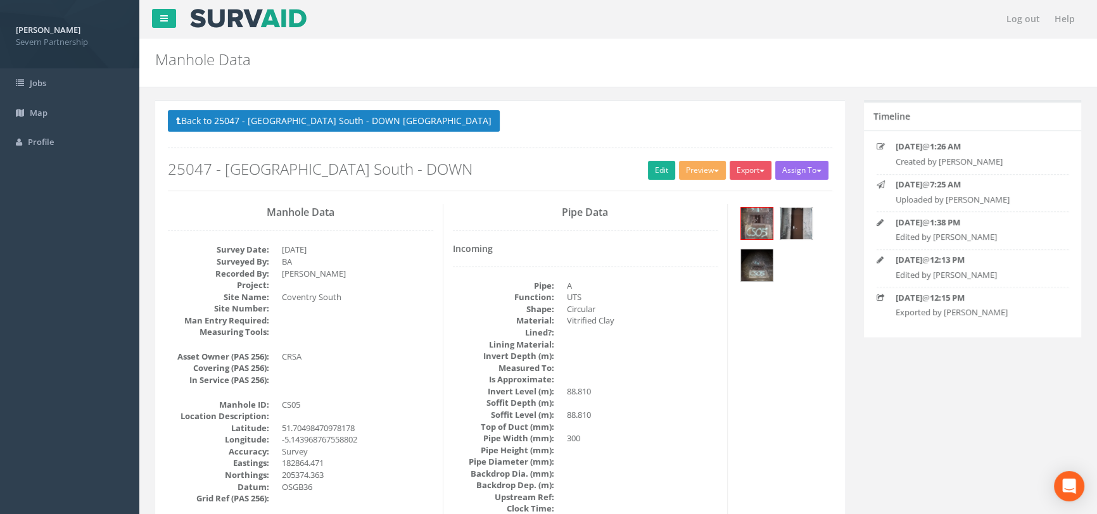
click at [794, 208] on img at bounding box center [797, 224] width 32 height 32
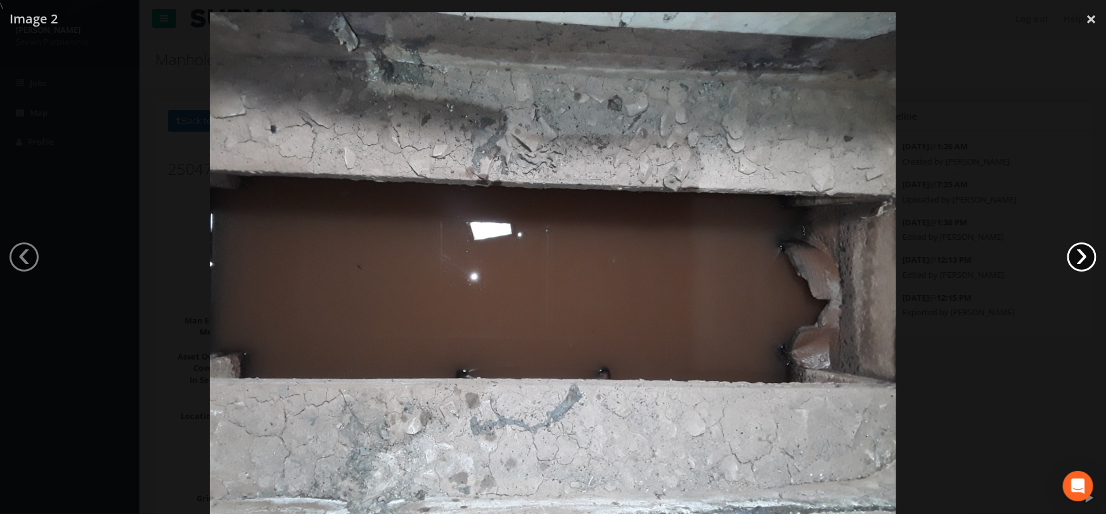
click at [1085, 255] on link "›" at bounding box center [1081, 257] width 29 height 29
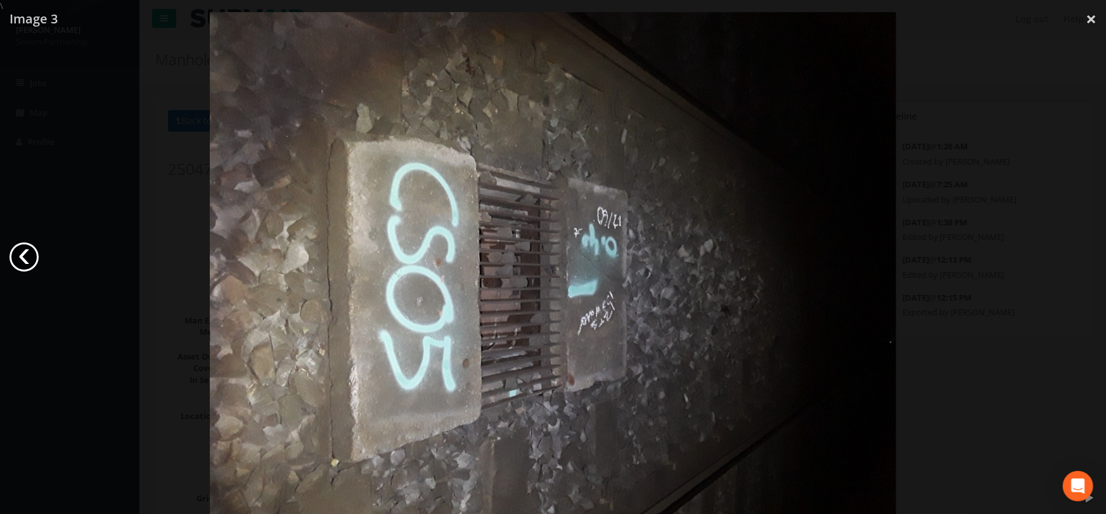
click at [20, 252] on link "‹" at bounding box center [24, 257] width 29 height 29
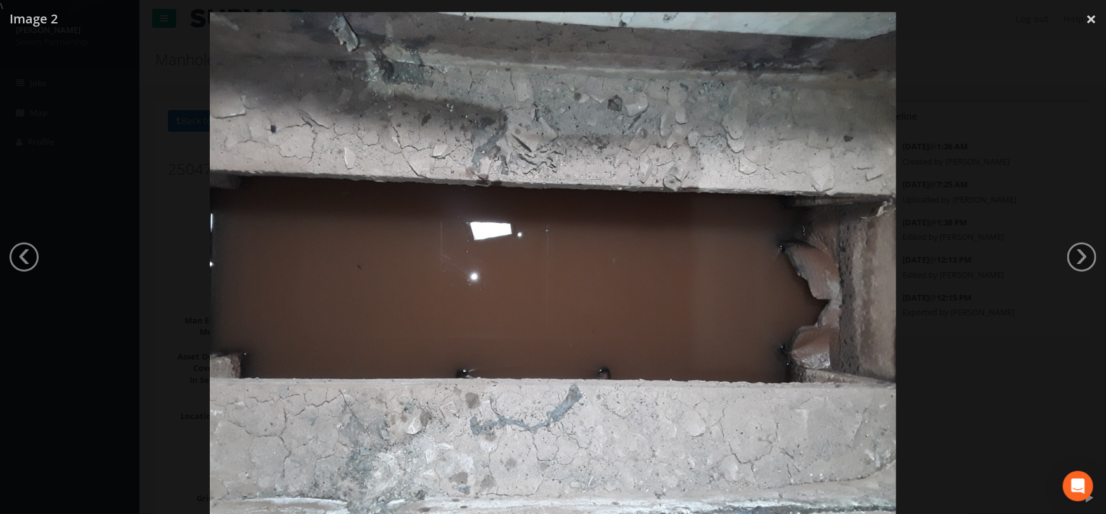
click at [972, 305] on div at bounding box center [553, 269] width 1106 height 514
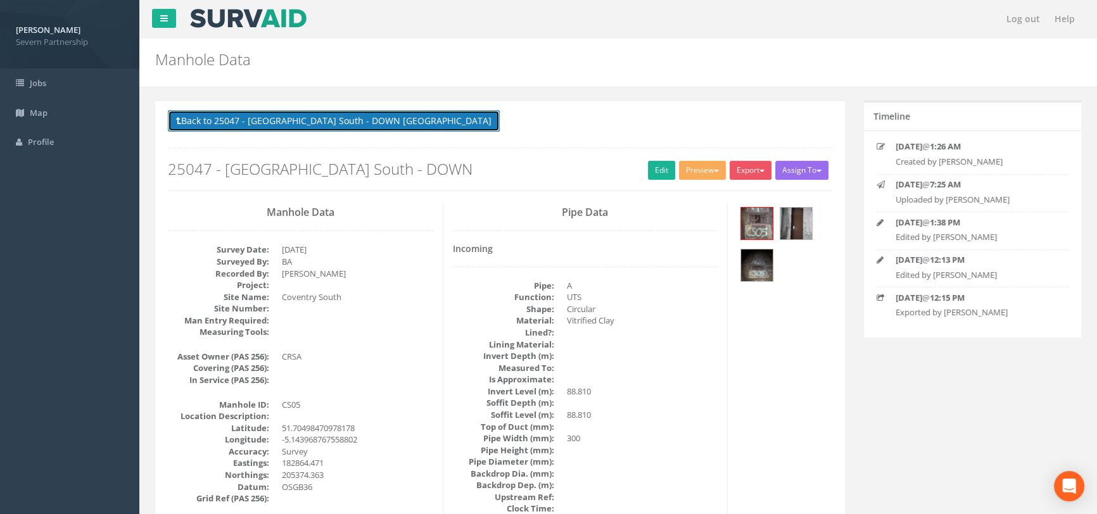
click at [309, 125] on button "Back to 25047 - [GEOGRAPHIC_DATA] South - DOWN [GEOGRAPHIC_DATA]" at bounding box center [334, 121] width 332 height 22
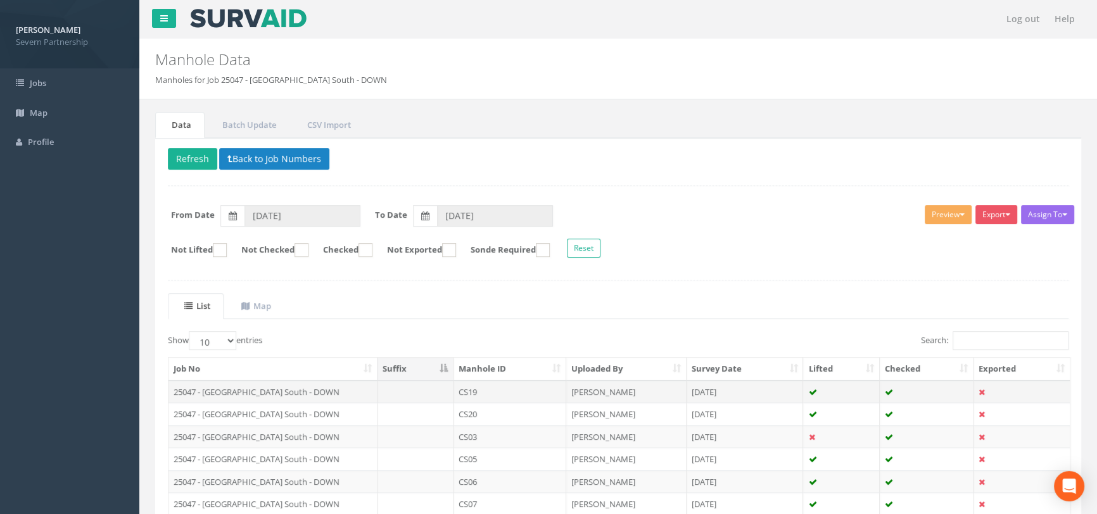
click at [523, 392] on td "CS19" at bounding box center [510, 392] width 113 height 23
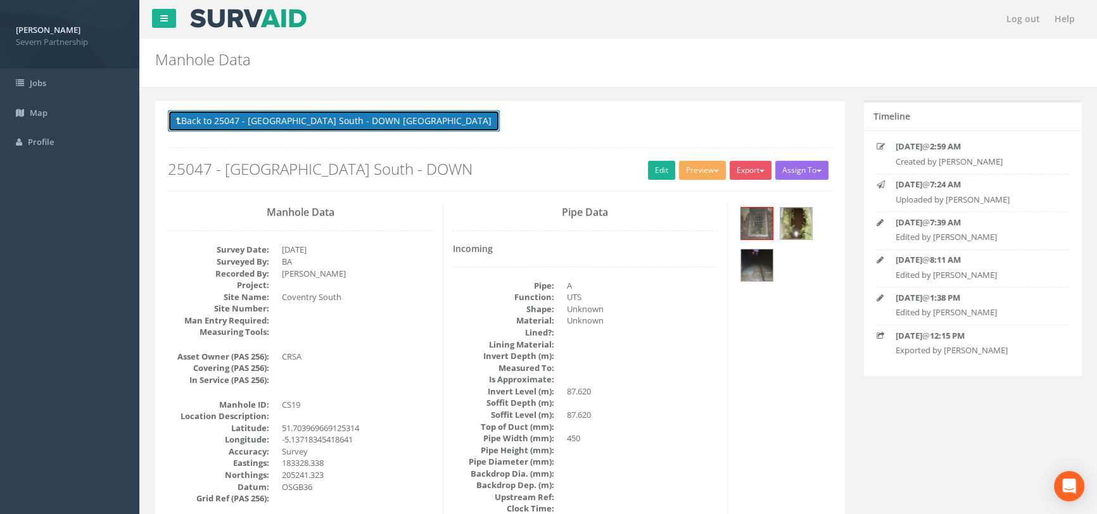
click at [290, 129] on button "Back to 25047 - [GEOGRAPHIC_DATA] South - DOWN [GEOGRAPHIC_DATA]" at bounding box center [334, 121] width 332 height 22
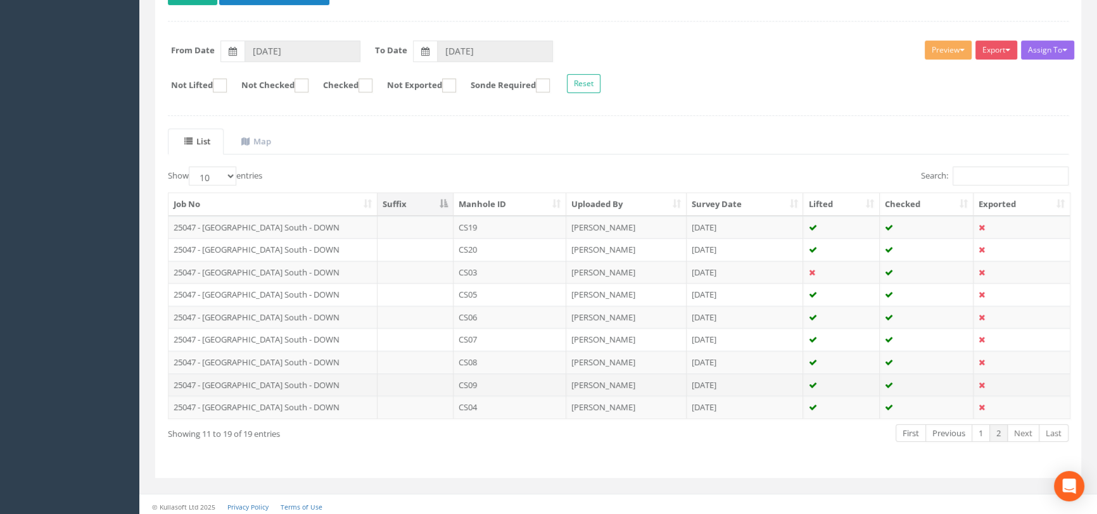
scroll to position [168, 0]
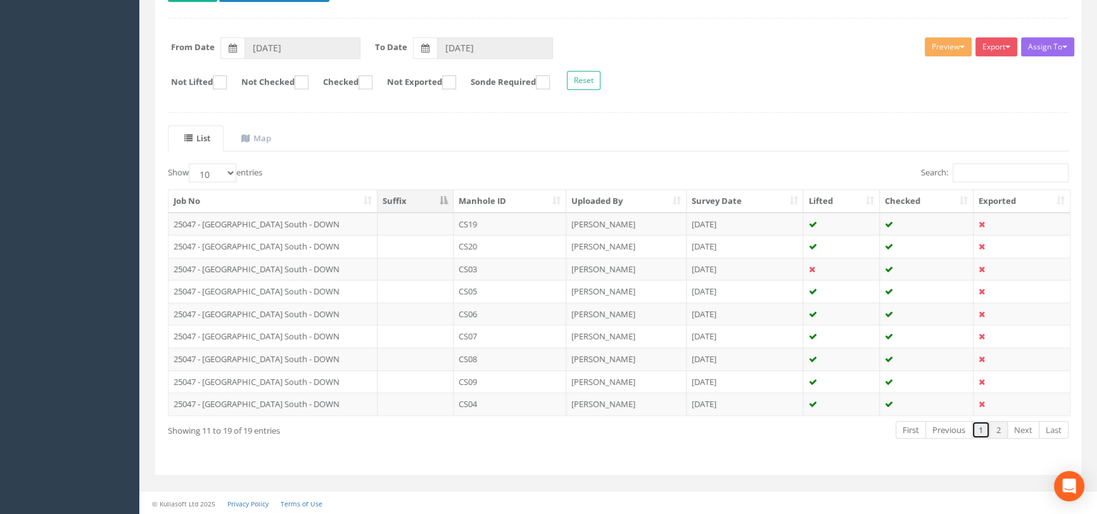
click at [983, 428] on link "1" at bounding box center [981, 430] width 18 height 18
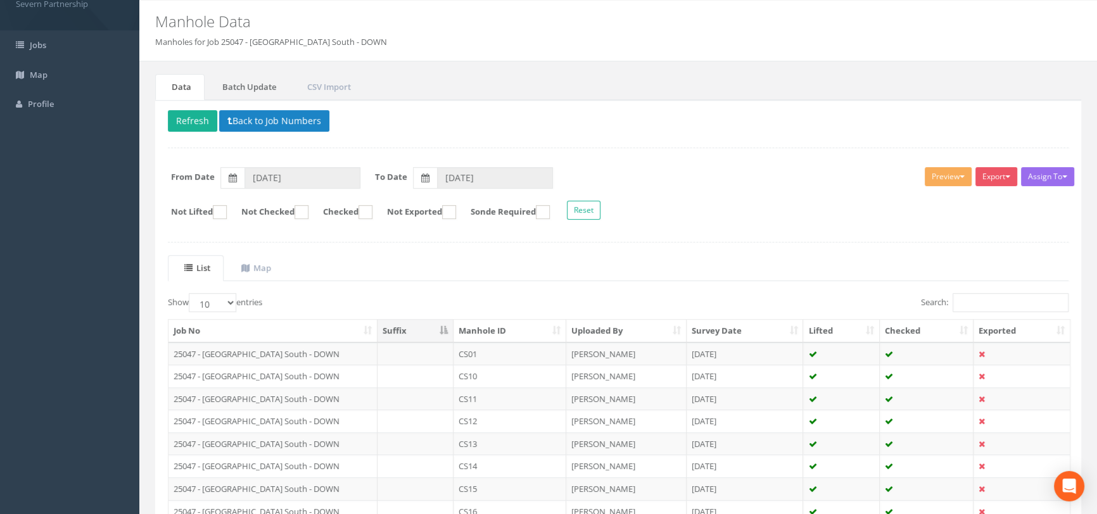
scroll to position [0, 0]
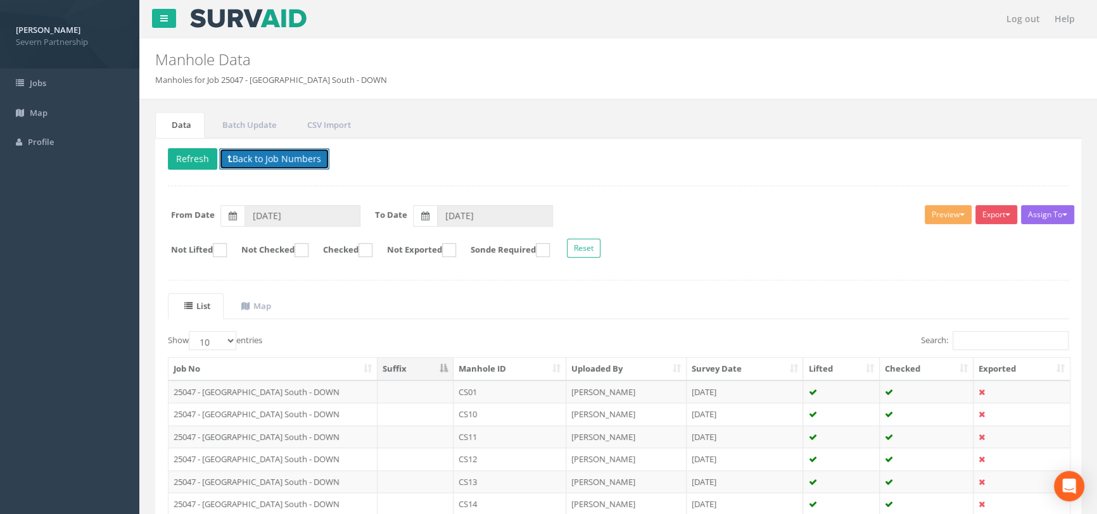
click at [258, 166] on button "Back to Job Numbers" at bounding box center [274, 159] width 110 height 22
